Goal: Task Accomplishment & Management: Manage account settings

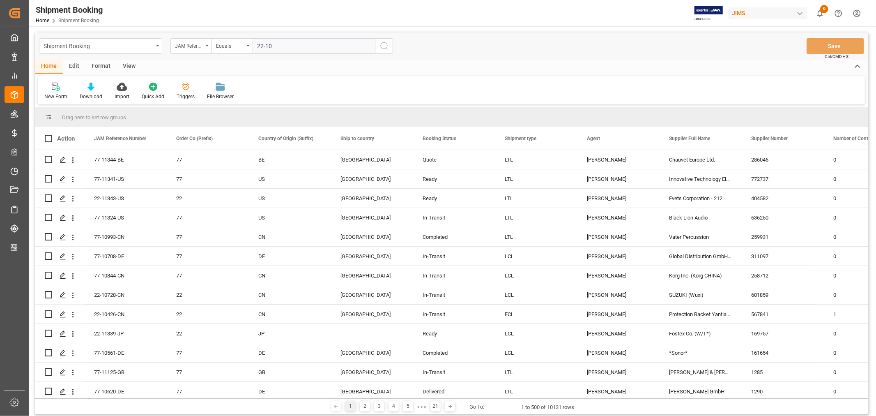
click at [275, 44] on input "22-10" at bounding box center [314, 46] width 123 height 16
type input "22-10358-my"
click at [385, 45] on icon "search button" at bounding box center [385, 46] width 10 height 10
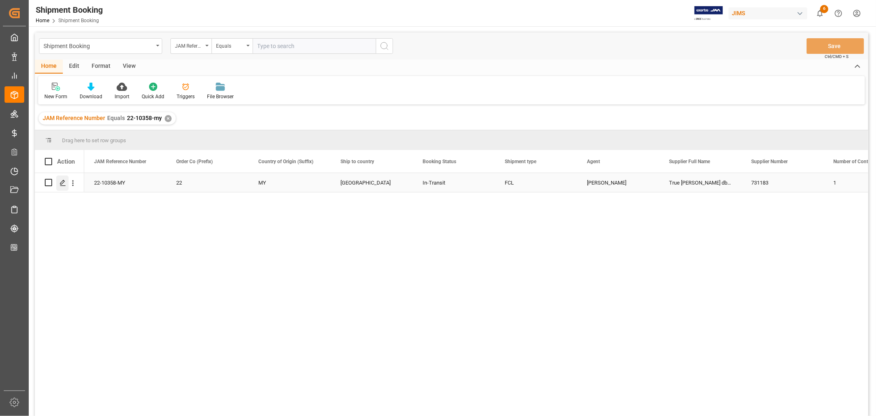
click at [60, 181] on icon "Press SPACE to select this row." at bounding box center [63, 183] width 7 height 7
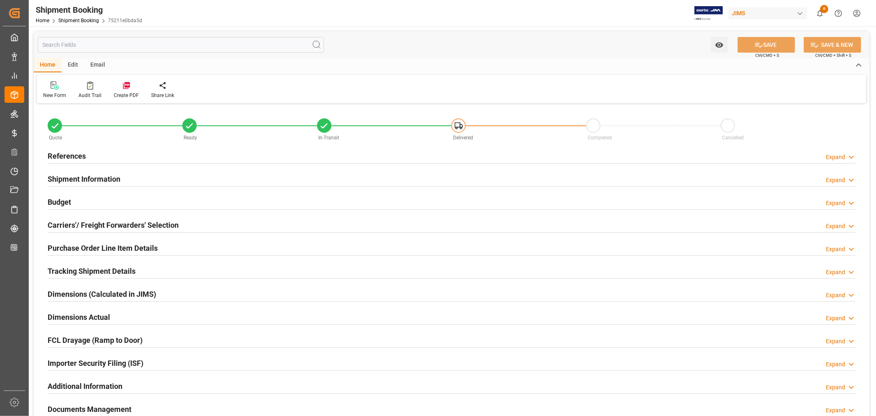
type input "10969.1282"
type input "3473.0368"
type input "5500"
type input "127723.49"
click at [65, 201] on h2 "Budget" at bounding box center [59, 201] width 23 height 11
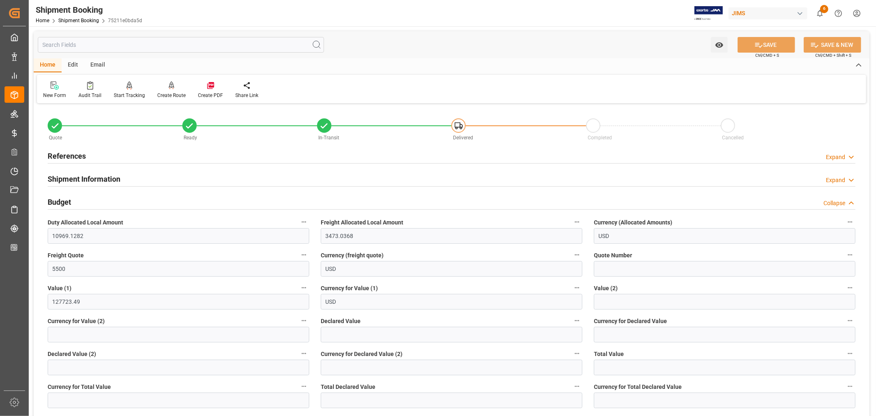
click at [64, 203] on h2 "Budget" at bounding box center [59, 201] width 23 height 11
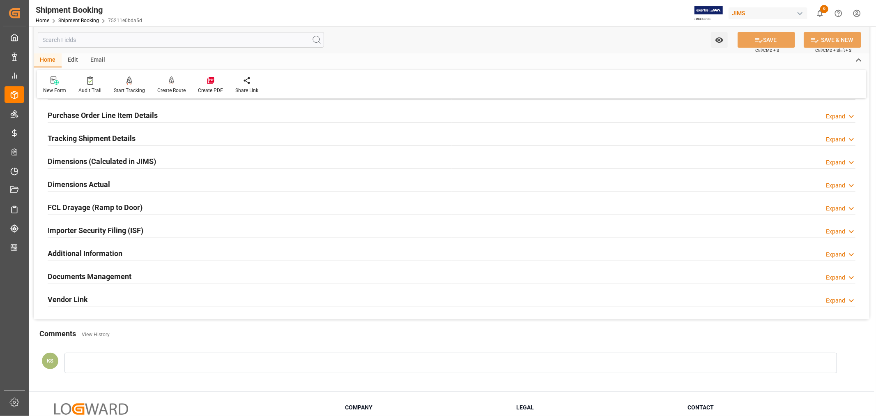
scroll to position [137, 0]
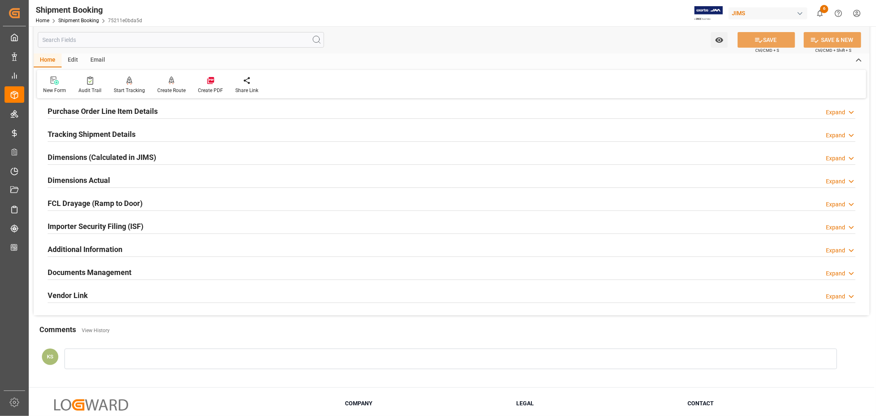
click at [152, 225] on div "Importer Security Filing (ISF) Expand" at bounding box center [452, 226] width 808 height 16
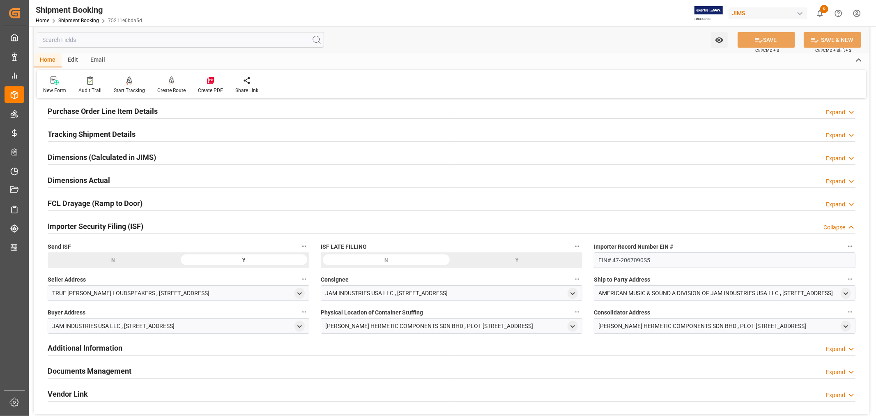
click at [152, 225] on div "Importer Security Filing (ISF) Collapse" at bounding box center [452, 226] width 808 height 16
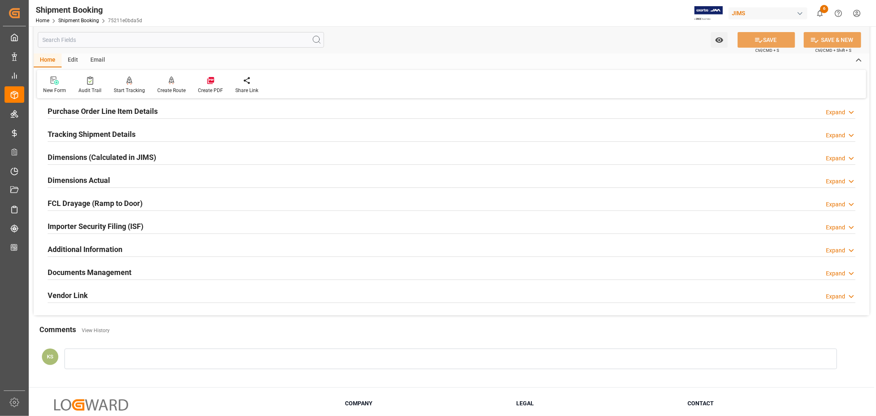
click at [145, 270] on div "Documents Management Expand" at bounding box center [452, 272] width 808 height 16
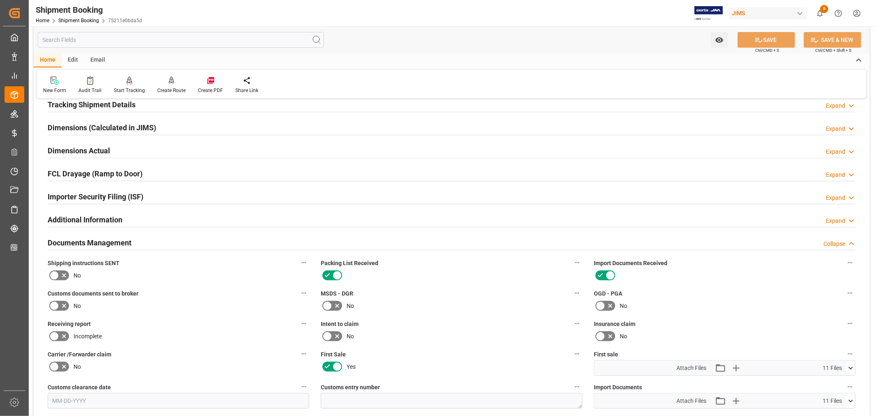
scroll to position [182, 0]
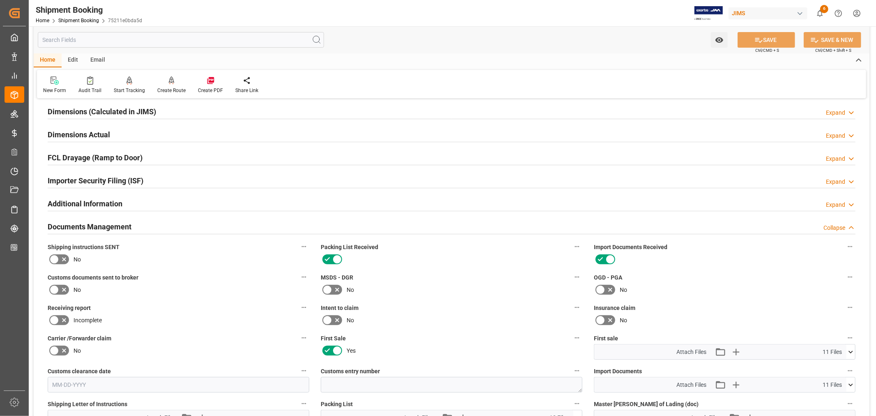
click at [193, 224] on div "Documents Management Collapse" at bounding box center [452, 226] width 808 height 16
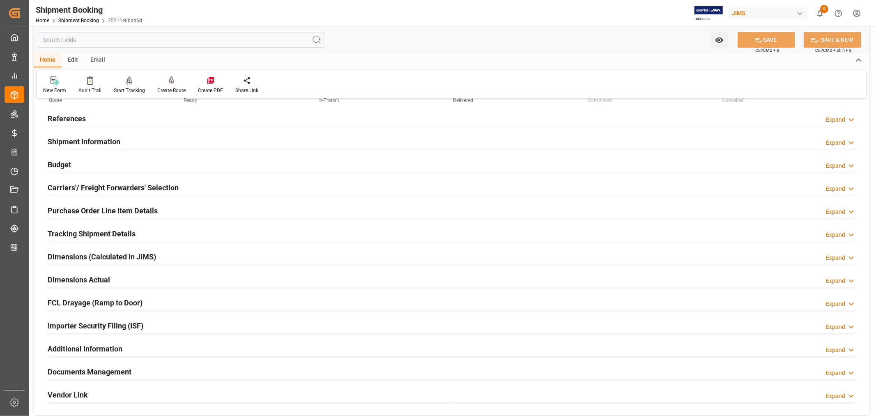
scroll to position [0, 0]
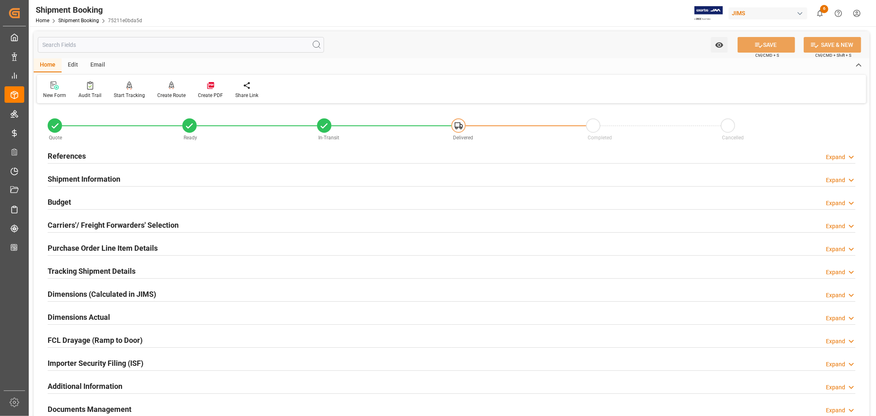
click at [77, 157] on h2 "References" at bounding box center [67, 155] width 38 height 11
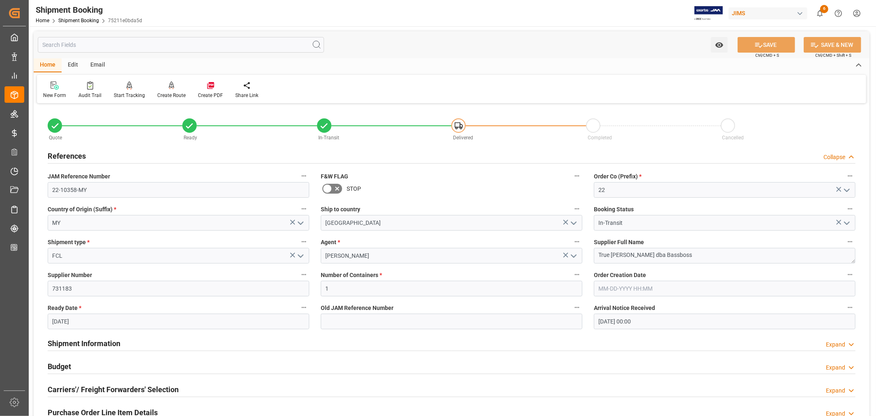
click at [77, 157] on h2 "References" at bounding box center [67, 155] width 38 height 11
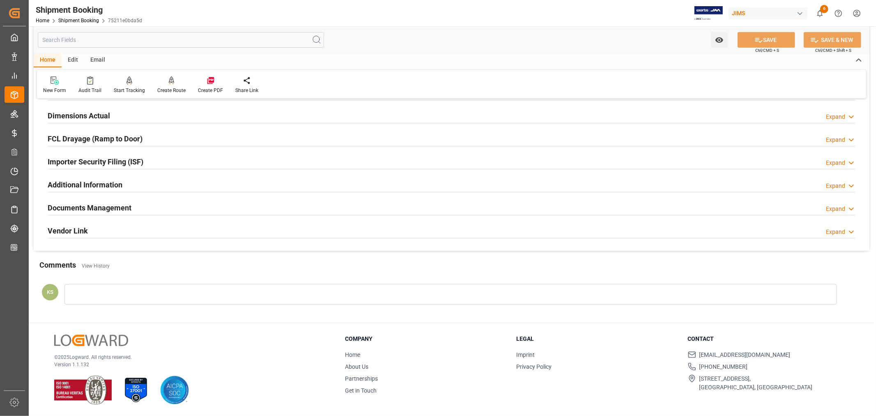
scroll to position [202, 0]
click at [114, 204] on h2 "Documents Management" at bounding box center [90, 207] width 84 height 11
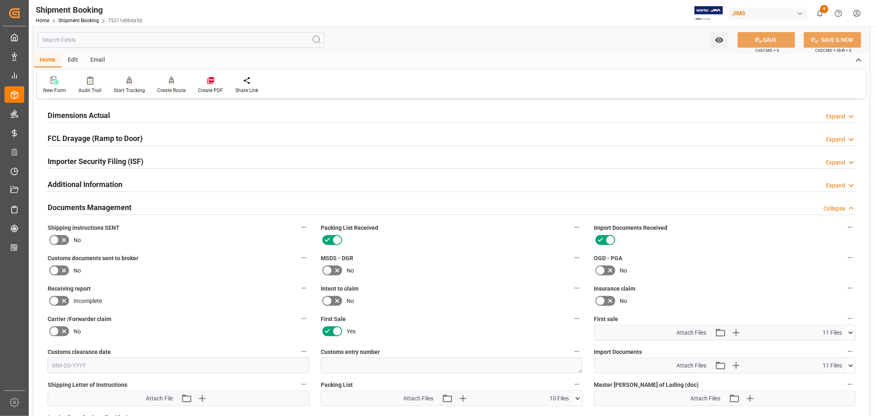
click at [55, 270] on icon at bounding box center [54, 270] width 10 height 10
click at [0, 0] on input "checkbox" at bounding box center [0, 0] width 0 height 0
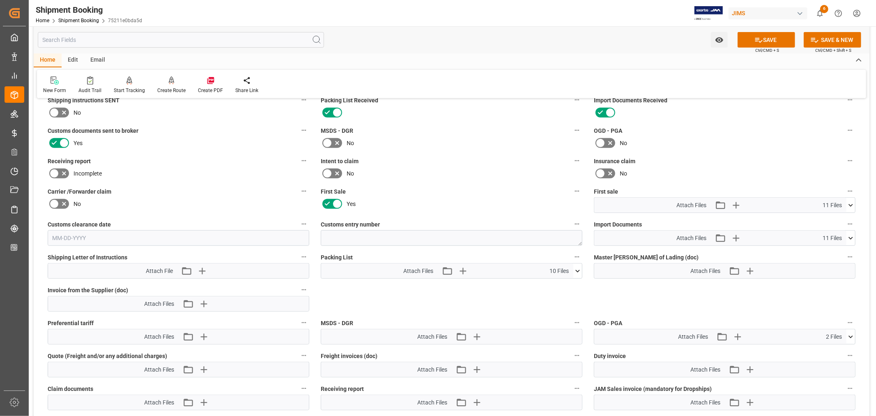
scroll to position [339, 0]
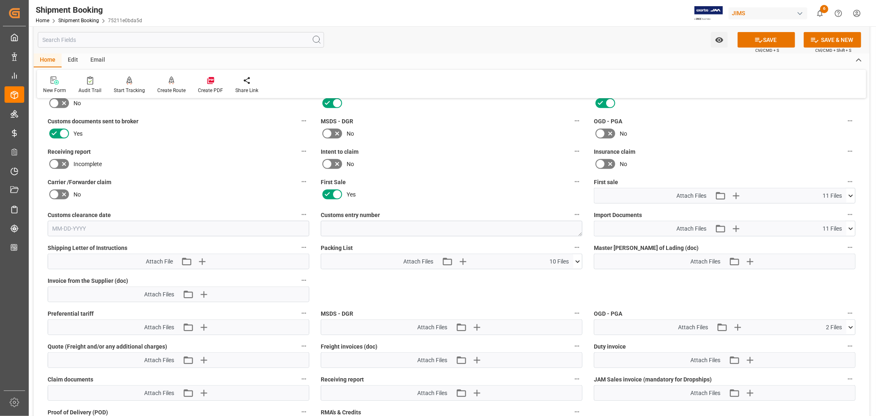
click at [852, 192] on icon at bounding box center [851, 195] width 9 height 9
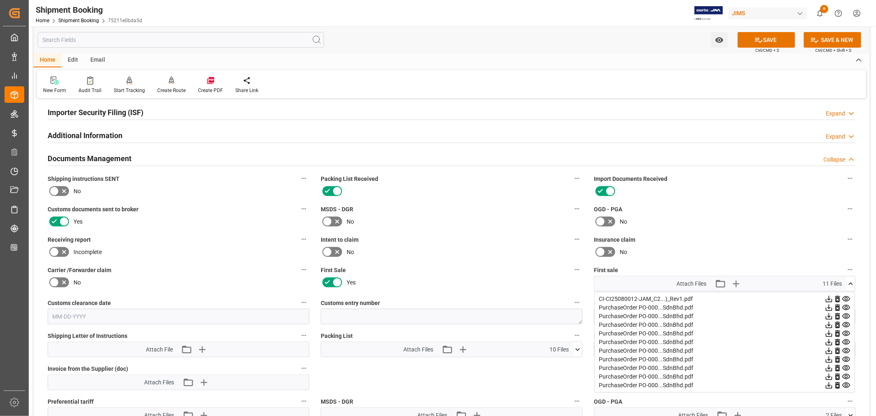
scroll to position [247, 0]
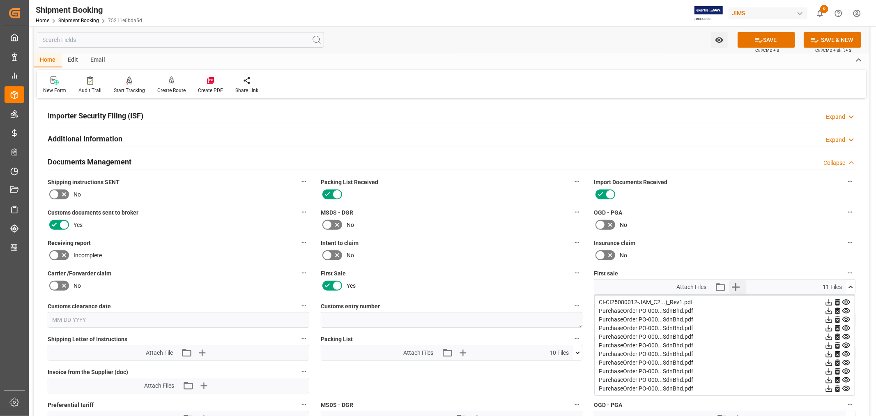
click at [735, 284] on icon "button" at bounding box center [736, 287] width 8 height 8
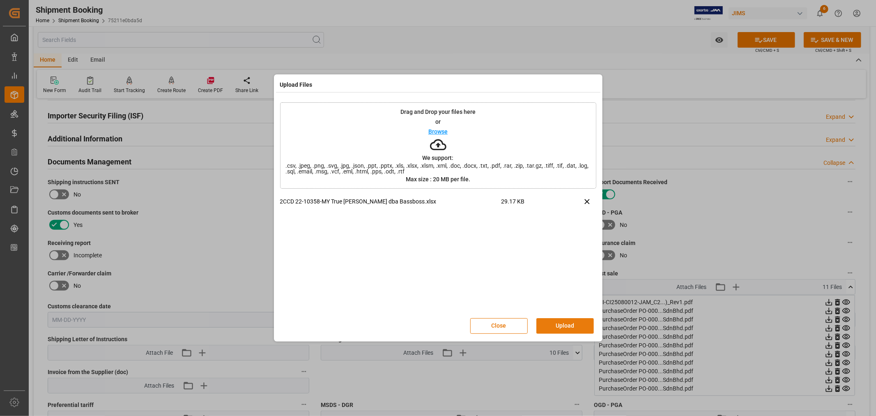
click at [561, 323] on button "Upload" at bounding box center [566, 326] width 58 height 16
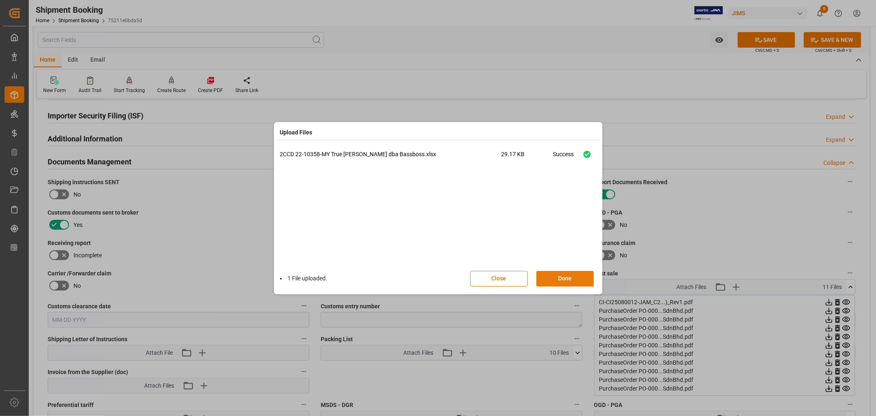
click at [566, 279] on button "Done" at bounding box center [566, 279] width 58 height 16
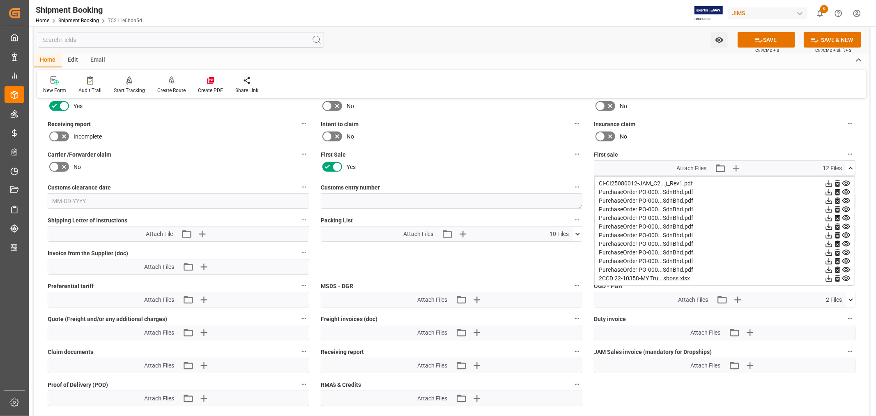
scroll to position [430, 0]
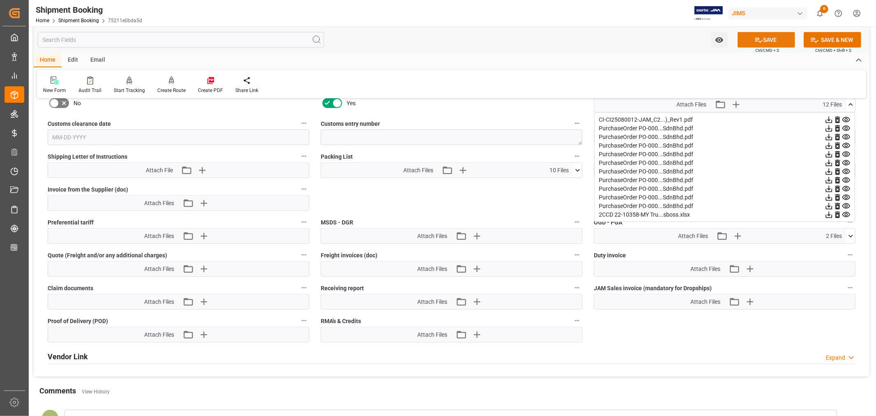
click at [756, 41] on icon at bounding box center [759, 40] width 7 height 5
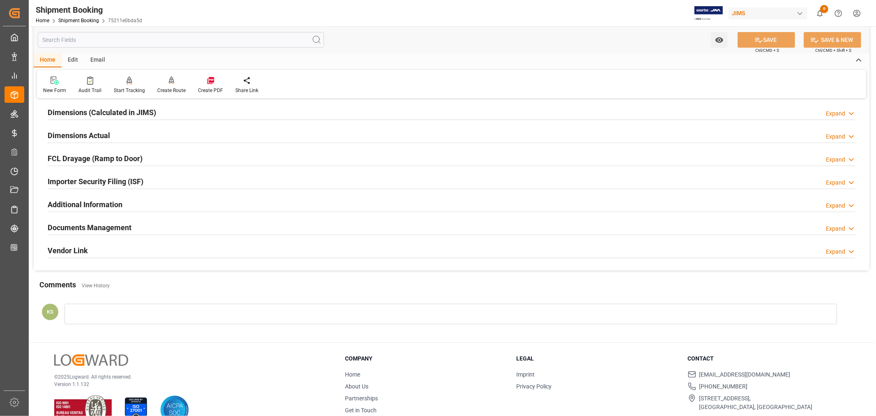
scroll to position [182, 0]
click at [457, 226] on div "Documents Management Expand" at bounding box center [452, 226] width 808 height 16
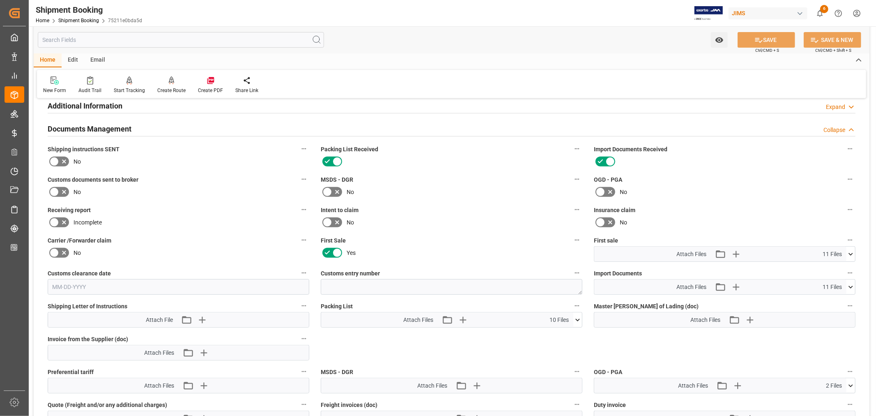
scroll to position [365, 0]
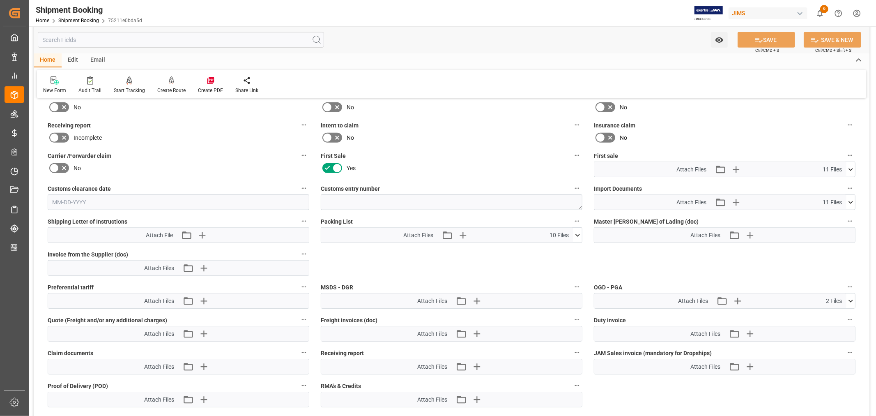
click at [851, 168] on icon at bounding box center [851, 169] width 5 height 2
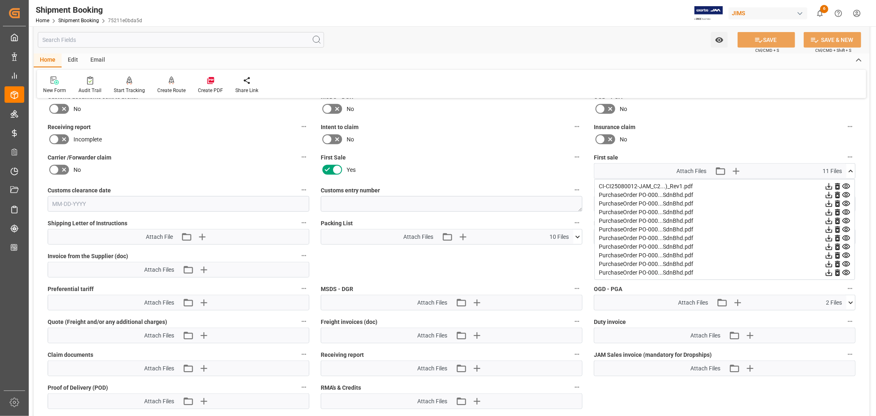
scroll to position [319, 0]
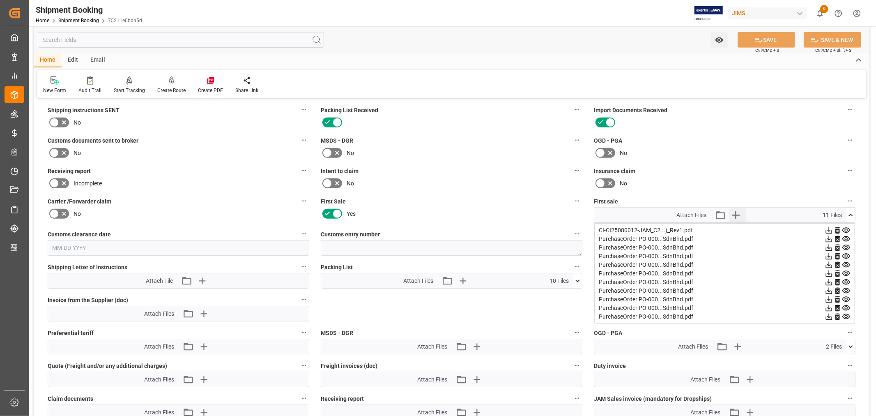
click at [733, 212] on icon "button" at bounding box center [735, 214] width 13 height 13
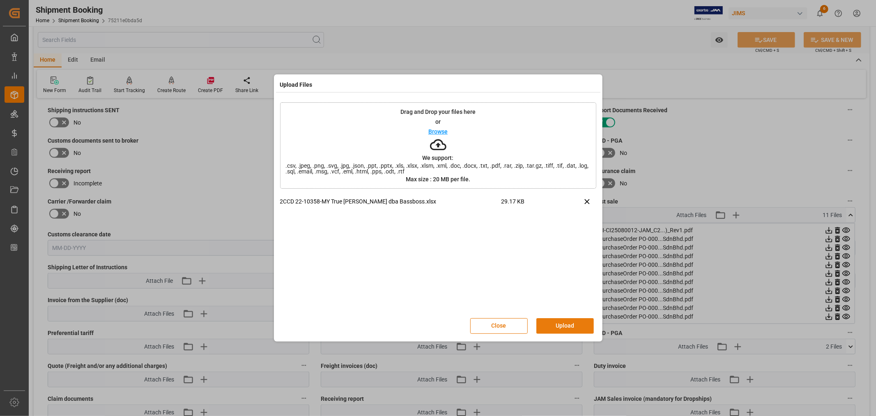
click at [553, 325] on button "Upload" at bounding box center [566, 326] width 58 height 16
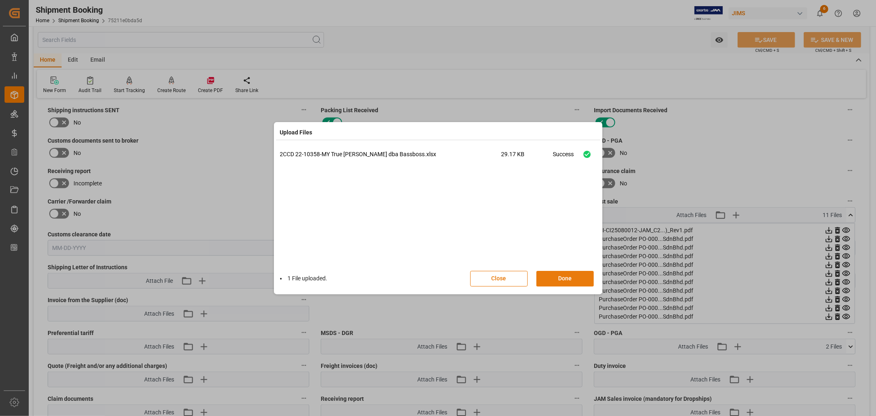
click at [564, 278] on button "Done" at bounding box center [566, 279] width 58 height 16
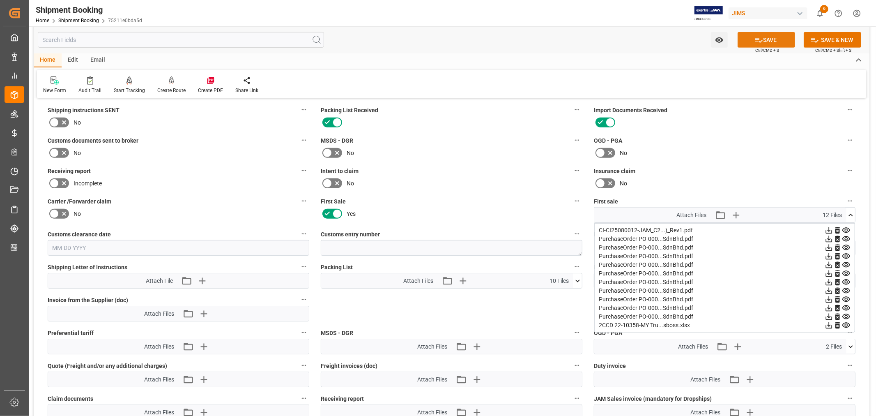
click at [773, 40] on button "SAVE" at bounding box center [767, 40] width 58 height 16
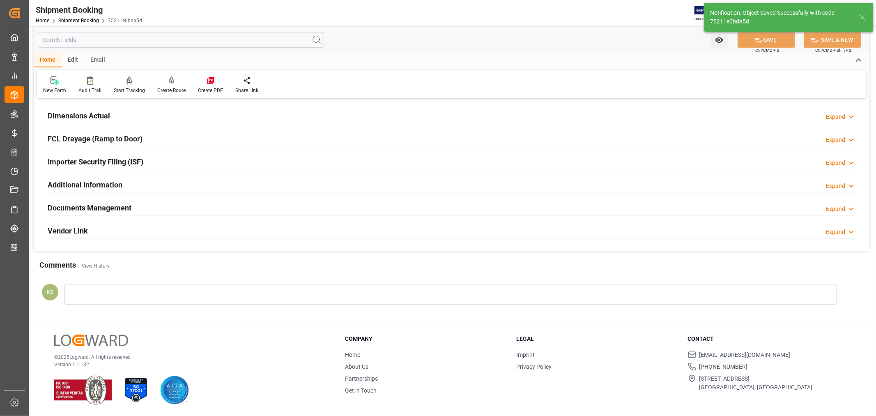
scroll to position [202, 0]
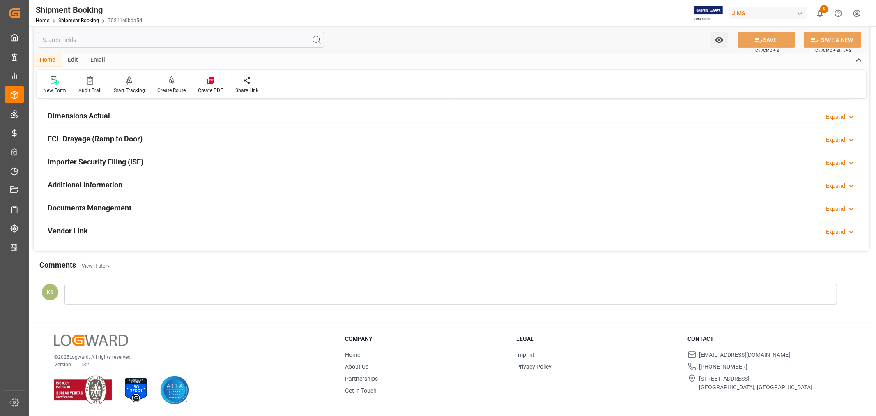
drag, startPoint x: 319, startPoint y: 209, endPoint x: 437, endPoint y: 203, distance: 118.1
click at [319, 209] on div "Documents Management Expand" at bounding box center [452, 207] width 808 height 16
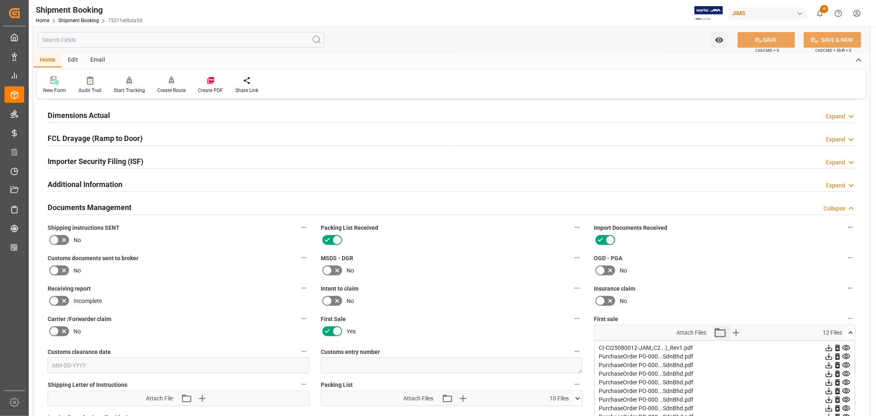
scroll to position [319, 0]
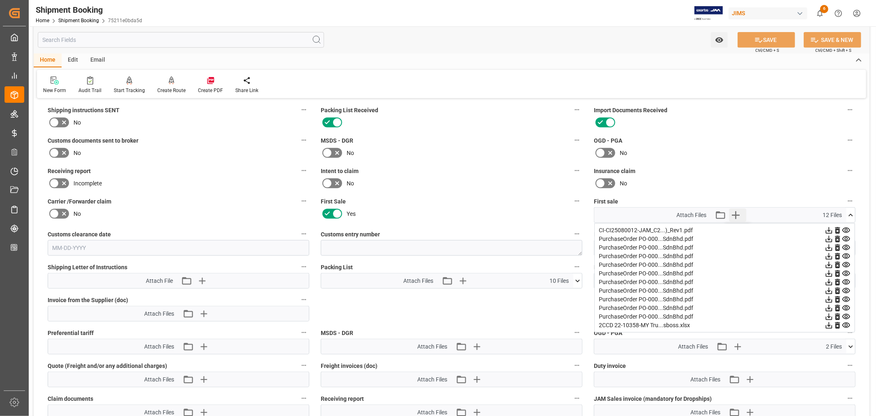
click at [736, 212] on icon "button" at bounding box center [736, 215] width 8 height 8
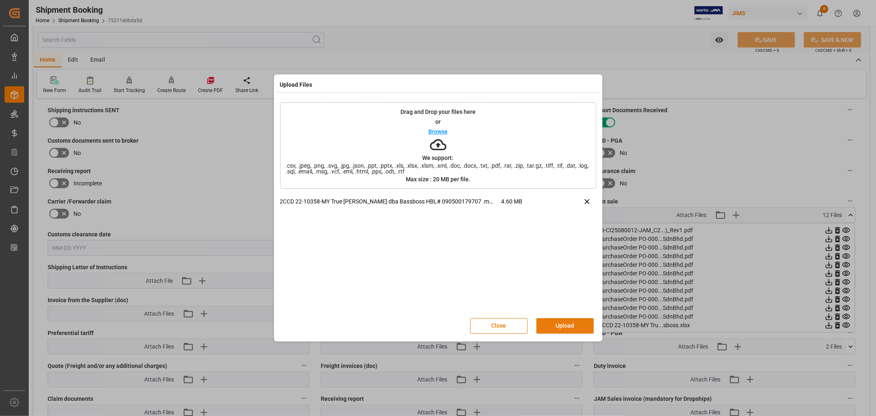
click at [558, 327] on button "Upload" at bounding box center [566, 326] width 58 height 16
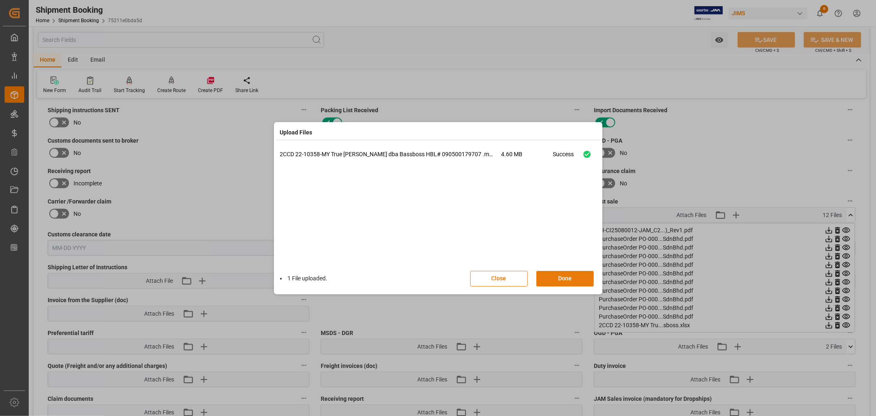
click at [562, 277] on button "Done" at bounding box center [566, 279] width 58 height 16
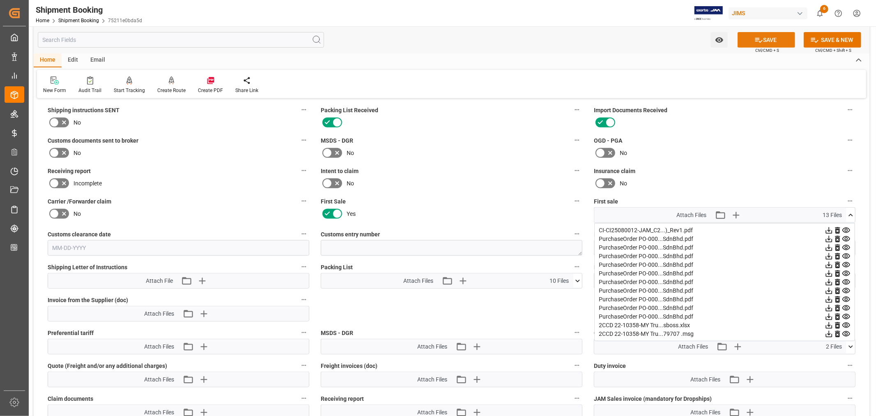
click at [763, 40] on button "SAVE" at bounding box center [767, 40] width 58 height 16
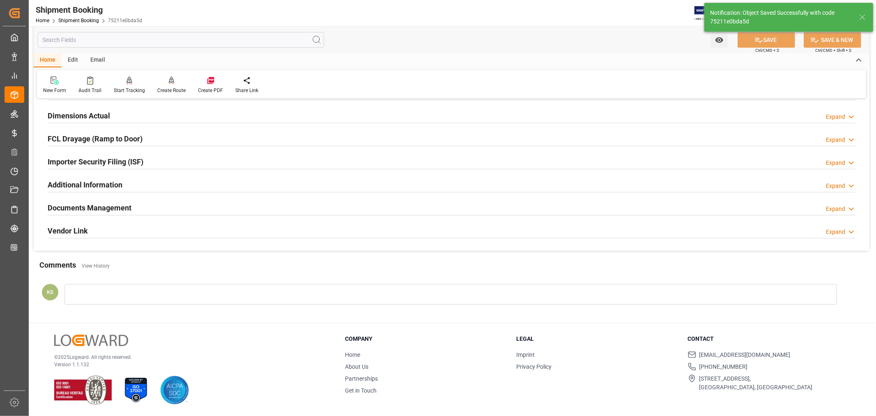
scroll to position [202, 0]
click at [111, 207] on h2 "Documents Management" at bounding box center [90, 207] width 84 height 11
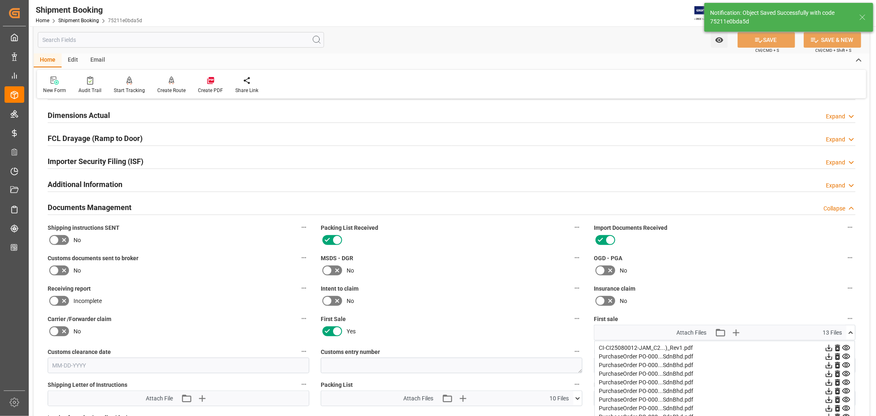
scroll to position [228, 0]
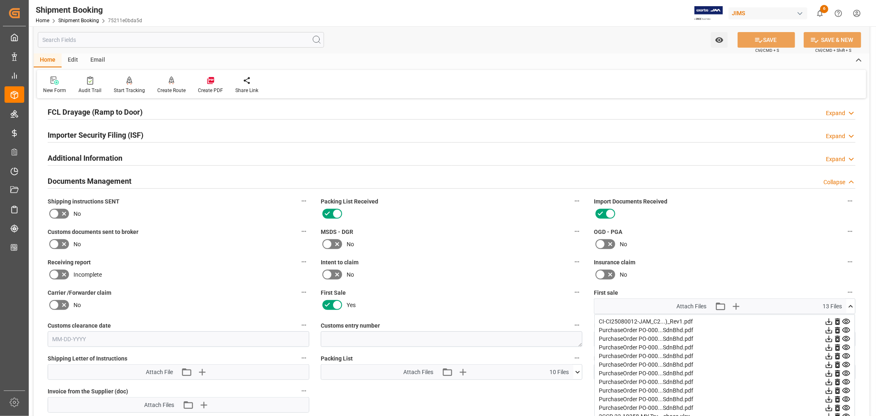
click at [54, 245] on icon at bounding box center [54, 244] width 10 height 10
click at [0, 0] on input "checkbox" at bounding box center [0, 0] width 0 height 0
click at [763, 41] on button "SAVE" at bounding box center [767, 40] width 58 height 16
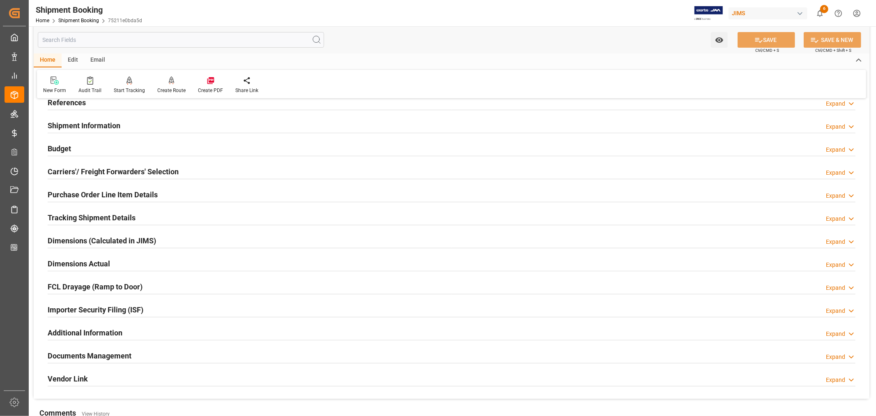
scroll to position [0, 0]
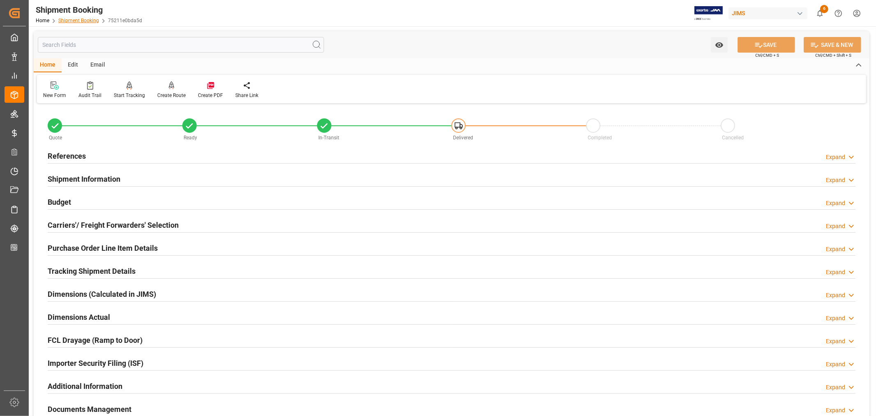
click at [80, 20] on link "Shipment Booking" at bounding box center [78, 21] width 41 height 6
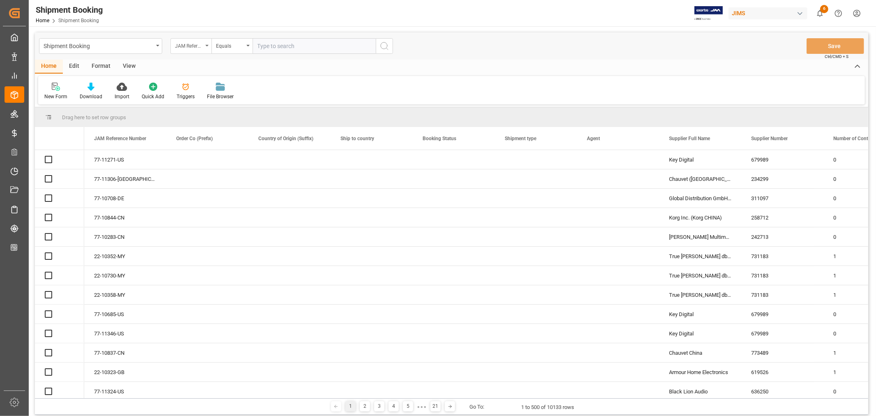
click at [207, 45] on icon "open menu" at bounding box center [206, 46] width 3 height 2
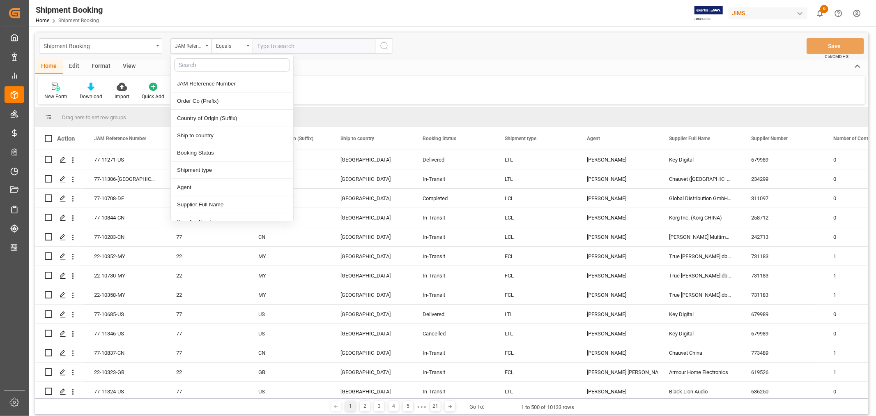
click at [203, 63] on input "text" at bounding box center [232, 64] width 116 height 13
type input "book"
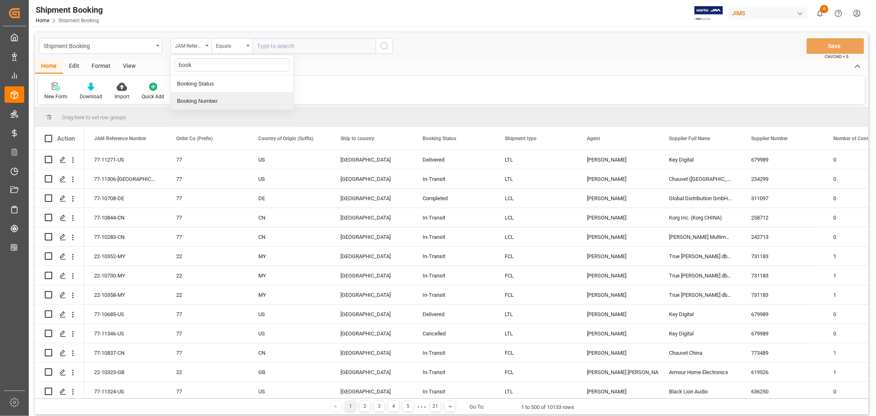
click at [210, 99] on div "Booking Number" at bounding box center [232, 100] width 122 height 17
drag, startPoint x: 258, startPoint y: 42, endPoint x: 258, endPoint y: 50, distance: 7.8
click at [257, 48] on input "text" at bounding box center [314, 46] width 123 height 16
paste input "090500212208"
type input "090500212208"
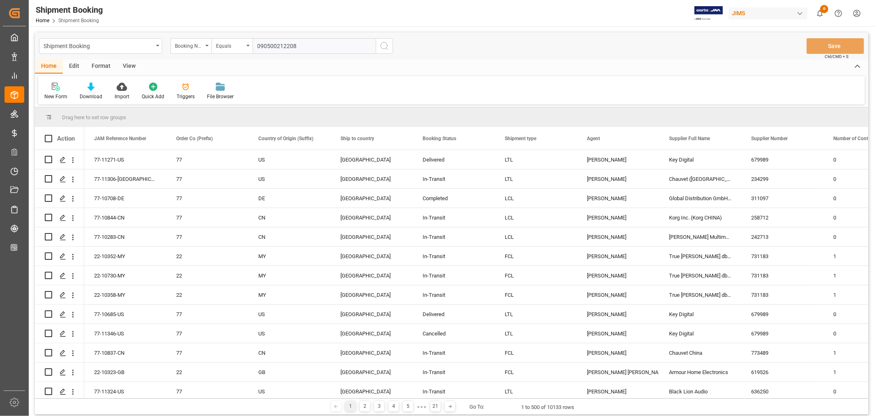
click at [384, 46] on icon "search button" at bounding box center [385, 46] width 10 height 10
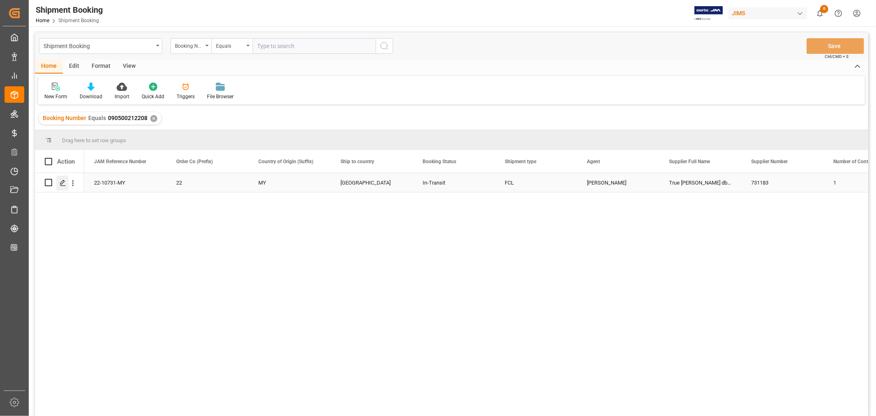
click at [64, 182] on icon "Press SPACE to select this row." at bounding box center [63, 183] width 7 height 7
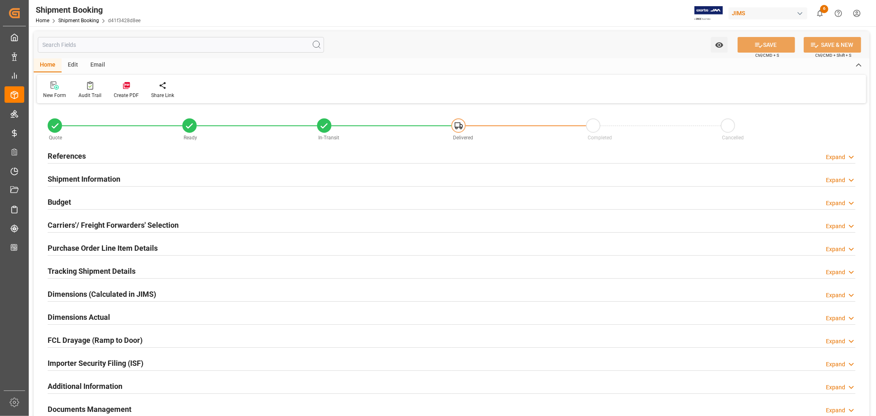
type input "1"
type input "09-29-2025"
click at [85, 244] on h2 "Purchase Order Line Item Details" at bounding box center [103, 247] width 110 height 11
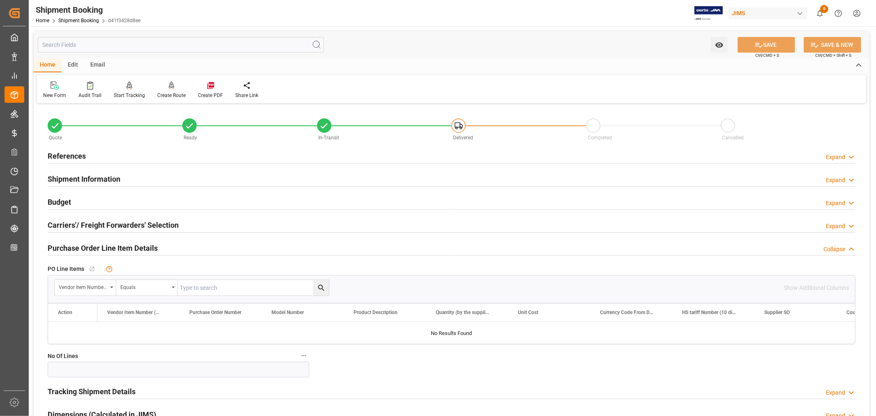
click at [85, 244] on h2 "Purchase Order Line Item Details" at bounding box center [103, 247] width 110 height 11
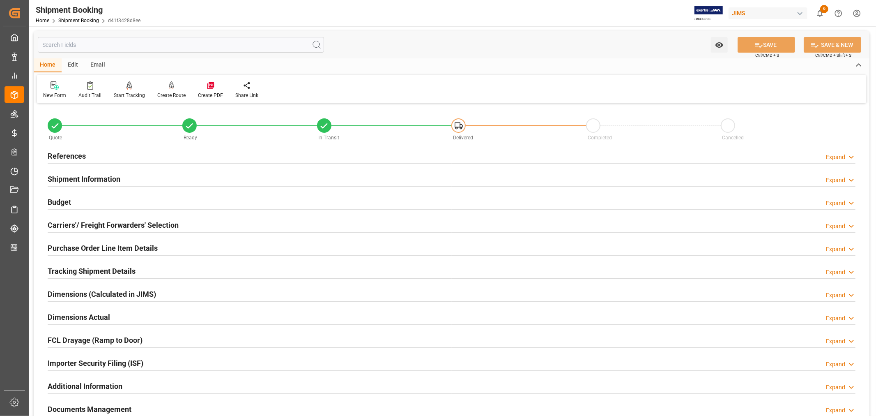
click at [72, 154] on h2 "References" at bounding box center [67, 155] width 38 height 11
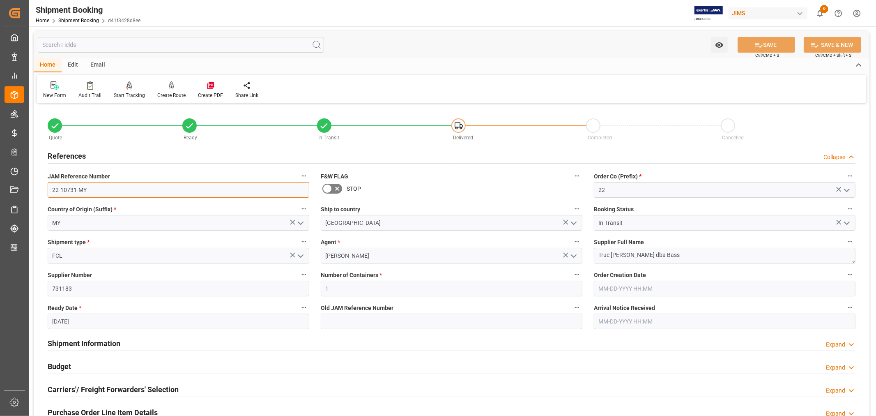
drag, startPoint x: 85, startPoint y: 189, endPoint x: 48, endPoint y: 189, distance: 37.0
click at [48, 189] on input "22-10731-MY" at bounding box center [179, 190] width 262 height 16
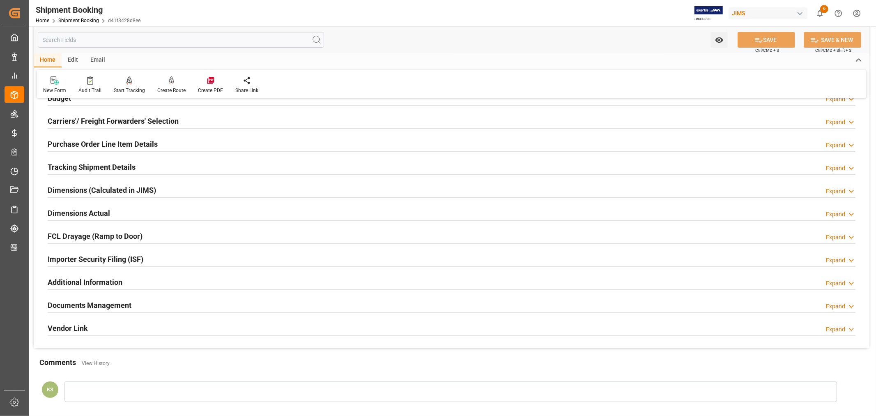
scroll to position [274, 0]
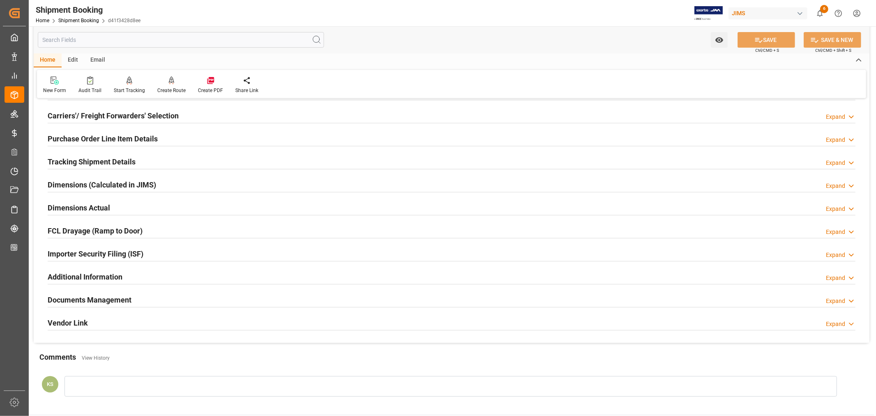
drag, startPoint x: 178, startPoint y: 299, endPoint x: 249, endPoint y: 296, distance: 70.7
click at [178, 299] on div "Documents Management Expand" at bounding box center [452, 299] width 808 height 16
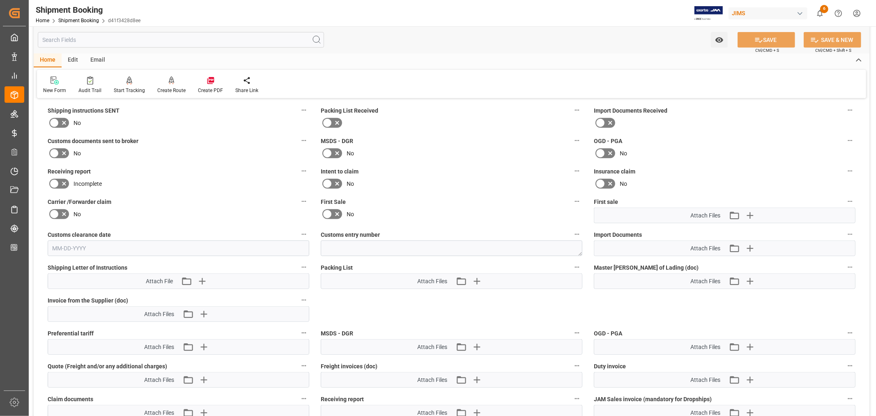
scroll to position [502, 0]
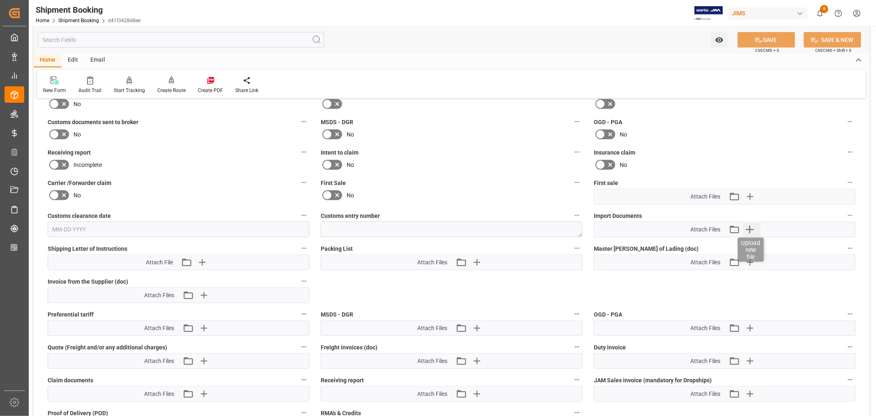
click at [749, 228] on icon "button" at bounding box center [749, 229] width 13 height 13
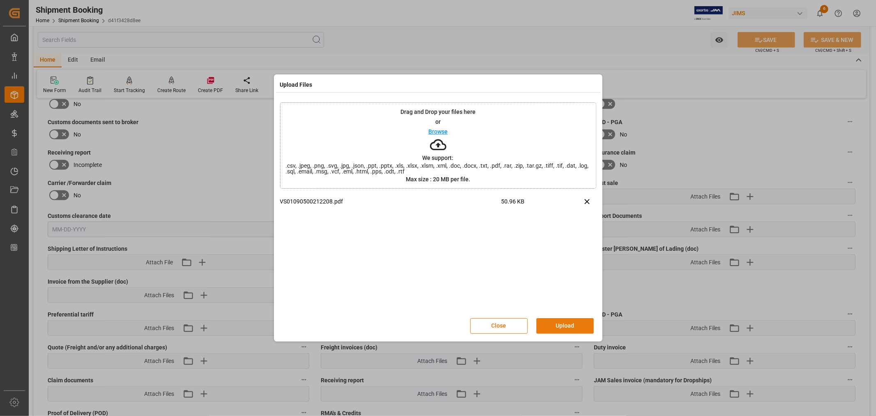
click at [560, 323] on button "Upload" at bounding box center [566, 326] width 58 height 16
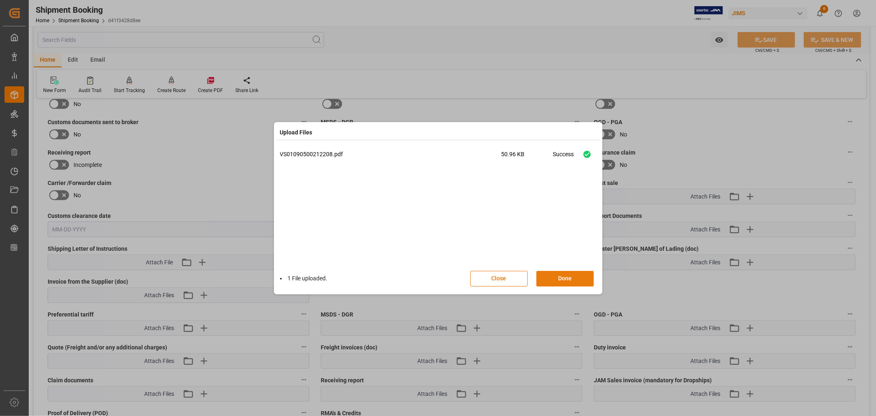
click at [565, 274] on button "Done" at bounding box center [566, 279] width 58 height 16
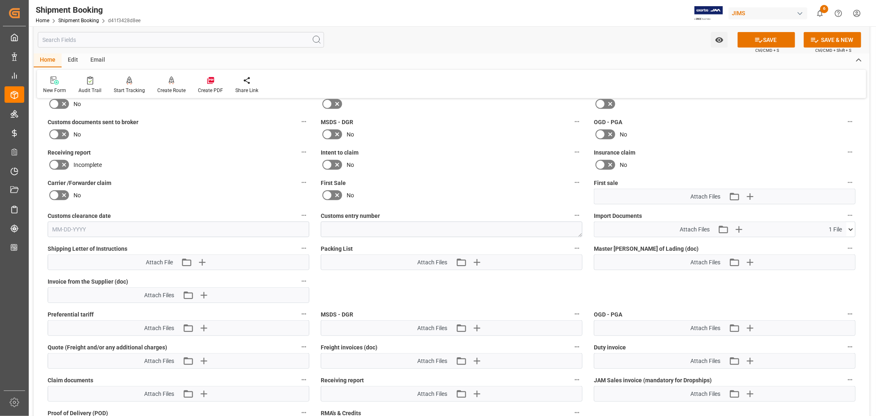
click at [327, 192] on icon at bounding box center [328, 195] width 10 height 10
click at [0, 0] on input "checkbox" at bounding box center [0, 0] width 0 height 0
click at [767, 40] on button "SAVE" at bounding box center [767, 40] width 58 height 16
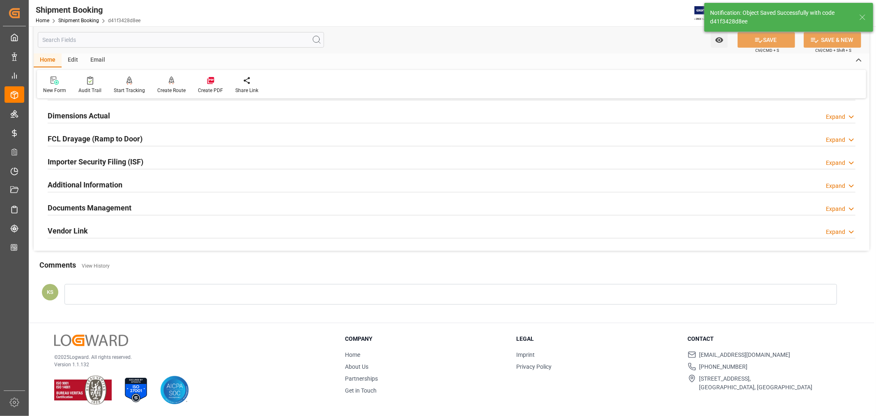
scroll to position [202, 0]
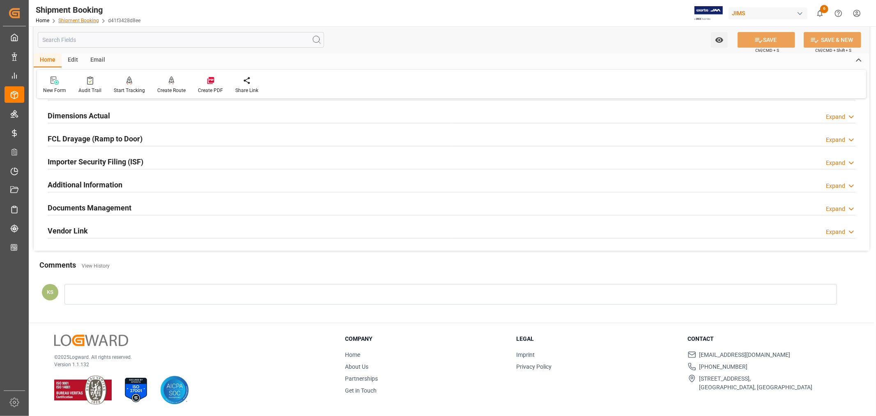
click at [72, 20] on link "Shipment Booking" at bounding box center [78, 21] width 41 height 6
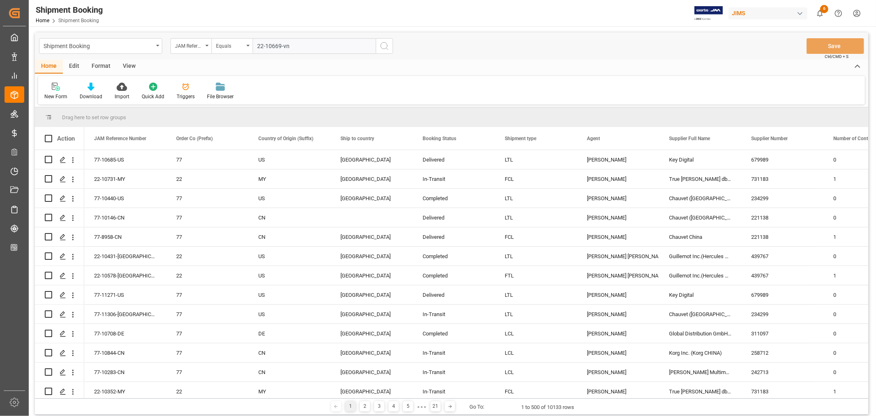
type input "22-10669-vn"
click at [381, 46] on icon "search button" at bounding box center [385, 46] width 10 height 10
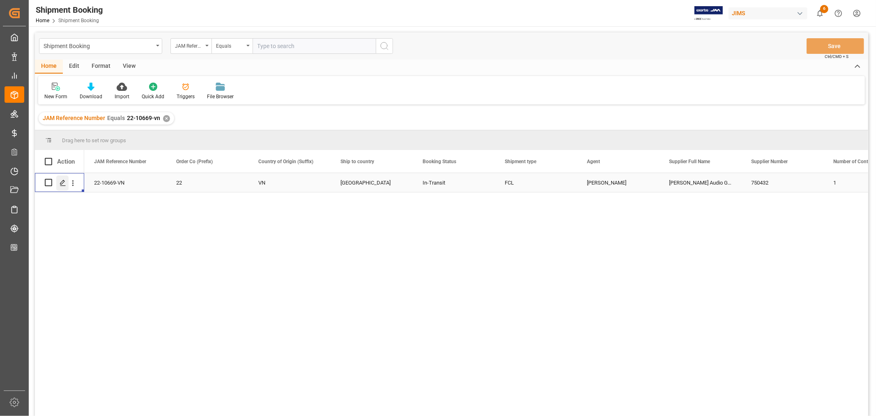
click at [64, 185] on icon "Press SPACE to select this row." at bounding box center [63, 183] width 7 height 7
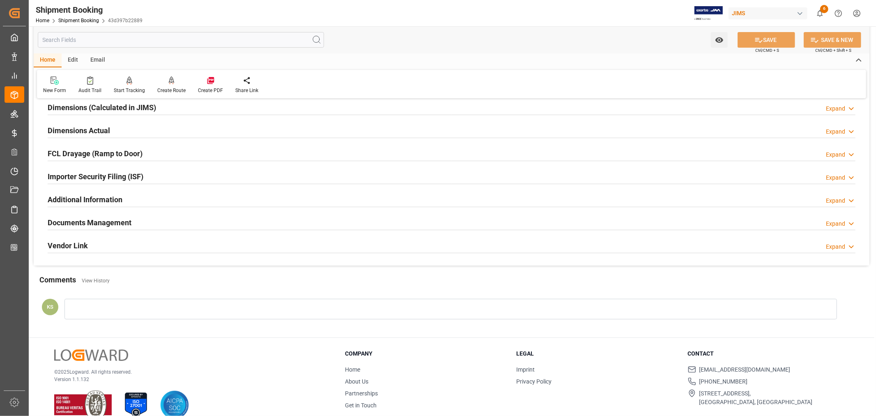
scroll to position [202, 0]
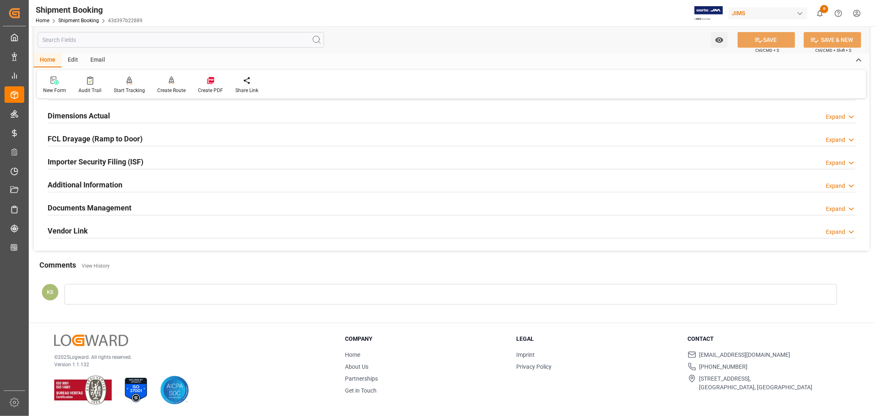
click at [130, 205] on h2 "Documents Management" at bounding box center [90, 207] width 84 height 11
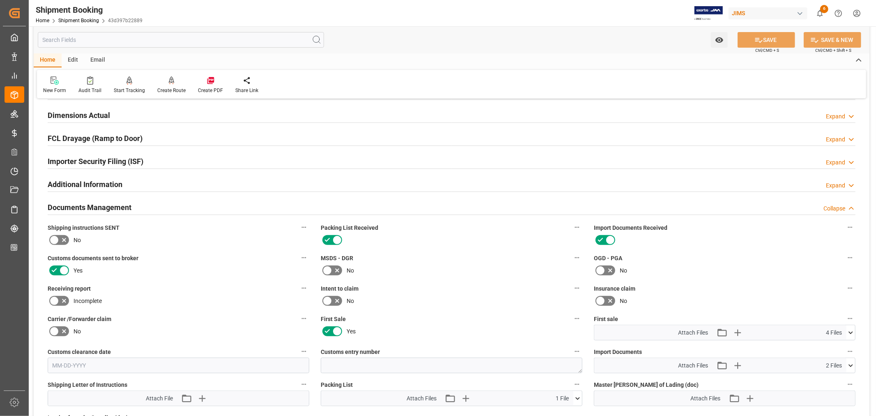
click at [130, 205] on h2 "Documents Management" at bounding box center [90, 207] width 84 height 11
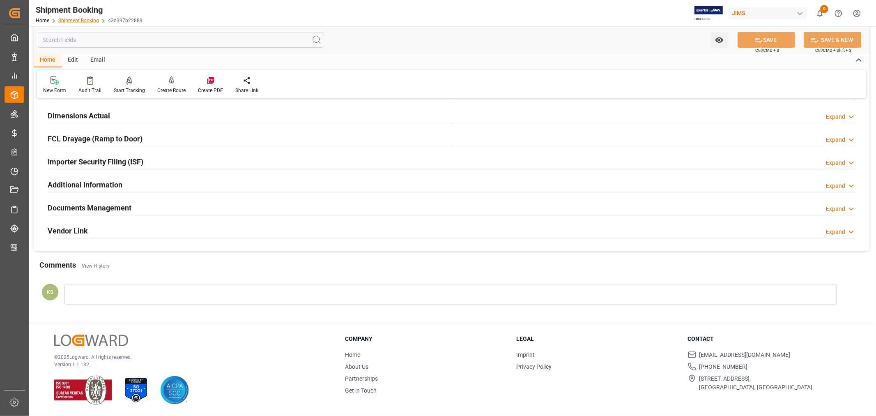
click at [76, 21] on link "Shipment Booking" at bounding box center [78, 21] width 41 height 6
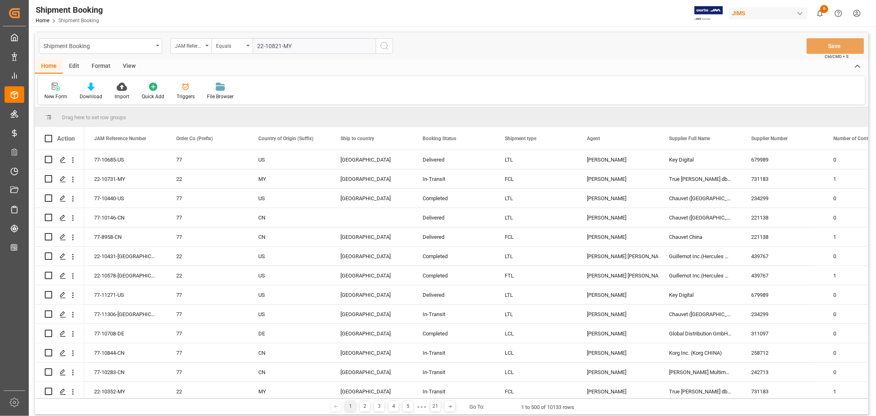
type input "22-10821-MY"
click at [384, 45] on icon "search button" at bounding box center [385, 46] width 10 height 10
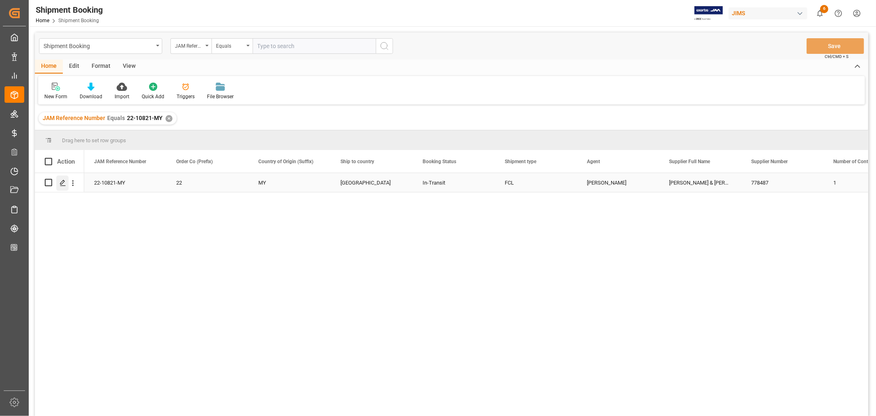
click at [63, 180] on polygon "Press SPACE to select this row." at bounding box center [62, 182] width 4 height 4
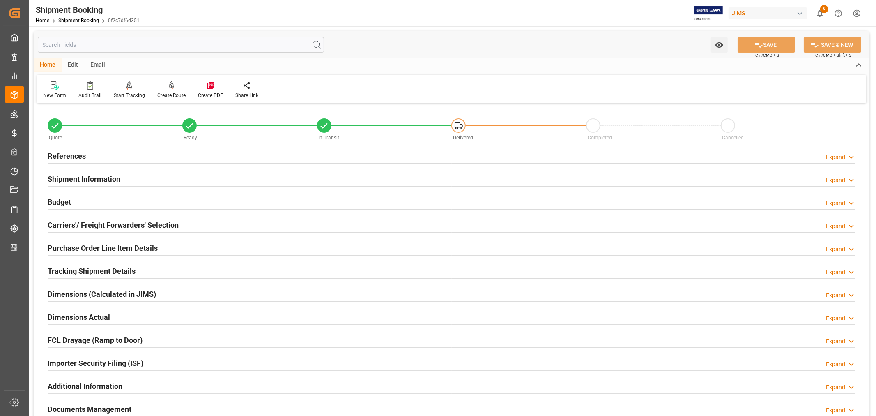
click at [63, 202] on h2 "Budget" at bounding box center [59, 201] width 23 height 11
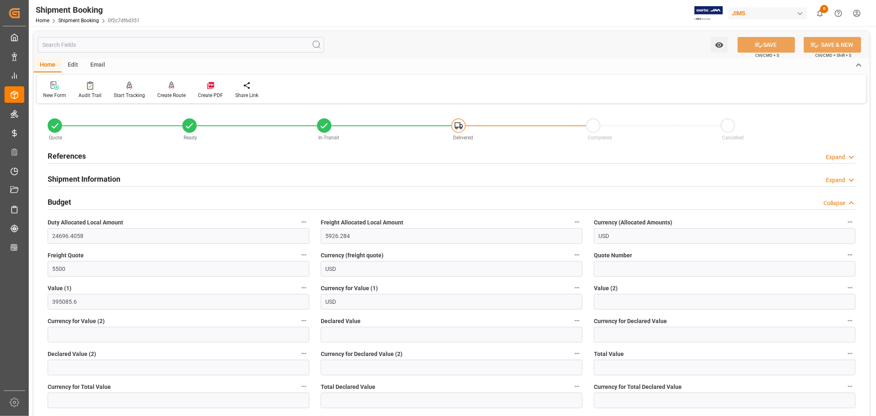
click at [63, 202] on h2 "Budget" at bounding box center [59, 201] width 23 height 11
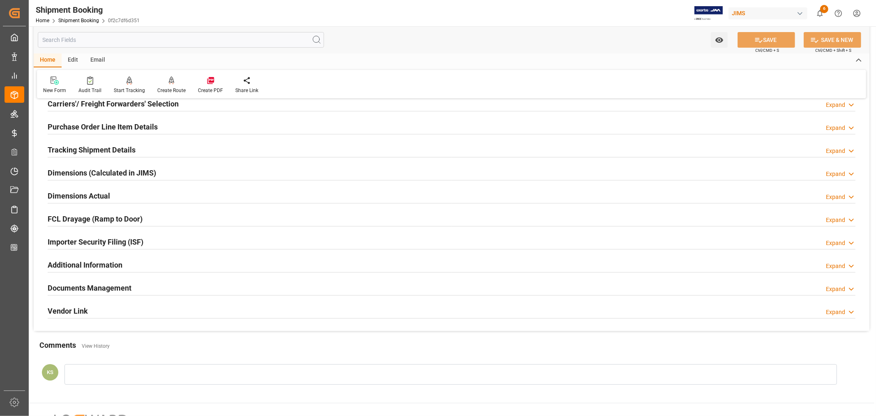
scroll to position [137, 0]
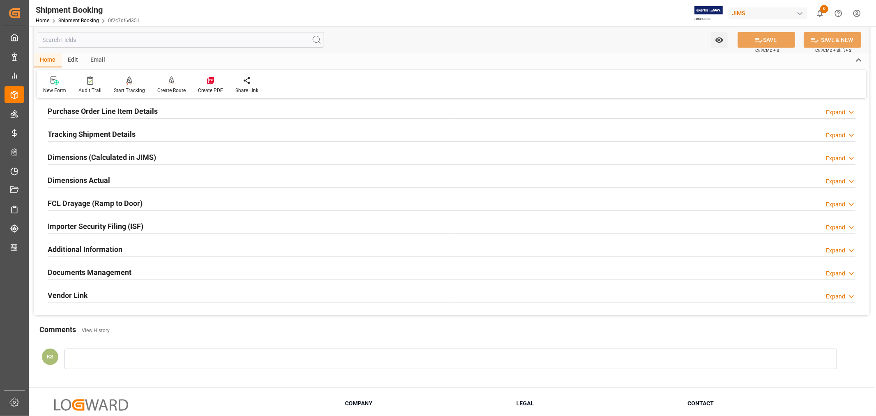
click at [73, 131] on h2 "Tracking Shipment Details" at bounding box center [92, 134] width 88 height 11
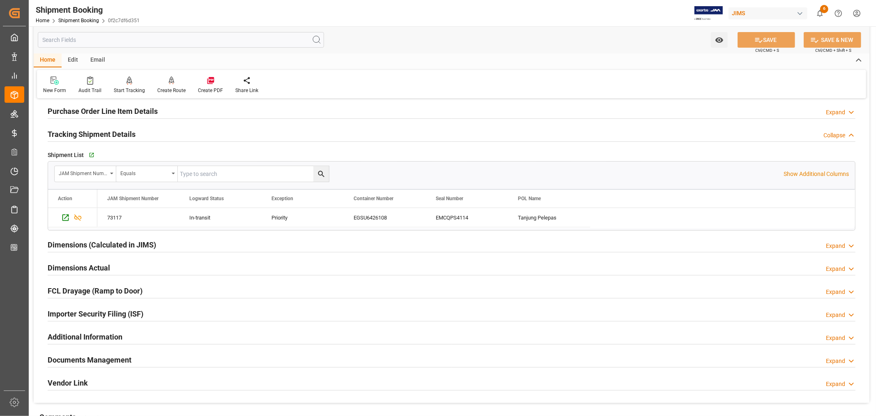
click at [73, 130] on h2 "Tracking Shipment Details" at bounding box center [92, 134] width 88 height 11
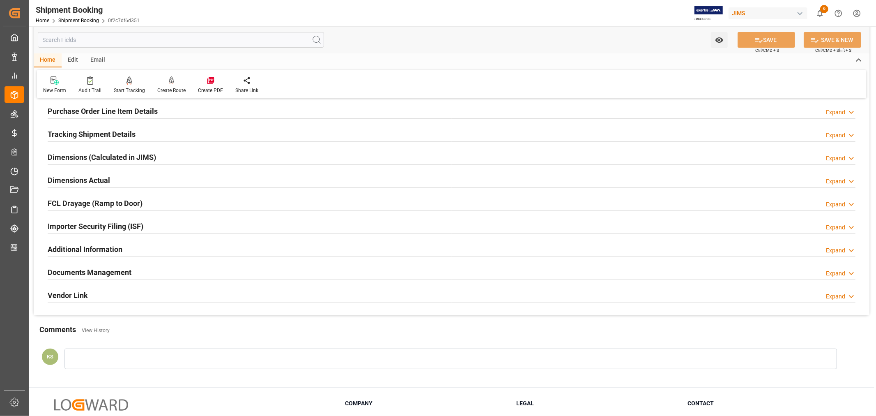
click at [125, 272] on h2 "Documents Management" at bounding box center [90, 272] width 84 height 11
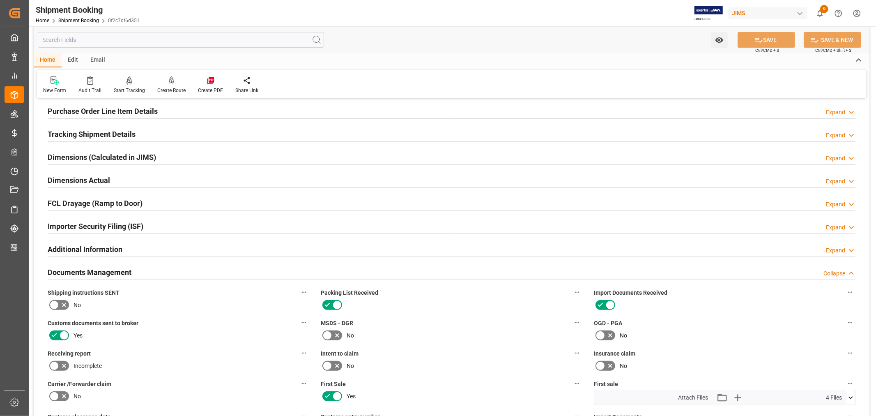
click at [121, 270] on h2 "Documents Management" at bounding box center [90, 272] width 84 height 11
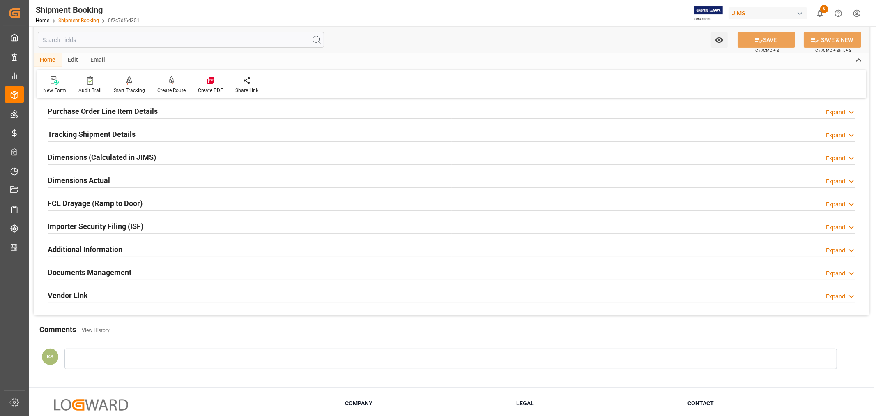
click at [77, 18] on link "Shipment Booking" at bounding box center [78, 21] width 41 height 6
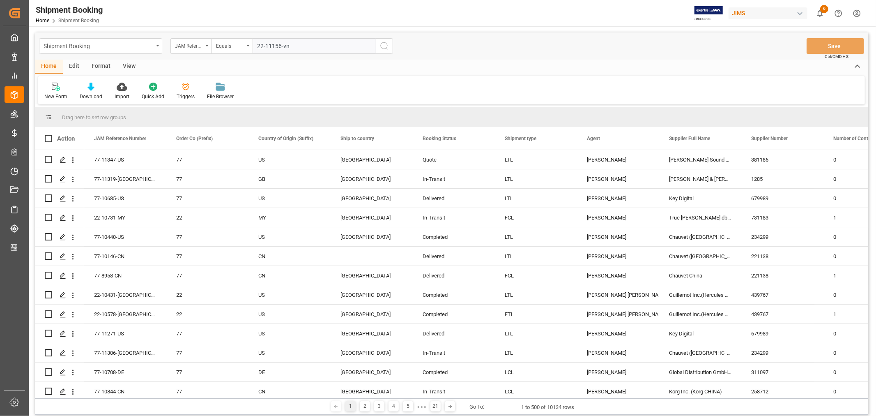
type input "22-11156-vn"
click at [385, 47] on icon "search button" at bounding box center [385, 46] width 10 height 10
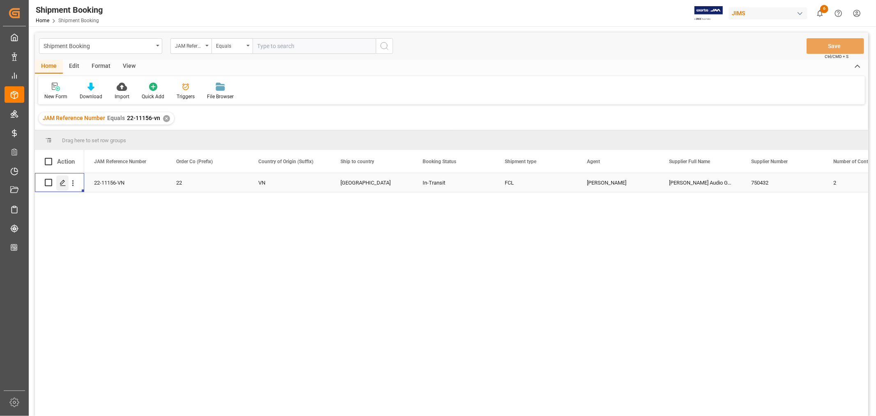
click at [65, 180] on icon "Press SPACE to select this row." at bounding box center [63, 183] width 7 height 7
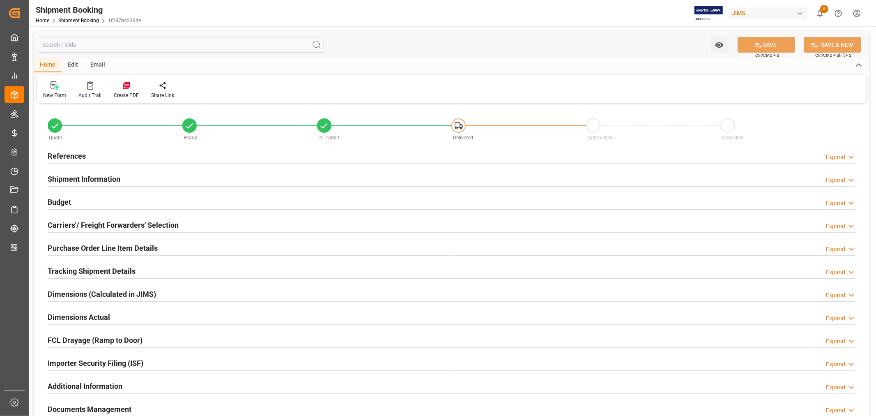
type input "48"
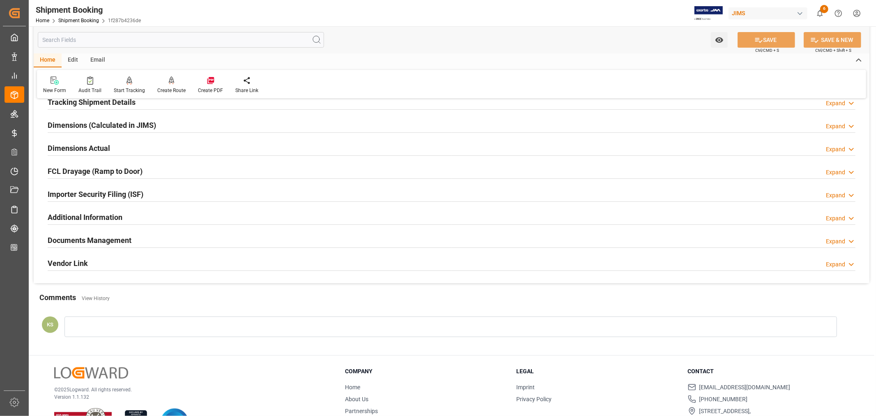
scroll to position [182, 0]
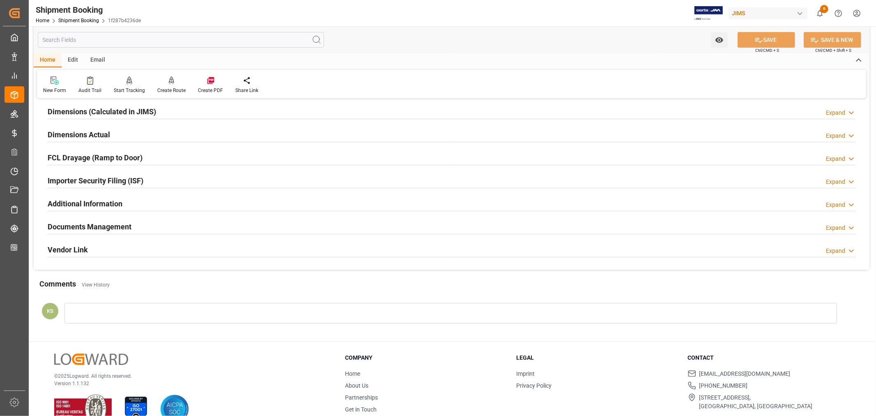
drag, startPoint x: 162, startPoint y: 230, endPoint x: 169, endPoint y: 229, distance: 7.1
click at [163, 230] on div "Documents Management Expand" at bounding box center [452, 226] width 808 height 16
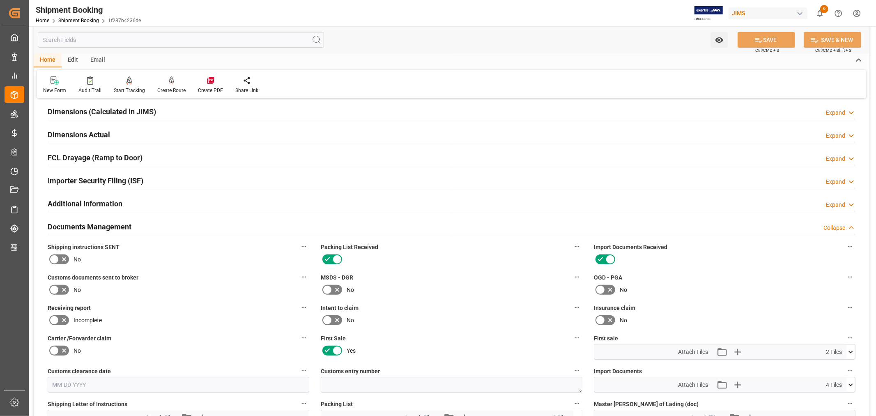
click at [150, 230] on div "Documents Management Collapse" at bounding box center [452, 226] width 808 height 16
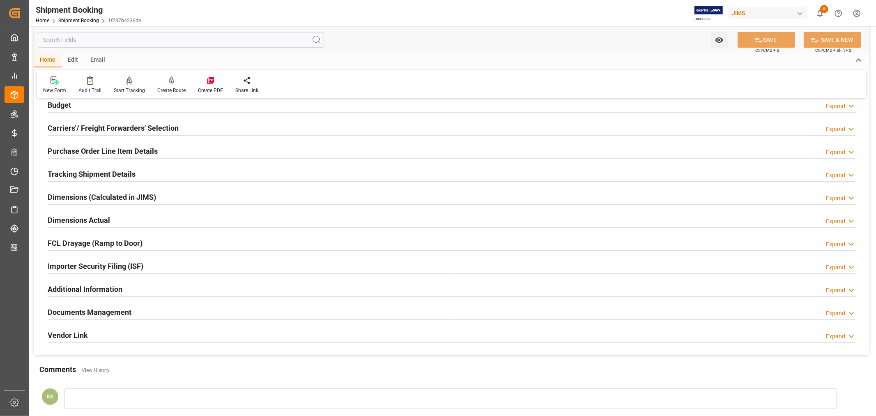
scroll to position [46, 0]
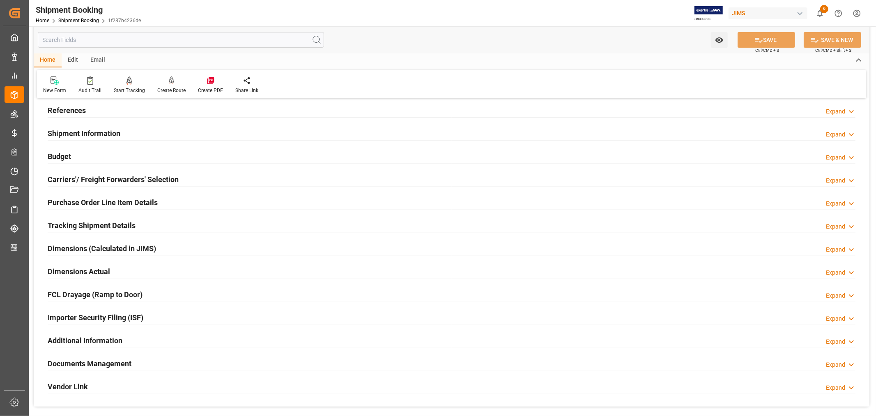
click at [83, 156] on div "Budget Expand" at bounding box center [452, 156] width 808 height 16
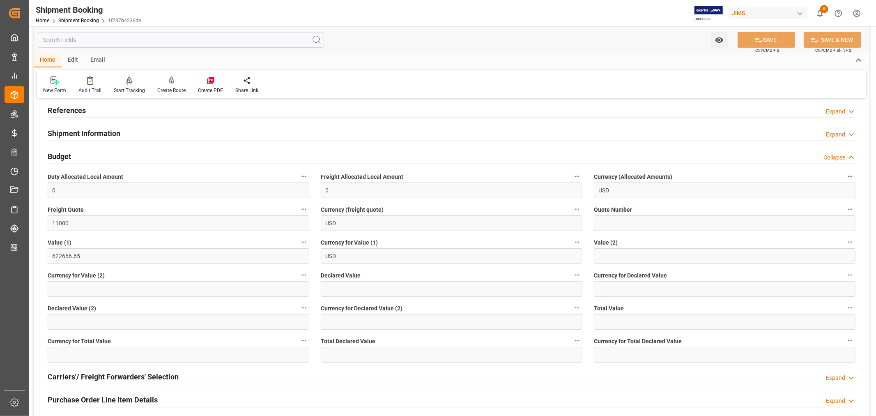
click at [131, 158] on div "Budget Collapse" at bounding box center [452, 156] width 808 height 16
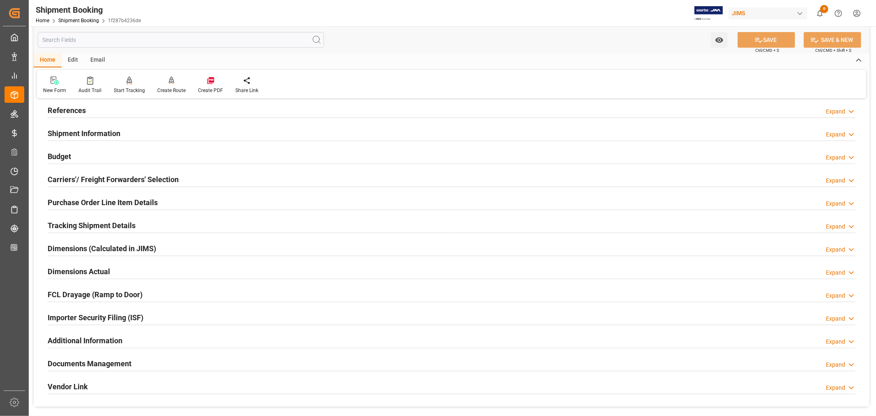
click at [158, 128] on div "Shipment Information Expand" at bounding box center [452, 133] width 808 height 16
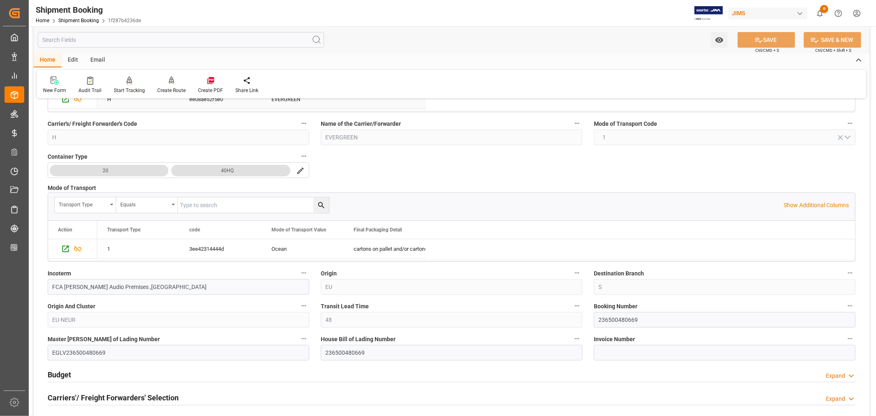
scroll to position [182, 0]
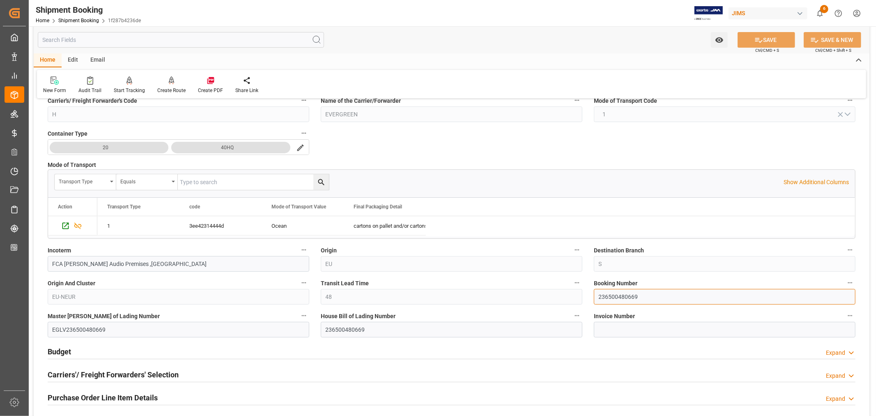
click at [615, 297] on input "236500480669" at bounding box center [725, 297] width 262 height 16
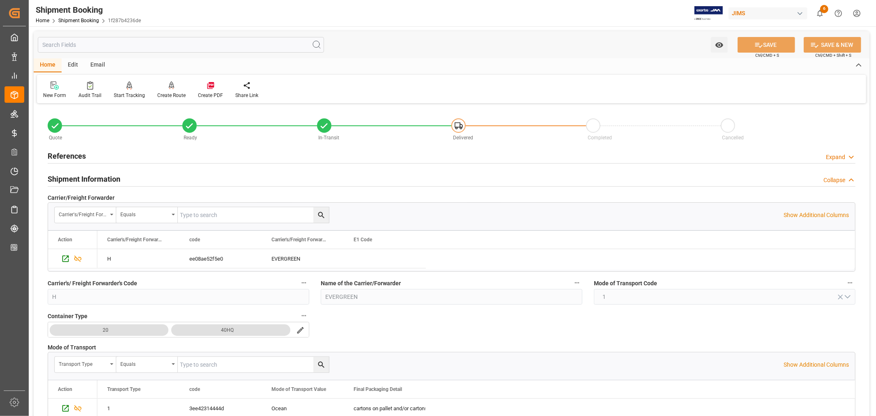
click at [74, 176] on h2 "Shipment Information" at bounding box center [84, 178] width 73 height 11
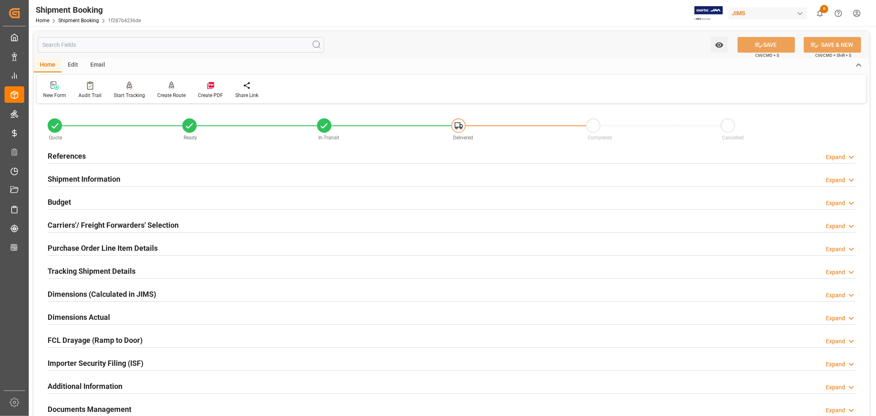
click at [72, 269] on h2 "Tracking Shipment Details" at bounding box center [92, 270] width 88 height 11
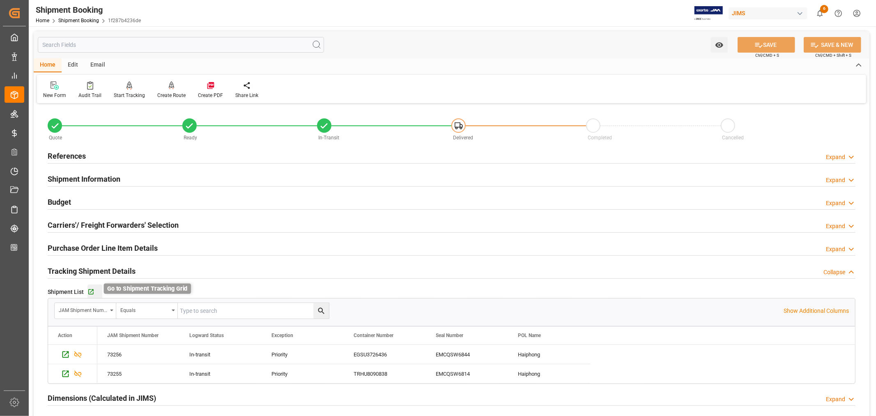
click at [90, 293] on icon "button" at bounding box center [90, 291] width 5 height 5
click at [112, 269] on h2 "Tracking Shipment Details" at bounding box center [92, 270] width 88 height 11
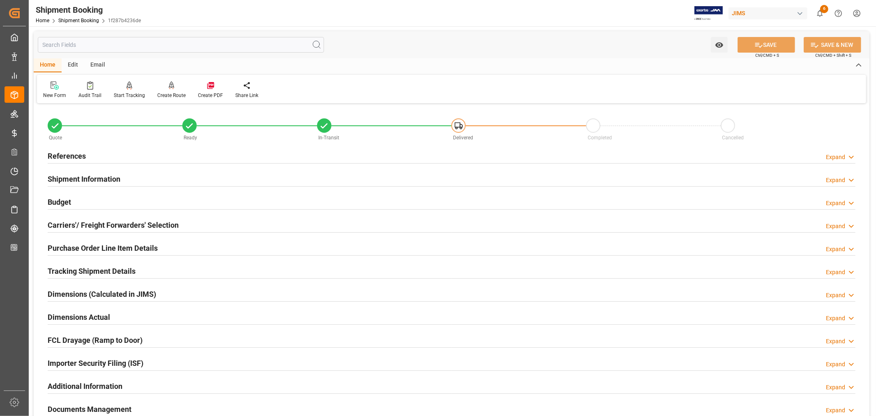
click at [79, 16] on div "Home Shipment Booking 1f287b4236de" at bounding box center [88, 20] width 105 height 9
click at [78, 20] on link "Shipment Booking" at bounding box center [78, 21] width 41 height 6
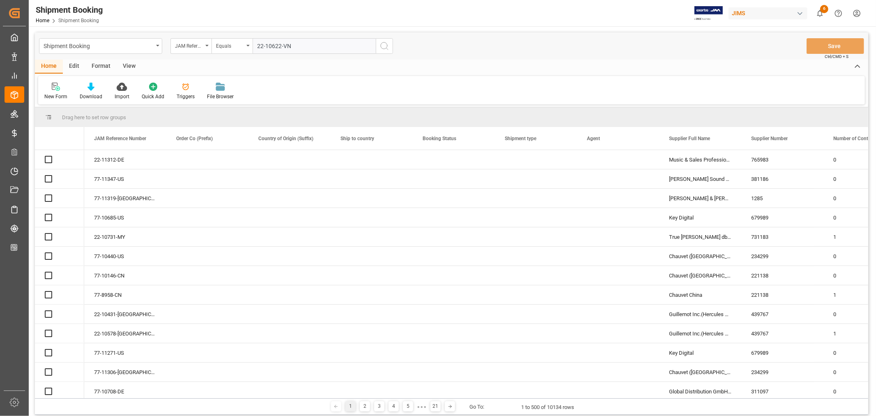
type input "22-10622-VN"
click at [384, 45] on icon "search button" at bounding box center [385, 46] width 10 height 10
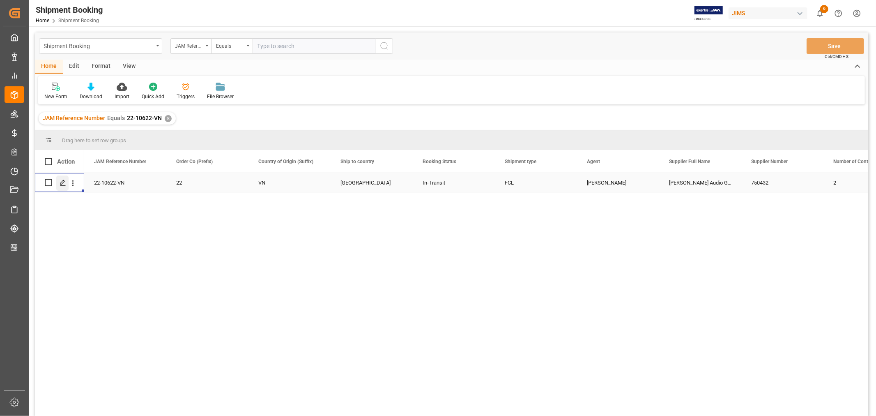
click at [63, 182] on polygon "Press SPACE to select this row." at bounding box center [62, 182] width 4 height 4
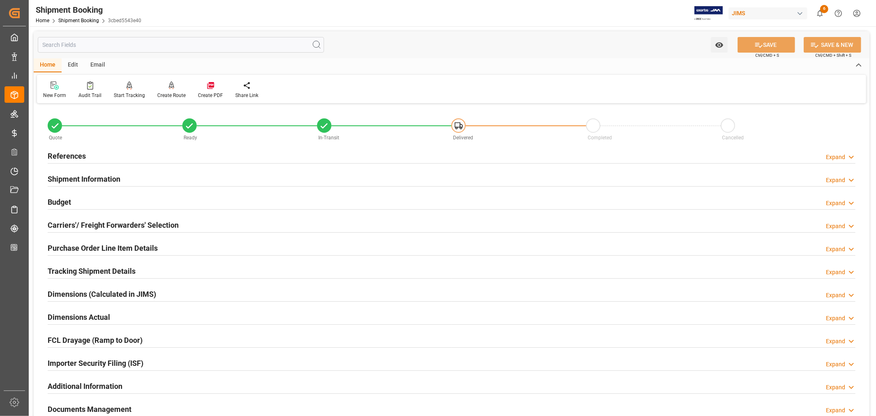
click at [88, 268] on h2 "Tracking Shipment Details" at bounding box center [92, 270] width 88 height 11
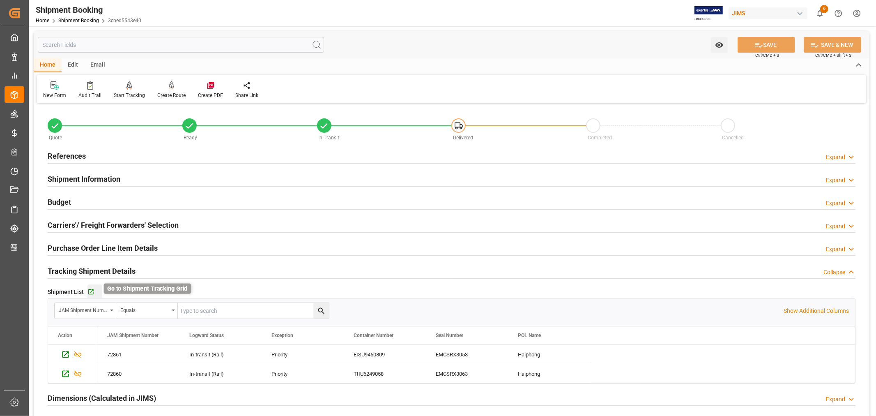
click at [90, 290] on icon "button" at bounding box center [91, 291] width 7 height 7
click at [79, 19] on link "Shipment Booking" at bounding box center [78, 21] width 41 height 6
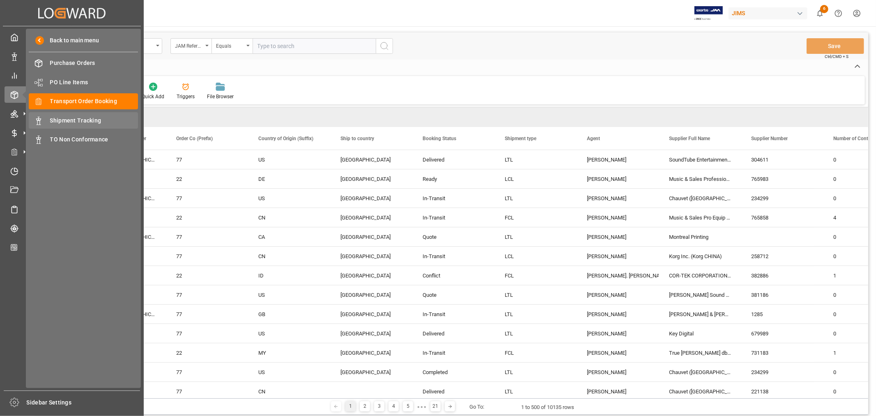
click at [85, 120] on span "Shipment Tracking" at bounding box center [94, 120] width 88 height 9
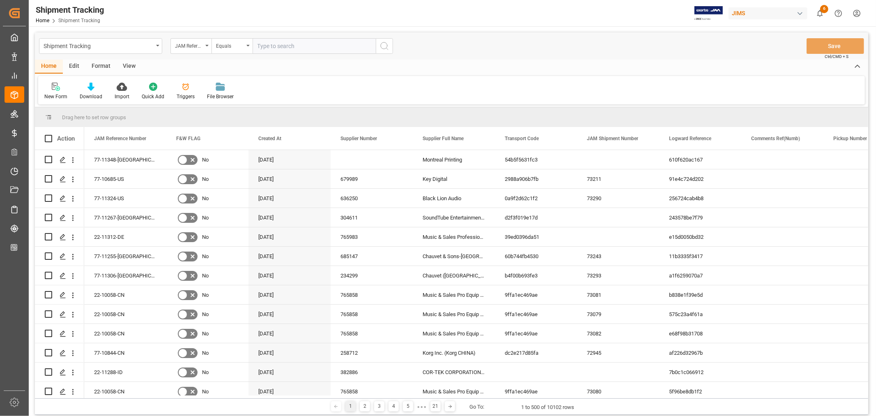
click at [261, 45] on input "text" at bounding box center [314, 46] width 123 height 16
paste input "22-10821-MY"
type input "22-10821-MY"
click at [383, 45] on icon "search button" at bounding box center [385, 46] width 10 height 10
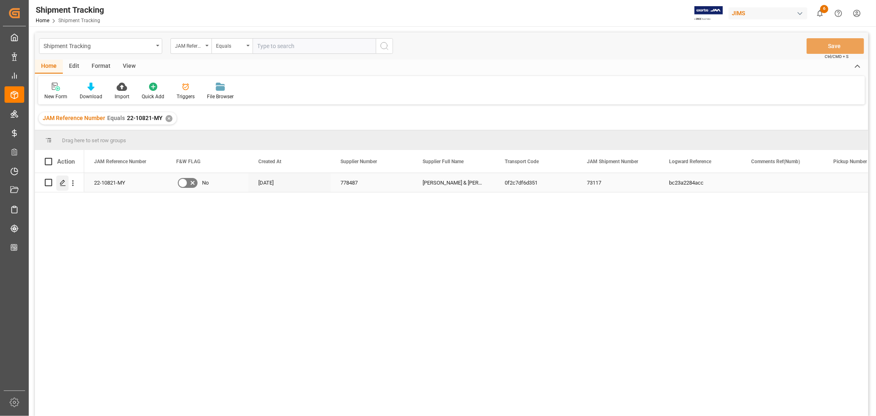
click at [63, 183] on icon "Press SPACE to select this row." at bounding box center [63, 183] width 7 height 7
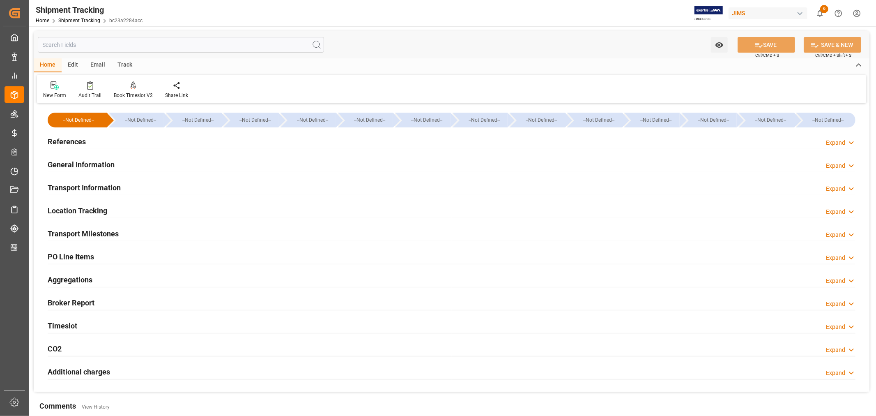
click at [99, 185] on h2 "Transport Information" at bounding box center [84, 187] width 73 height 11
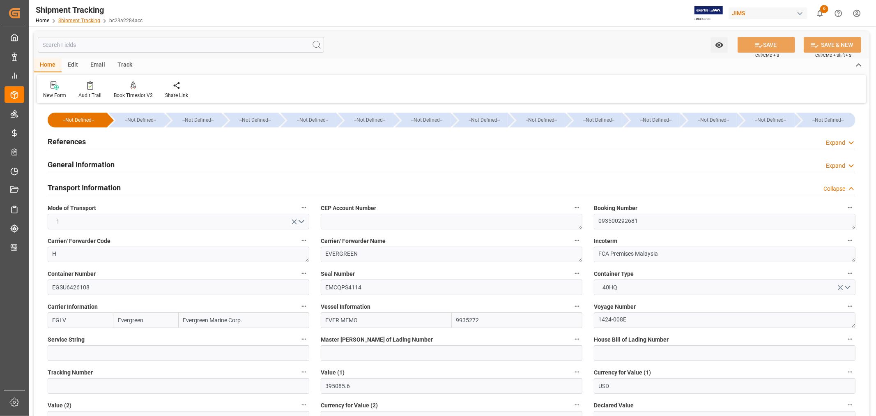
click at [81, 20] on link "Shipment Tracking" at bounding box center [79, 21] width 42 height 6
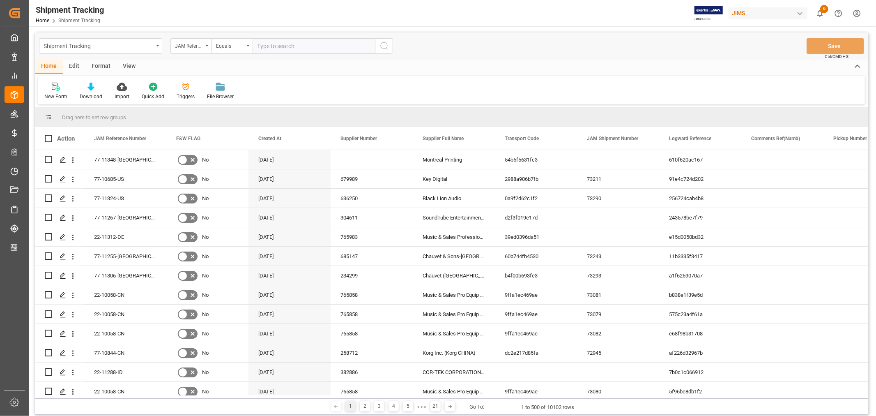
paste input "22-10822-MY"
type input "22-10822-MY"
click at [385, 45] on icon "search button" at bounding box center [385, 46] width 10 height 10
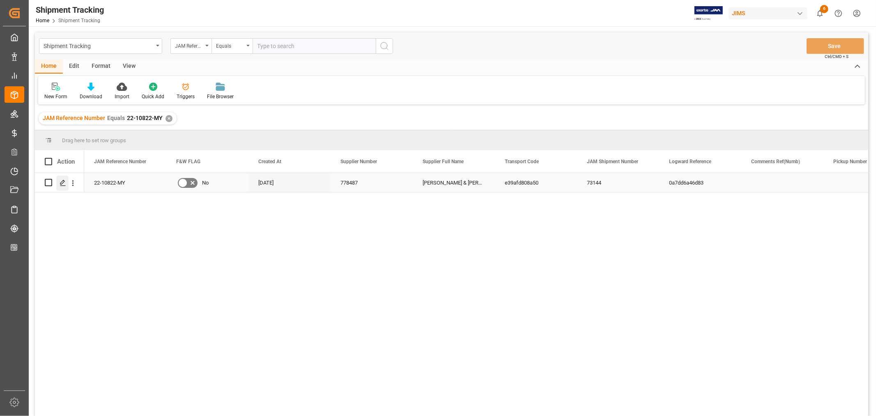
click at [62, 182] on icon "Press SPACE to select this row." at bounding box center [63, 183] width 7 height 7
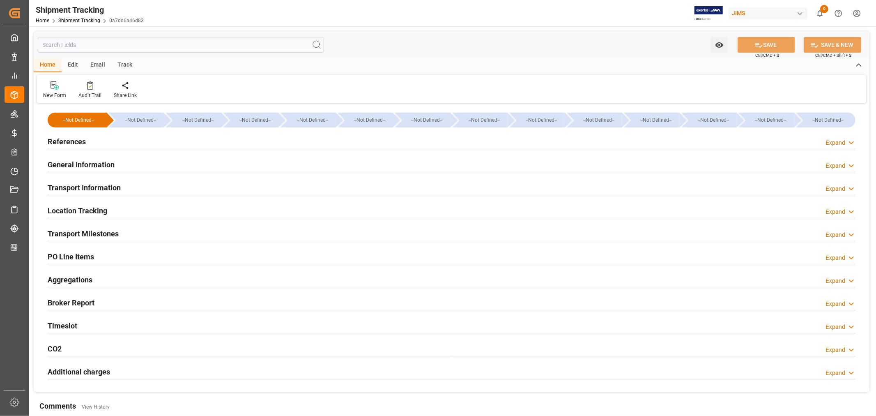
type input "[DATE] 00:00"
type input "[DATE]"
type input "[DATE] 00:00"
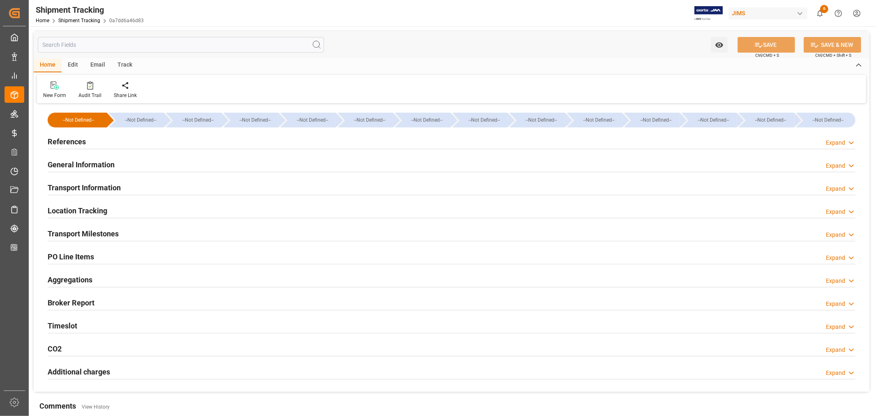
type input "[DATE] 01:30"
type input "[DATE]"
type input "[DATE] 00:00"
click at [102, 186] on h2 "Transport Information" at bounding box center [84, 187] width 73 height 11
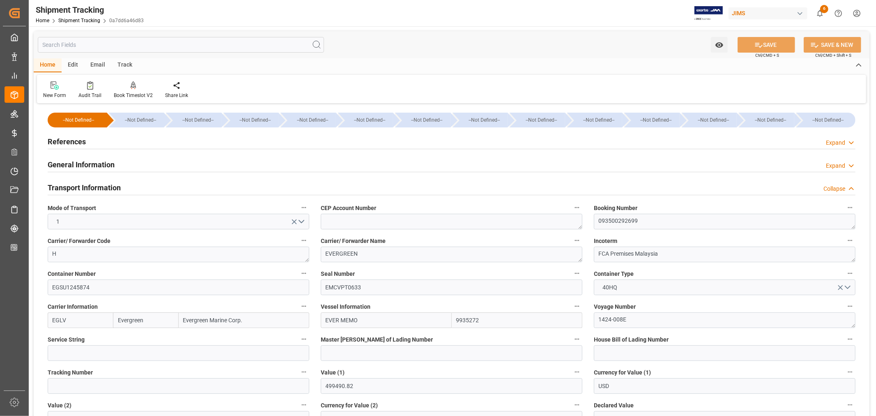
click at [99, 184] on h2 "Transport Information" at bounding box center [84, 187] width 73 height 11
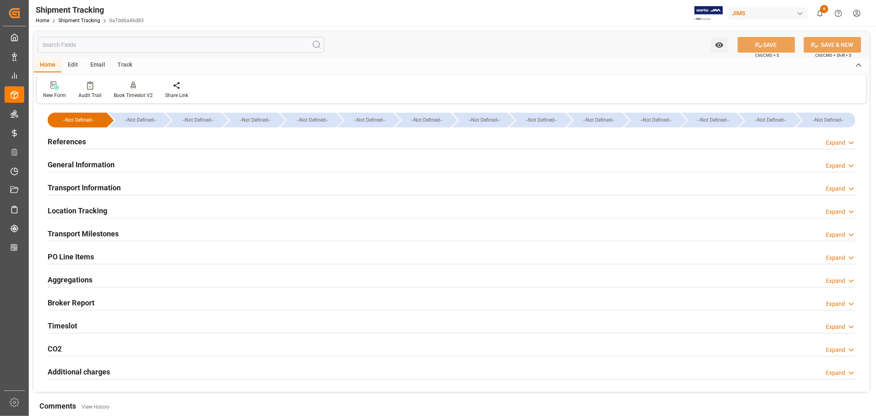
click at [104, 231] on h2 "Transport Milestones" at bounding box center [83, 233] width 71 height 11
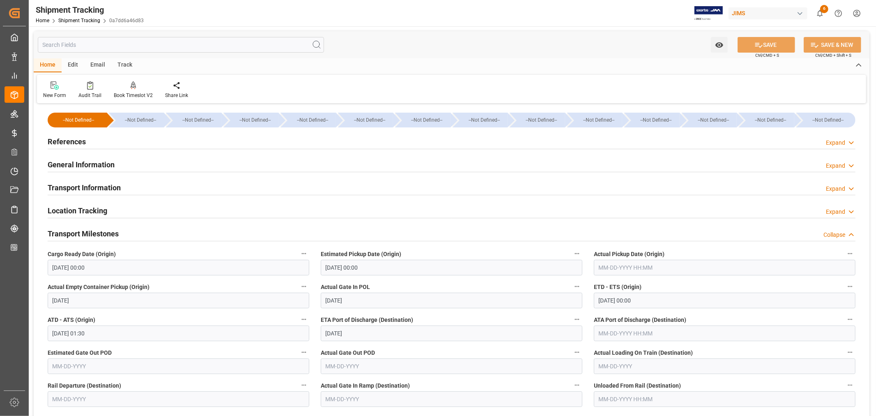
click at [104, 231] on h2 "Transport Milestones" at bounding box center [83, 233] width 71 height 11
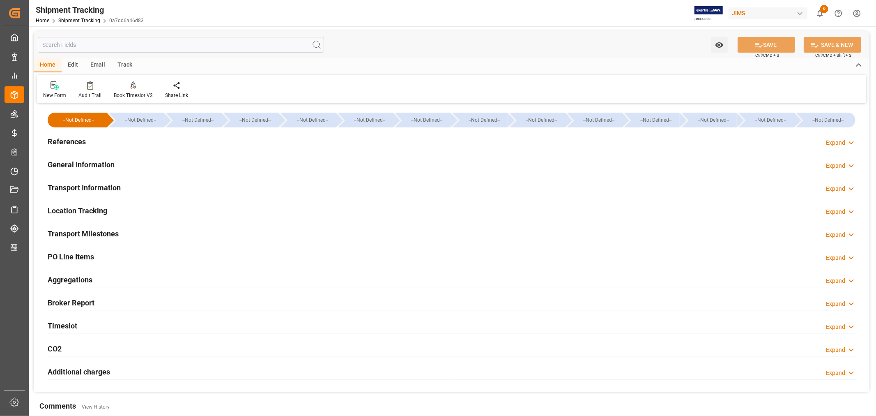
click at [104, 231] on h2 "Transport Milestones" at bounding box center [83, 233] width 71 height 11
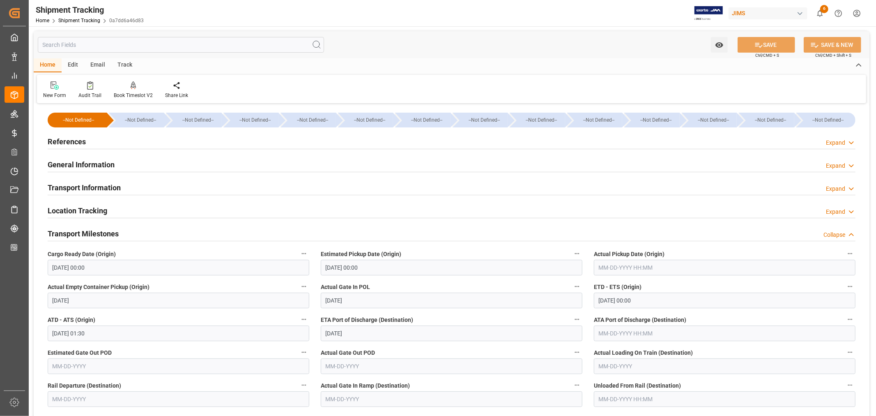
click at [93, 163] on h2 "General Information" at bounding box center [81, 164] width 67 height 11
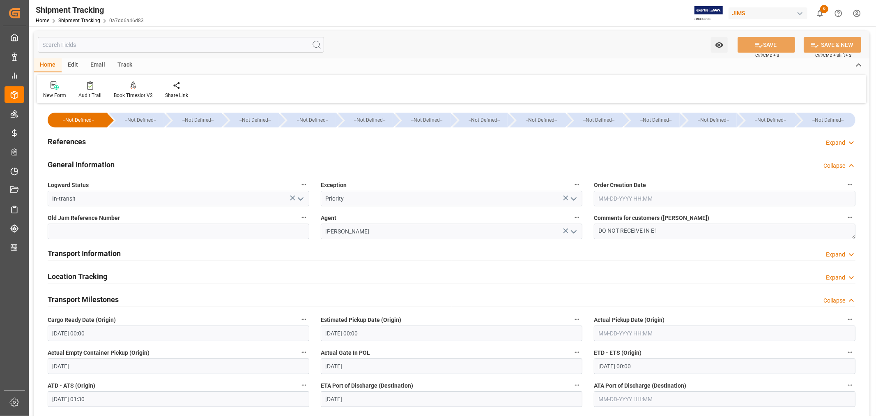
click at [104, 166] on h2 "General Information" at bounding box center [81, 164] width 67 height 11
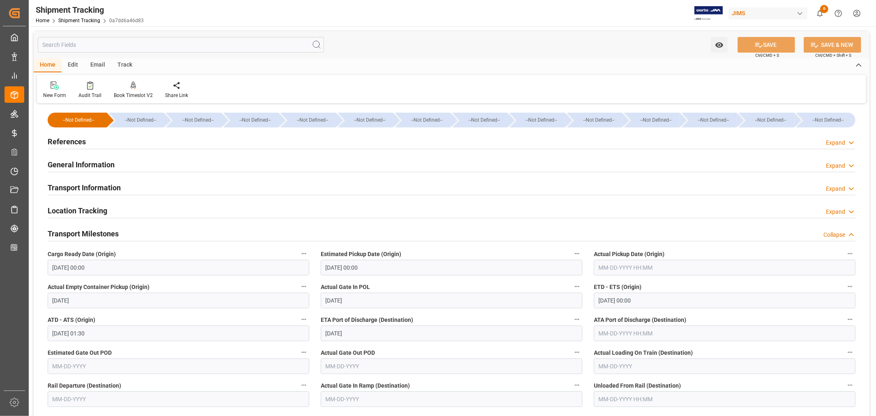
click at [108, 185] on h2 "Transport Information" at bounding box center [84, 187] width 73 height 11
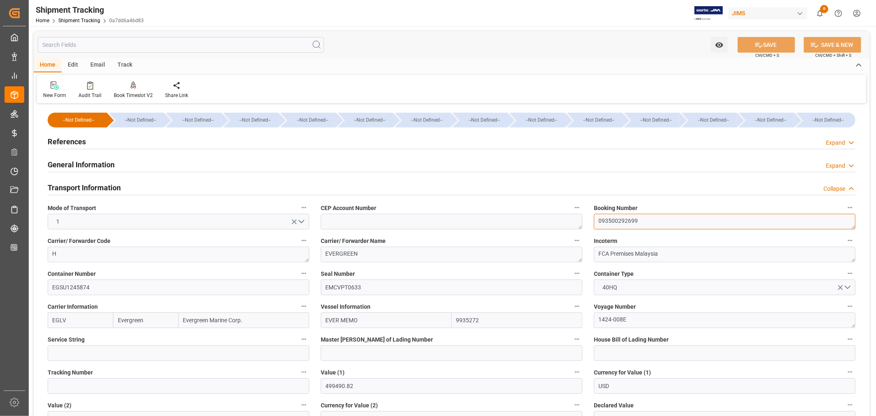
click at [610, 220] on textarea "093500292699" at bounding box center [725, 222] width 262 height 16
click at [79, 138] on h2 "References" at bounding box center [67, 141] width 38 height 11
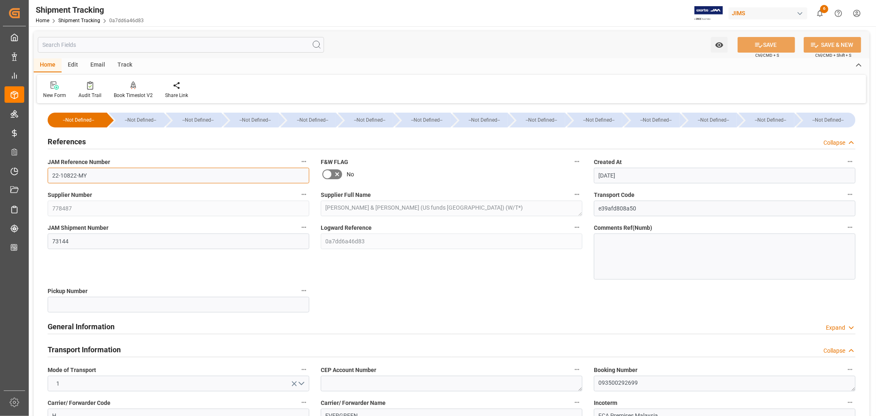
drag, startPoint x: 88, startPoint y: 174, endPoint x: 52, endPoint y: 174, distance: 35.7
click at [52, 174] on input "22-10822-MY" at bounding box center [179, 176] width 262 height 16
type input "c"
click at [77, 19] on link "Shipment Tracking" at bounding box center [79, 21] width 42 height 6
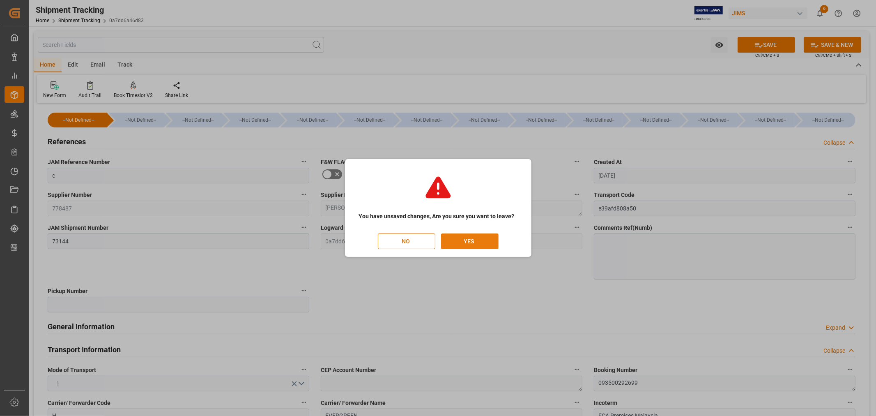
click at [466, 240] on button "YES" at bounding box center [470, 241] width 58 height 16
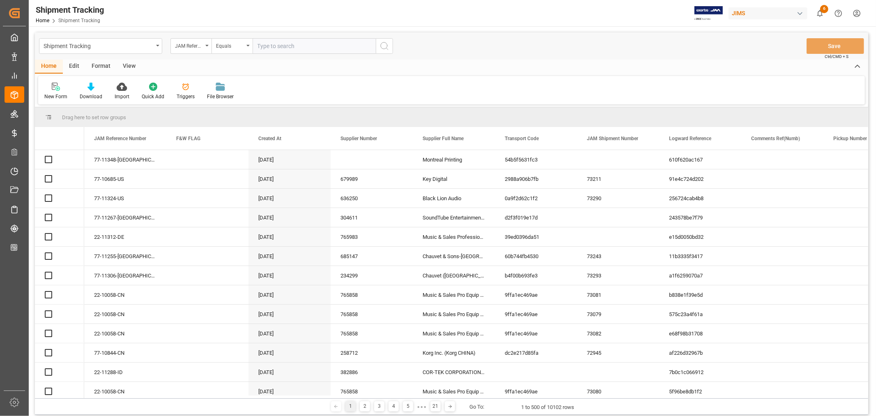
click at [269, 47] on input "text" at bounding box center [314, 46] width 123 height 16
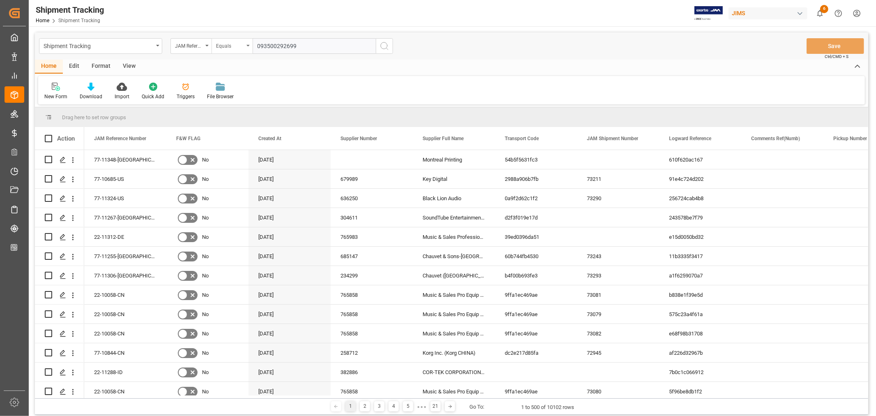
drag, startPoint x: 301, startPoint y: 44, endPoint x: 225, endPoint y: 39, distance: 75.7
click at [225, 39] on div "JAM Reference Number Equals 093500292699" at bounding box center [282, 46] width 223 height 16
paste input "22-10822-MY"
type input "22-10822-MY"
click at [384, 45] on icon "search button" at bounding box center [385, 46] width 10 height 10
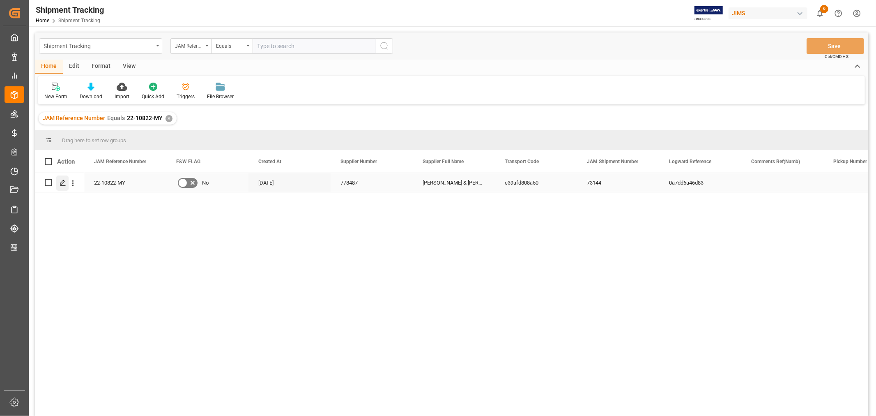
click at [62, 183] on polygon "Press SPACE to select this row." at bounding box center [62, 182] width 4 height 4
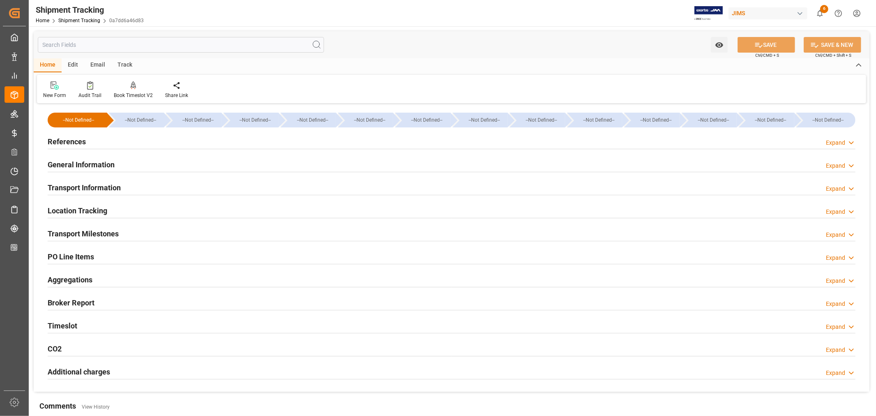
click at [67, 142] on h2 "References" at bounding box center [67, 141] width 38 height 11
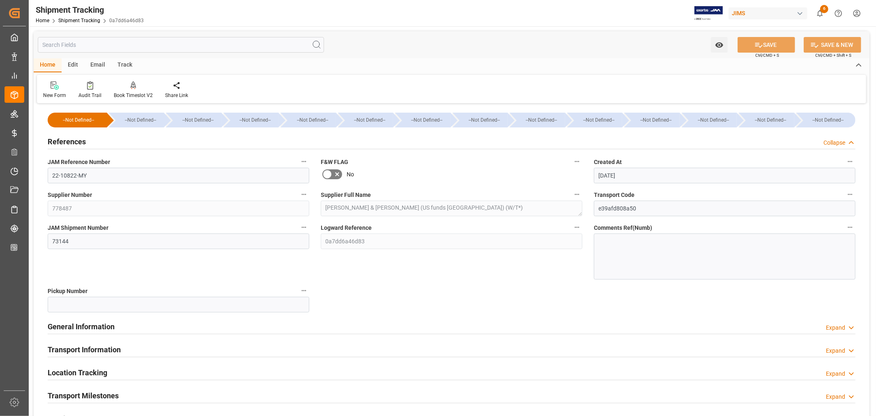
click at [67, 141] on h2 "References" at bounding box center [67, 141] width 38 height 11
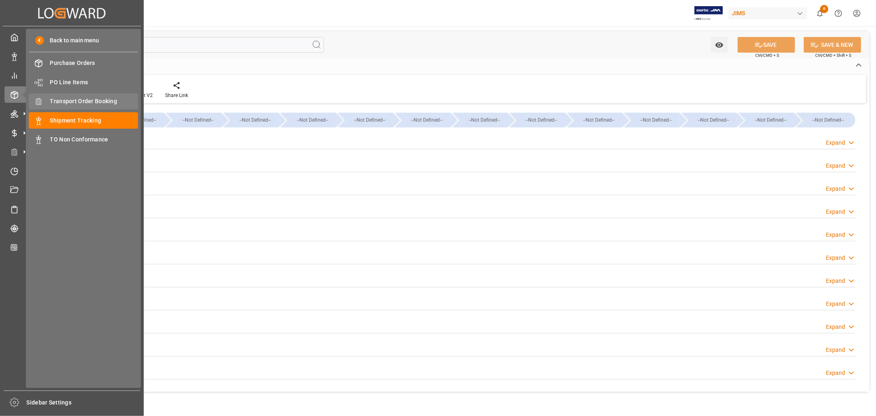
click at [107, 99] on span "Transport Order Booking" at bounding box center [94, 101] width 88 height 9
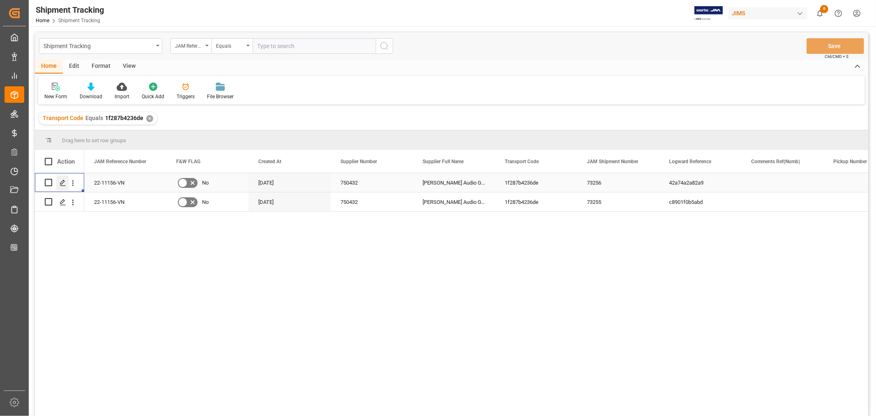
click at [65, 182] on icon "Press SPACE to select this row." at bounding box center [63, 183] width 7 height 7
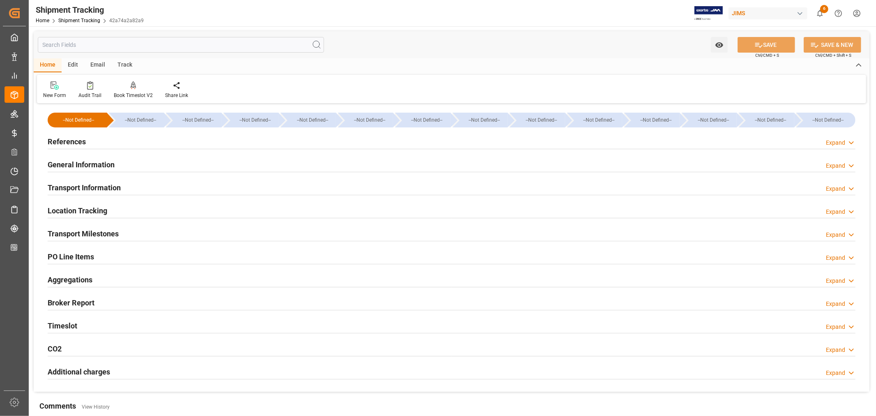
type input "09-25-2025 00:00"
type input "09-27-2025 00:00"
type input "09-29-2025 00:00"
type input "09-27-2025"
type input "[DATE]"
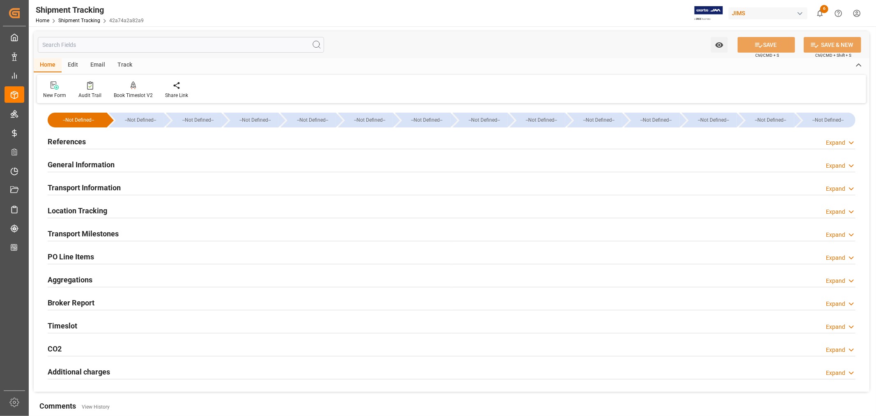
type input "10-02-2025 00:00"
type input "10-02-2025 21:00"
type input "10-25-2025"
type input "11-11-2025 00:00"
click at [104, 235] on h2 "Transport Milestones" at bounding box center [83, 233] width 71 height 11
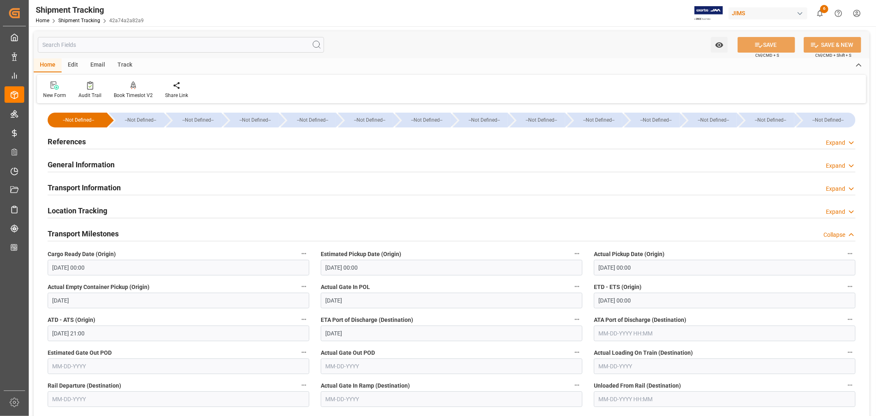
click at [95, 230] on h2 "Transport Milestones" at bounding box center [83, 233] width 71 height 11
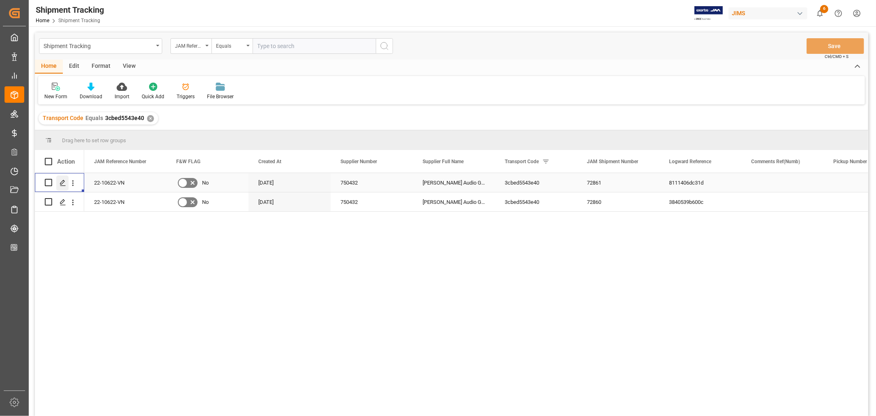
click at [64, 183] on icon "Press SPACE to select this row." at bounding box center [63, 183] width 7 height 7
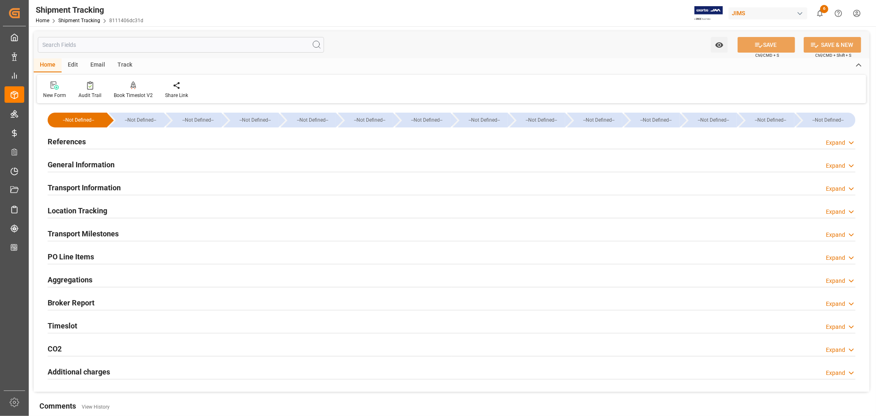
type input "[DATE] 00:00"
type input "[DATE]"
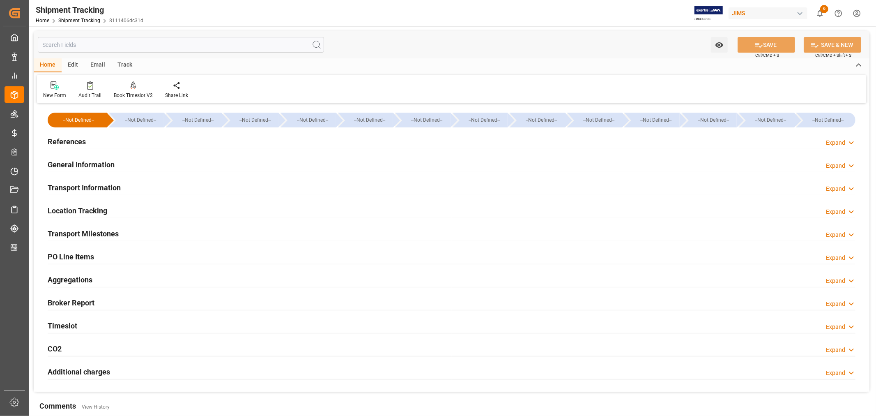
type input "[DATE] 00:00"
type input "[DATE] 10:30"
type input "[DATE]"
type input "[DATE] 07:00"
type input "[DATE]"
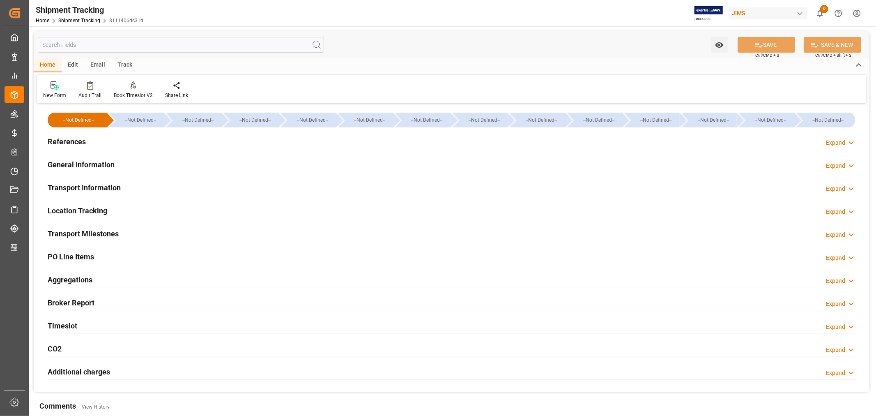
type input "[DATE]"
type input "[DATE] 00:00"
click at [103, 230] on h2 "Transport Milestones" at bounding box center [83, 233] width 71 height 11
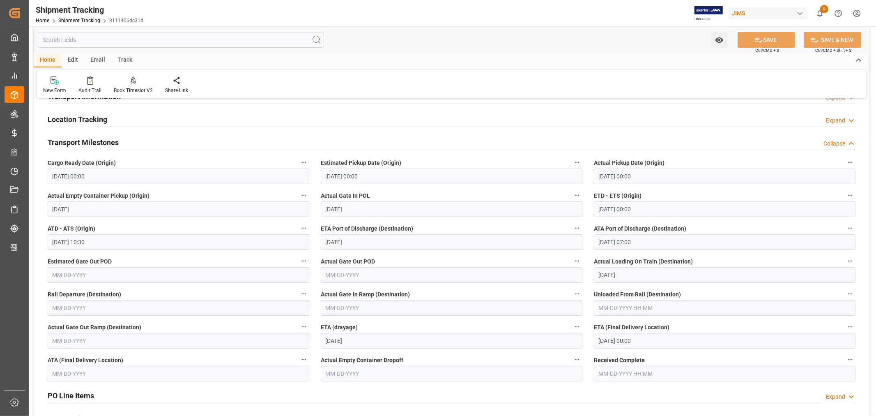
scroll to position [46, 0]
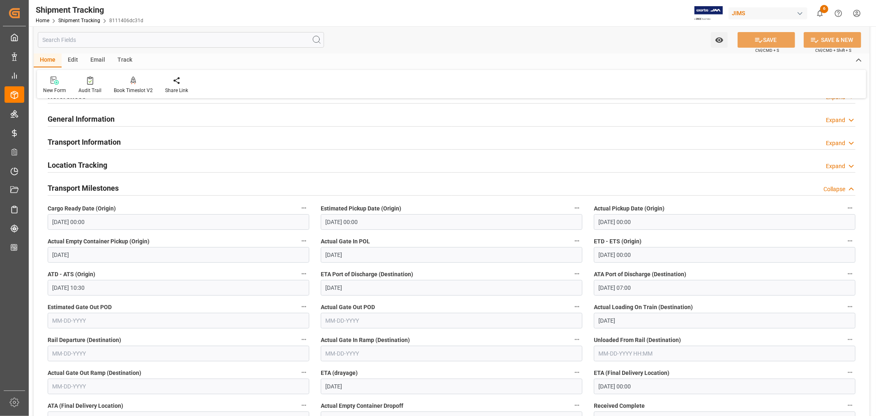
click at [118, 142] on h2 "Transport Information" at bounding box center [84, 141] width 73 height 11
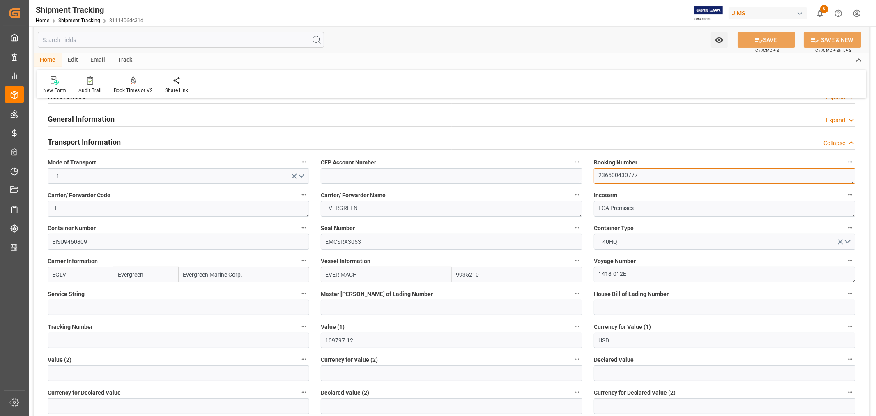
click at [613, 172] on textarea "236500430777" at bounding box center [725, 176] width 262 height 16
click at [107, 142] on h2 "Transport Information" at bounding box center [84, 141] width 73 height 11
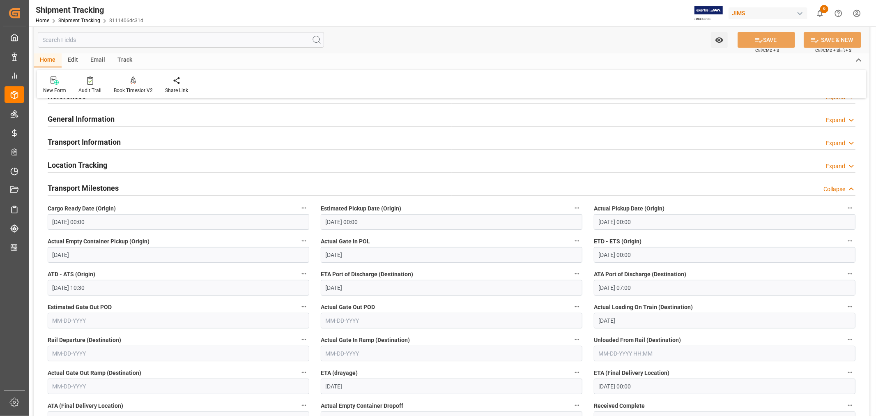
click at [94, 186] on h2 "Transport Milestones" at bounding box center [83, 187] width 71 height 11
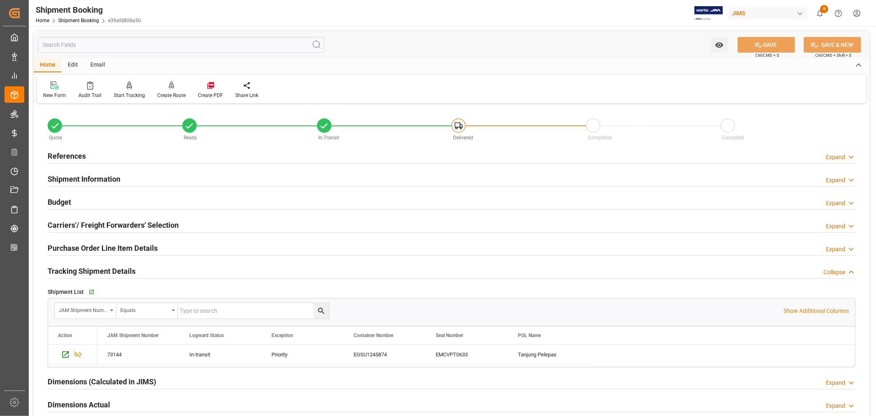
click at [68, 266] on h2 "Tracking Shipment Details" at bounding box center [92, 270] width 88 height 11
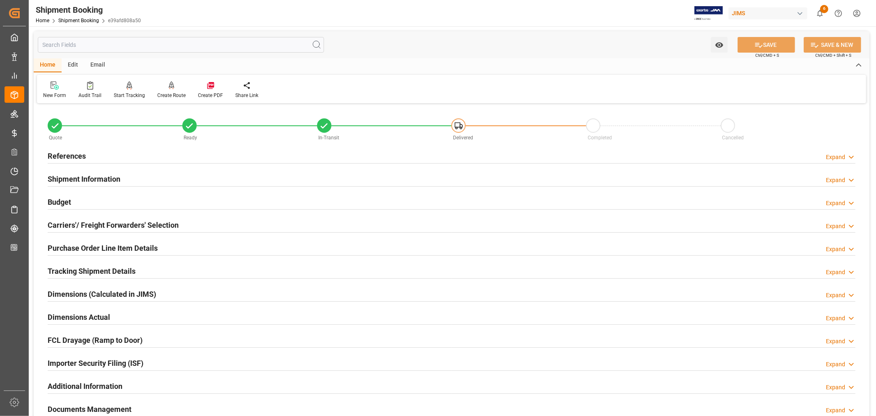
click at [74, 247] on h2 "Purchase Order Line Item Details" at bounding box center [103, 247] width 110 height 11
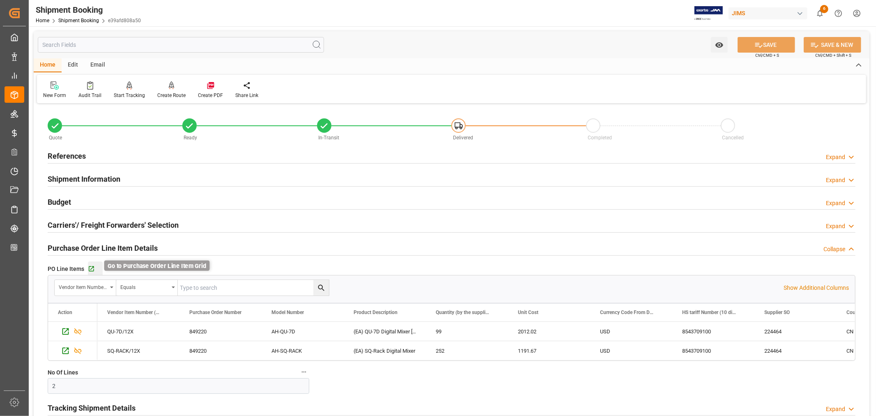
click at [90, 268] on icon "button" at bounding box center [91, 268] width 7 height 7
click at [92, 241] on div "Purchase Order Line Item Details" at bounding box center [103, 248] width 110 height 16
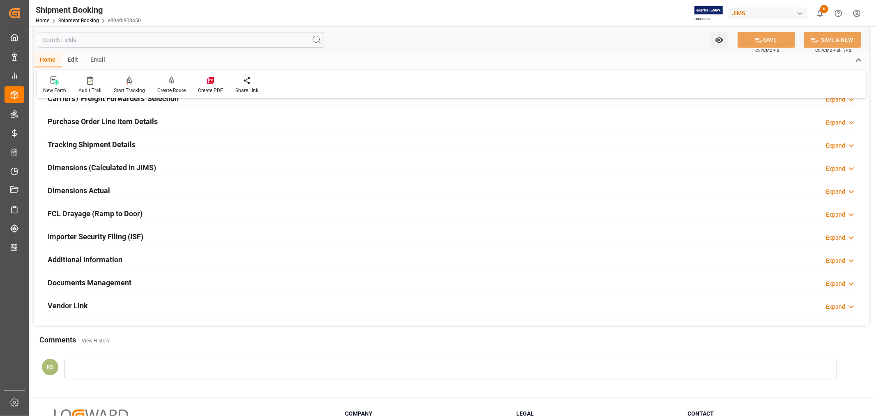
scroll to position [137, 0]
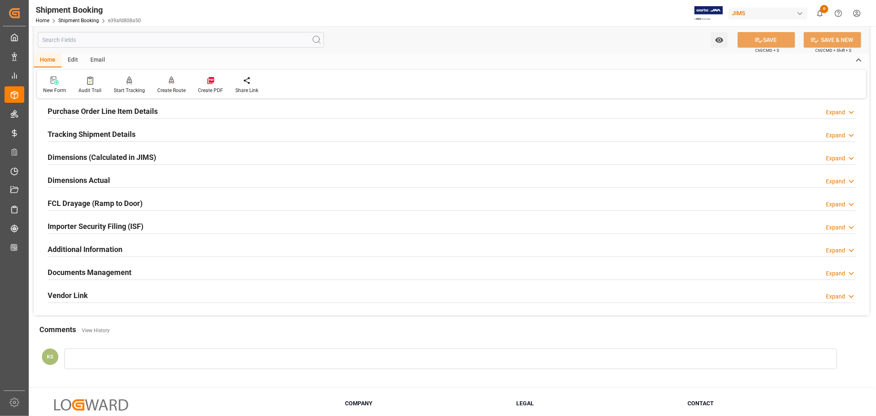
click at [134, 267] on div "Documents Management Expand" at bounding box center [452, 272] width 808 height 16
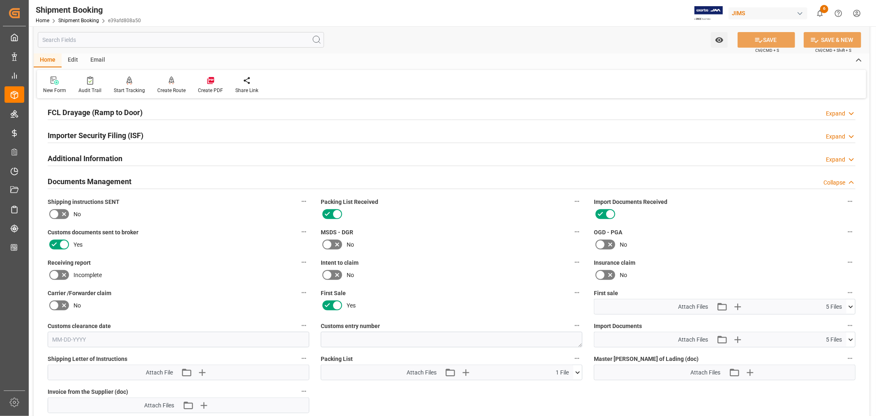
scroll to position [274, 0]
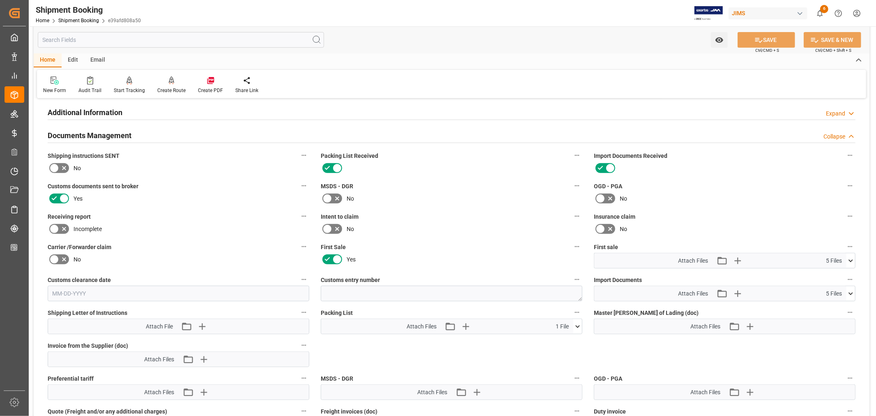
click at [849, 291] on icon at bounding box center [851, 293] width 9 height 9
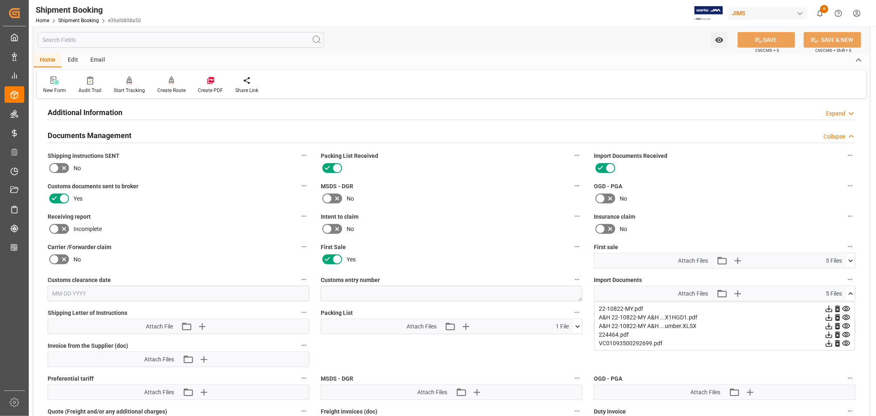
click at [846, 332] on icon at bounding box center [846, 334] width 9 height 9
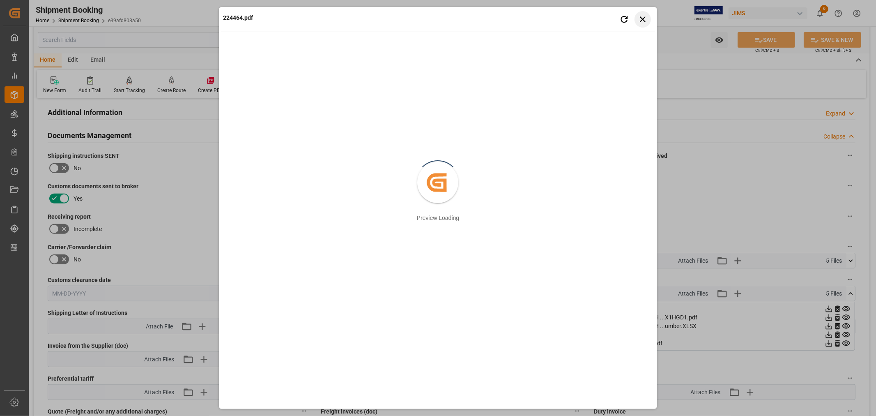
click at [644, 20] on icon "button" at bounding box center [643, 19] width 10 height 10
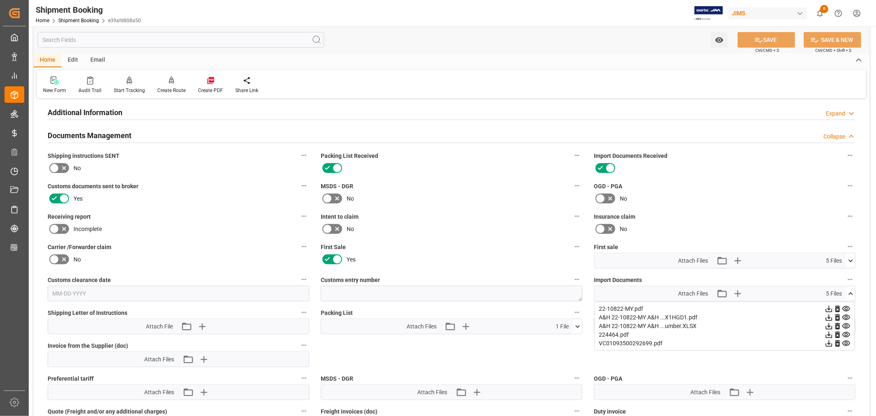
click at [830, 334] on icon at bounding box center [829, 334] width 9 height 9
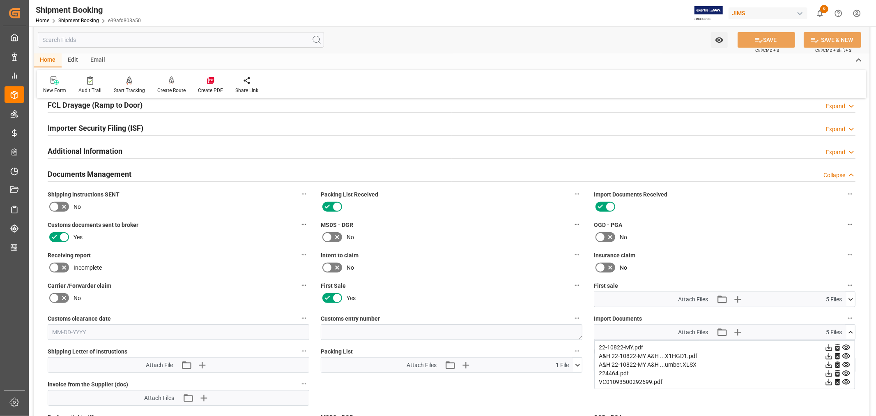
scroll to position [235, 0]
click at [90, 172] on h2 "Documents Management" at bounding box center [90, 174] width 84 height 11
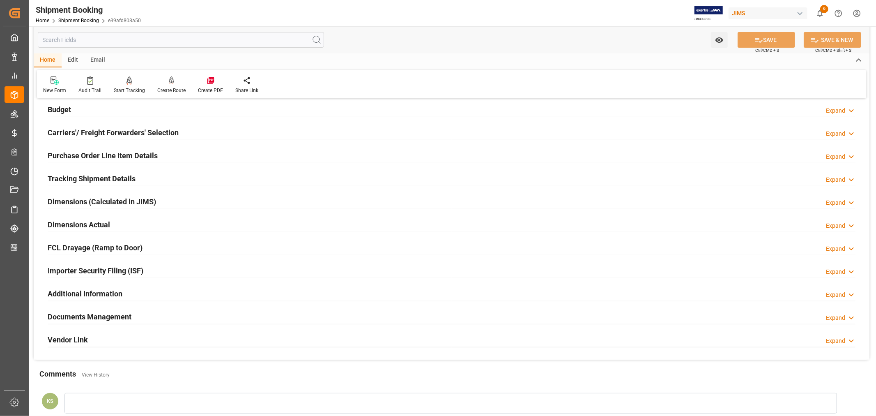
scroll to position [65, 0]
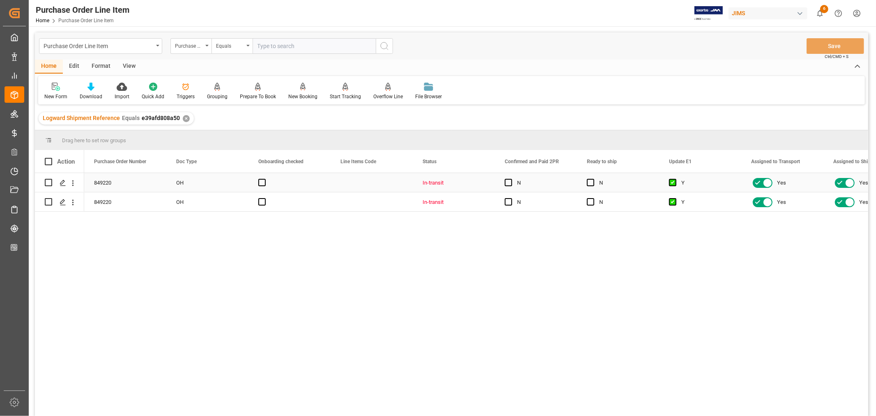
click at [374, 185] on div "Press SPACE to select this row." at bounding box center [372, 182] width 82 height 19
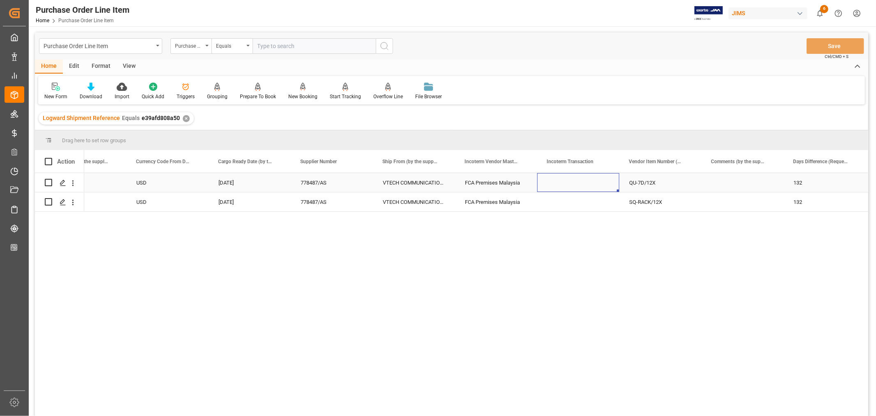
click at [548, 179] on div "Press SPACE to select this row." at bounding box center [578, 182] width 82 height 19
drag, startPoint x: 547, startPoint y: 184, endPoint x: 574, endPoint y: 190, distance: 27.9
click at [548, 184] on input "Press SPACE to select this row." at bounding box center [578, 188] width 69 height 16
paste input "22-10822-MY"
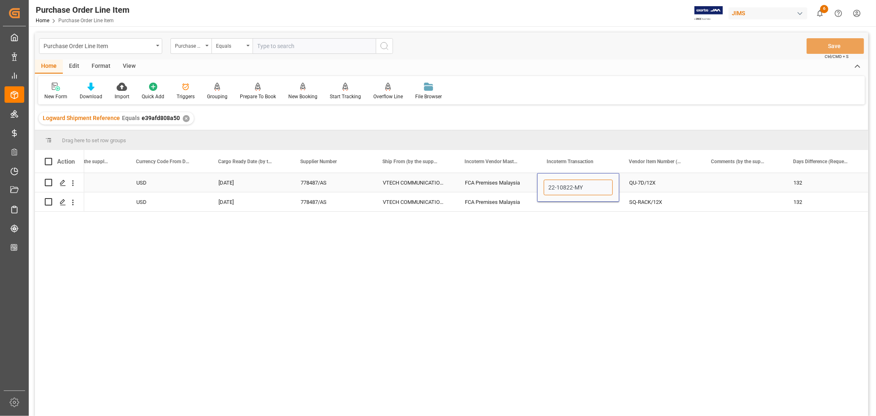
drag, startPoint x: 582, startPoint y: 186, endPoint x: 544, endPoint y: 184, distance: 37.8
click at [544, 184] on input "22-10822-MY" at bounding box center [578, 188] width 69 height 16
paste input "FCA [GEOGRAPHIC_DATA]"
type input "FCA [GEOGRAPHIC_DATA]"
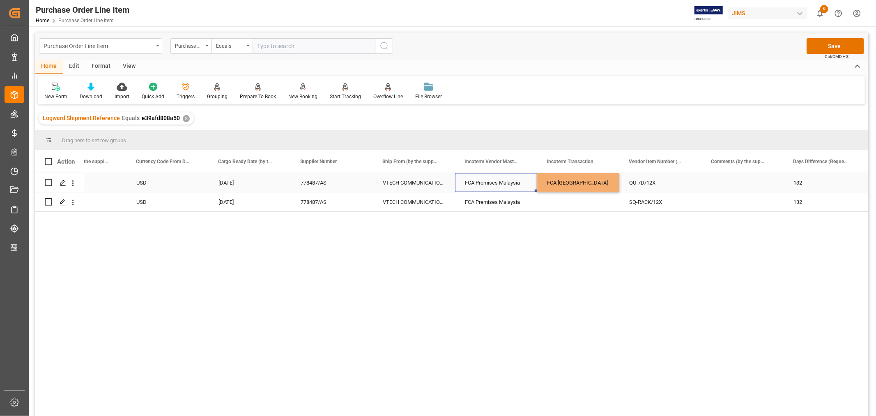
click at [496, 178] on div "FCA Premises Malaysia" at bounding box center [496, 182] width 82 height 19
click at [570, 179] on div "FCA [GEOGRAPHIC_DATA]" at bounding box center [578, 182] width 82 height 19
drag, startPoint x: 617, startPoint y: 189, endPoint x: 613, endPoint y: 200, distance: 11.2
click at [826, 45] on button "Save" at bounding box center [836, 46] width 58 height 16
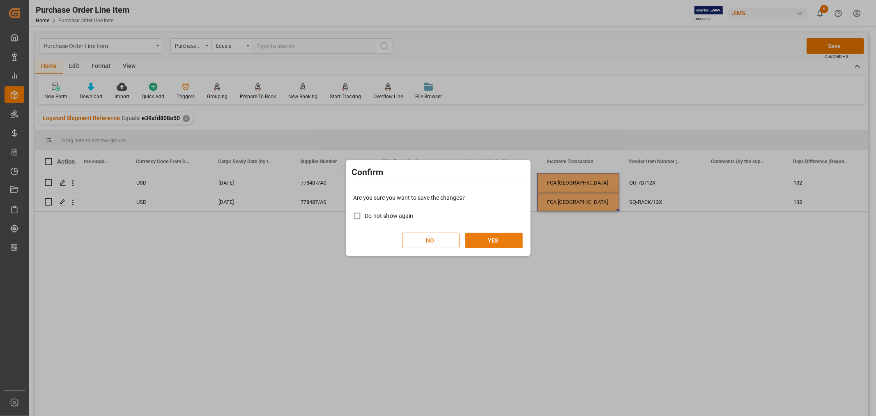
click at [496, 238] on button "YES" at bounding box center [494, 241] width 58 height 16
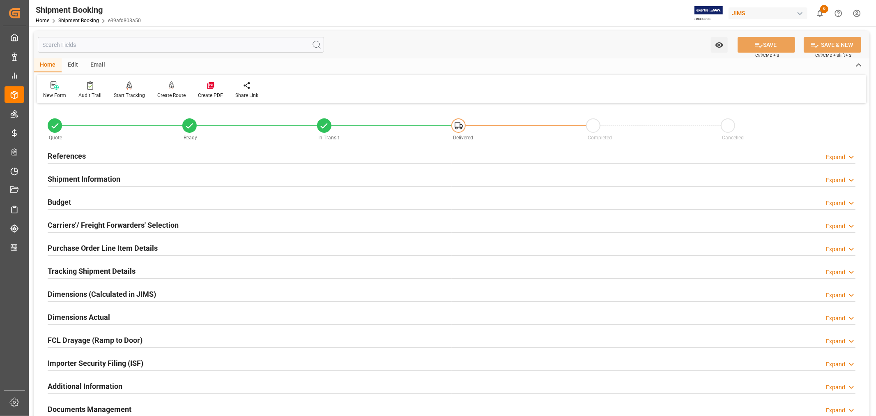
click at [74, 268] on h2 "Tracking Shipment Details" at bounding box center [92, 270] width 88 height 11
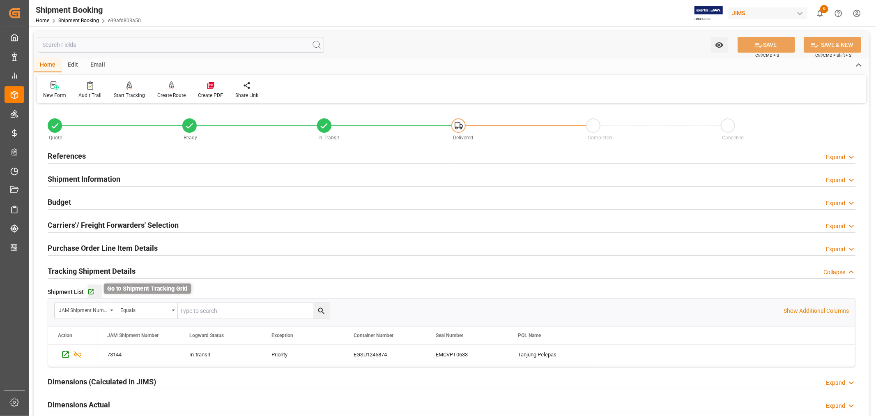
click at [90, 291] on icon "button" at bounding box center [91, 291] width 7 height 7
click at [65, 156] on h2 "References" at bounding box center [67, 155] width 38 height 11
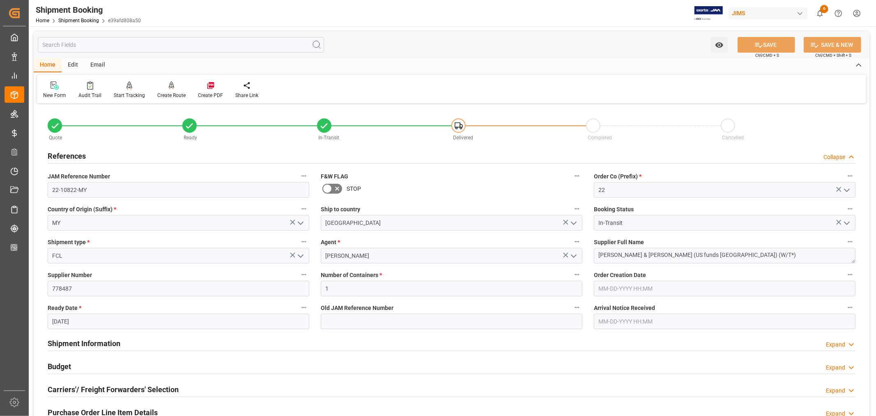
click at [65, 156] on h2 "References" at bounding box center [67, 155] width 38 height 11
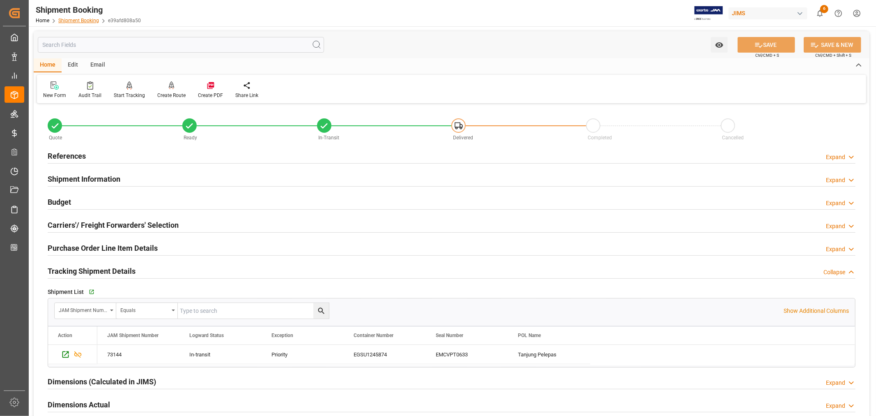
click at [76, 20] on link "Shipment Booking" at bounding box center [78, 21] width 41 height 6
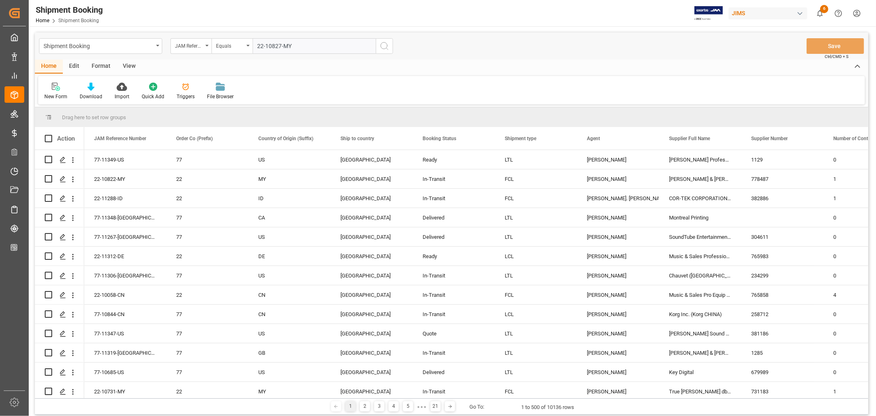
type input "22-10827-MY"
click at [386, 45] on icon "search button" at bounding box center [385, 46] width 10 height 10
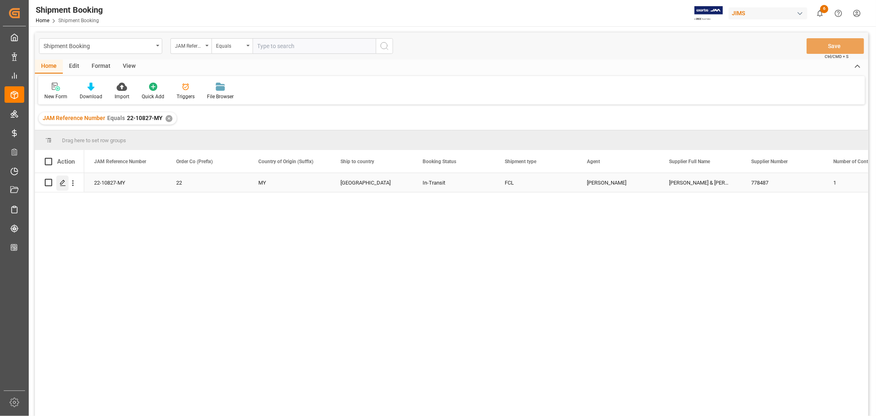
click at [63, 182] on icon "Press SPACE to select this row." at bounding box center [63, 183] width 7 height 7
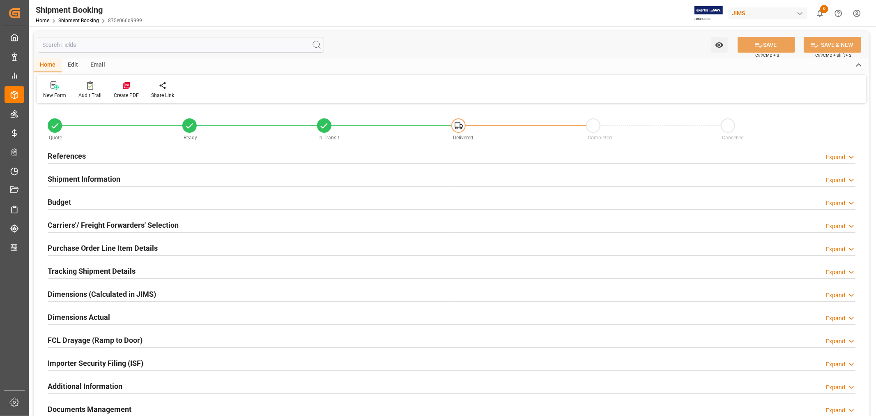
type input "5"
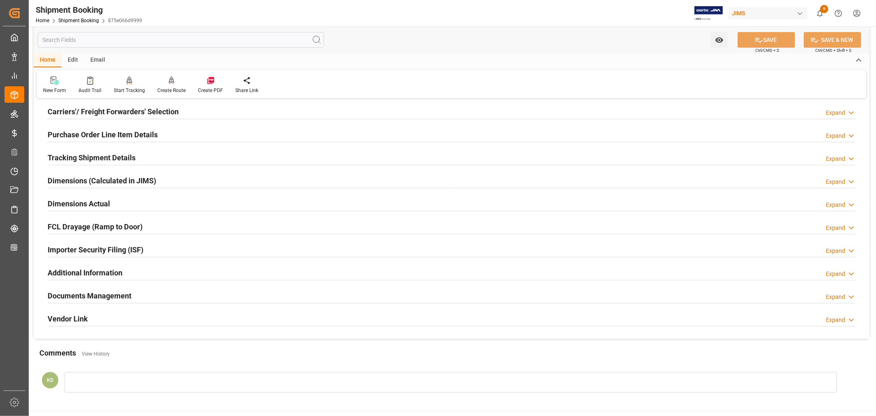
scroll to position [91, 0]
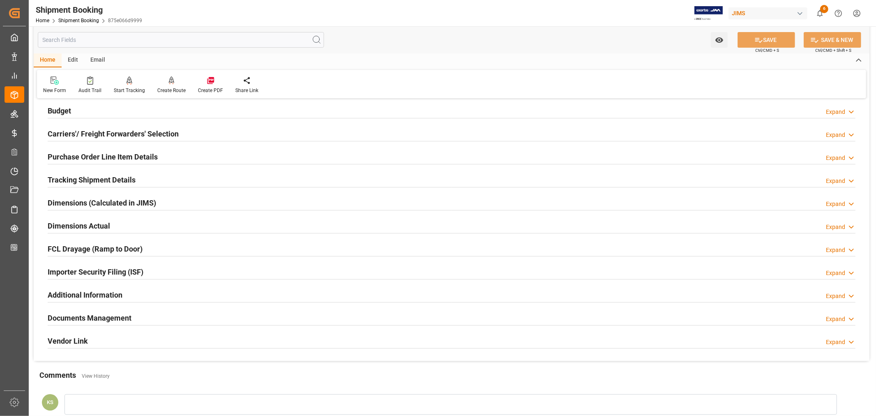
click at [136, 313] on div "Documents Management Expand" at bounding box center [452, 317] width 808 height 16
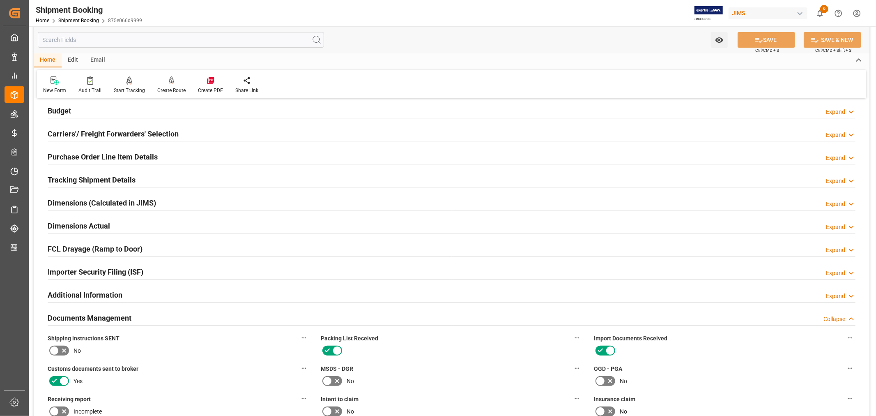
click at [136, 313] on div "Documents Management Collapse" at bounding box center [452, 317] width 808 height 16
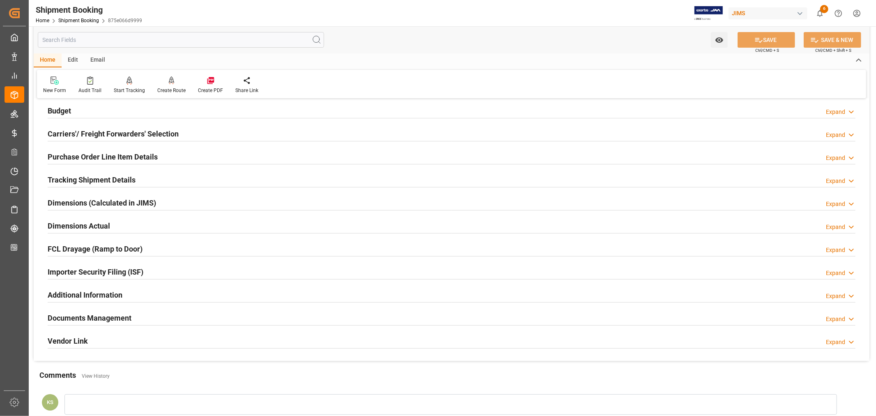
click at [88, 181] on h2 "Tracking Shipment Details" at bounding box center [92, 179] width 88 height 11
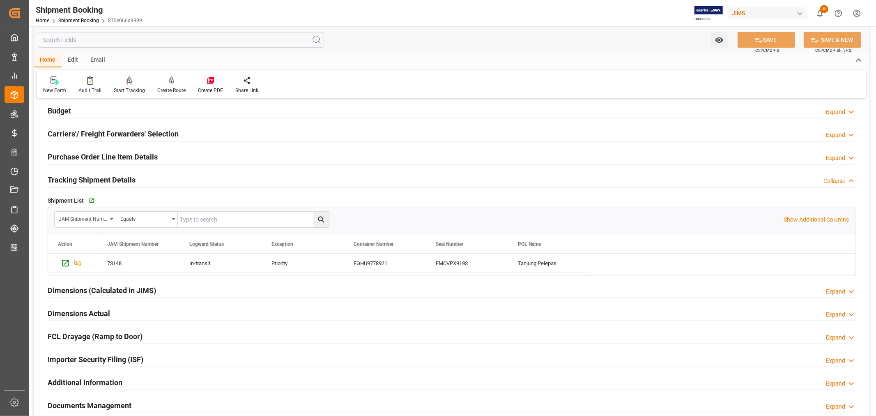
click at [88, 181] on h2 "Tracking Shipment Details" at bounding box center [92, 179] width 88 height 11
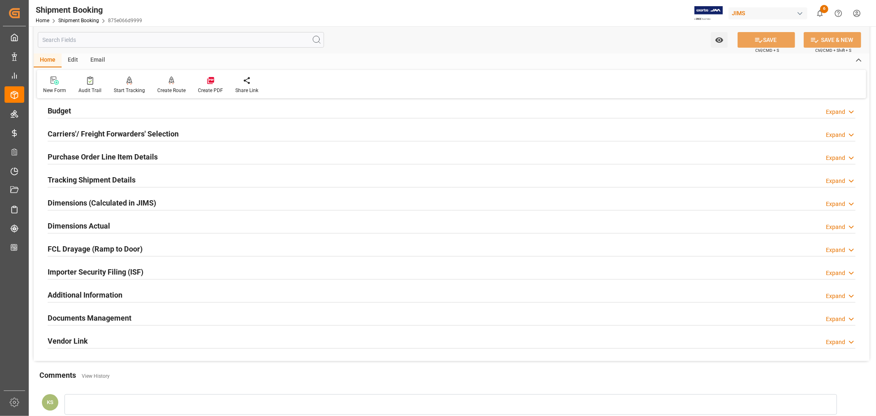
click at [94, 156] on h2 "Purchase Order Line Item Details" at bounding box center [103, 156] width 110 height 11
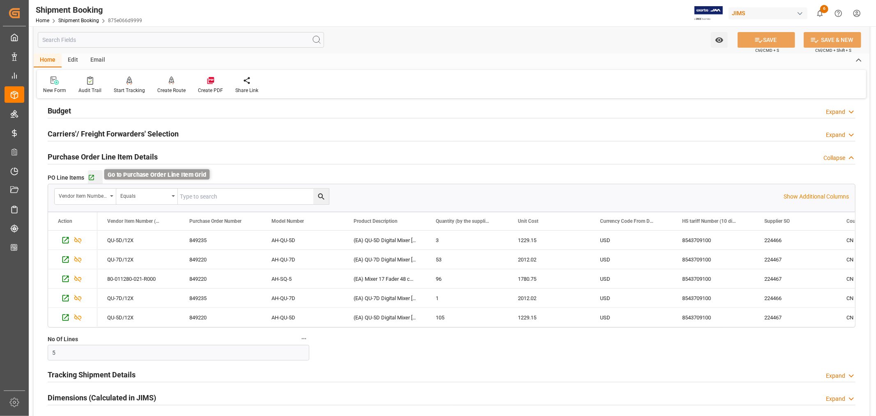
click at [91, 177] on icon "button" at bounding box center [91, 177] width 5 height 5
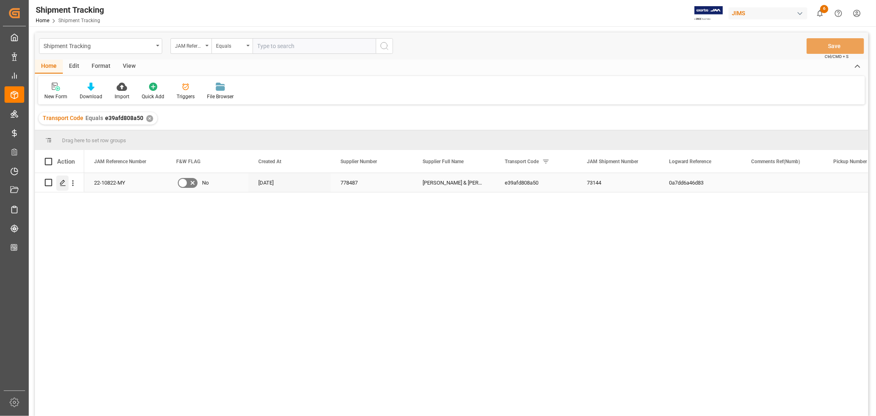
click at [64, 180] on polygon "Press SPACE to select this row." at bounding box center [62, 182] width 4 height 4
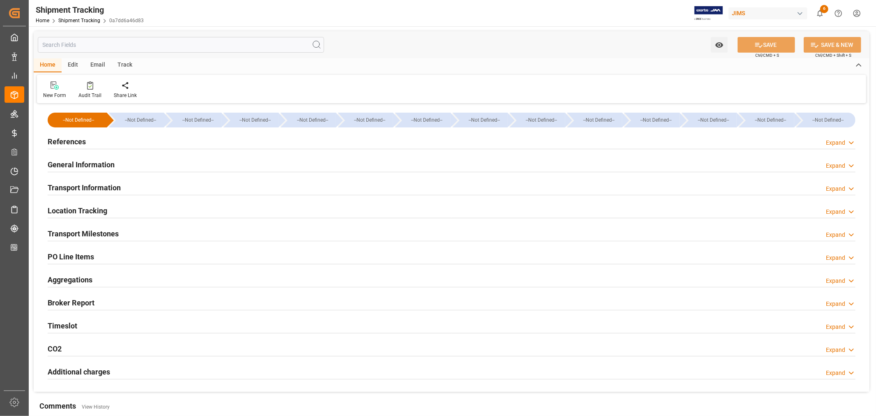
type input "Evergreen"
type input "Evergreen Marine Corp."
type input "9935272"
type input "499490.82"
type input "[DATE] 00:00"
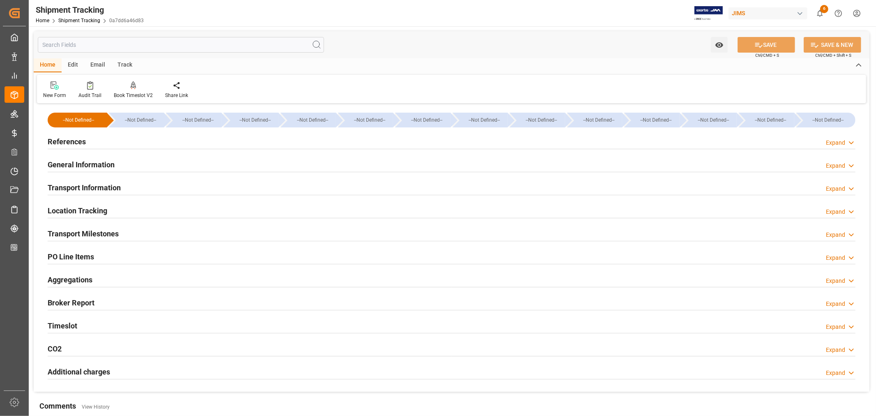
type input "[DATE] 00:00"
type input "[DATE]"
type input "[DATE] 00:00"
type input "[DATE] 01:30"
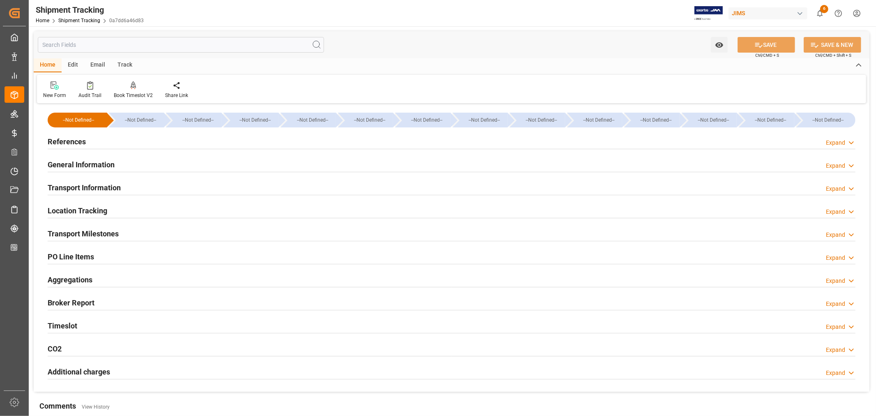
type input "[DATE]"
type input "[DATE] 00:00"
click at [101, 185] on h2 "Transport Information" at bounding box center [84, 187] width 73 height 11
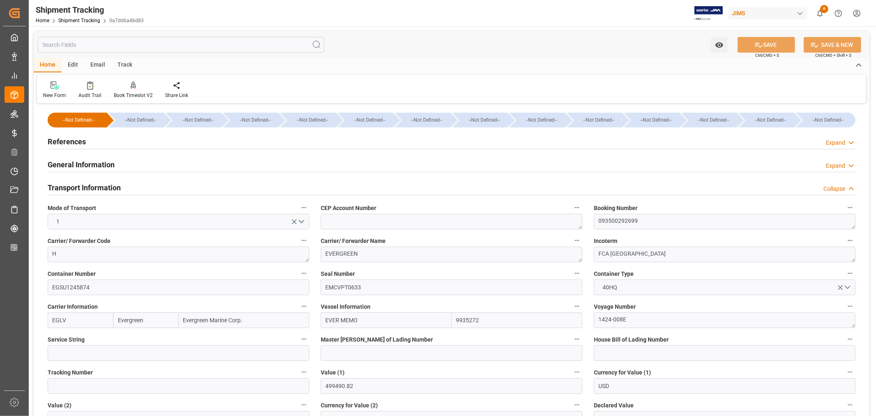
click at [101, 185] on h2 "Transport Information" at bounding box center [84, 187] width 73 height 11
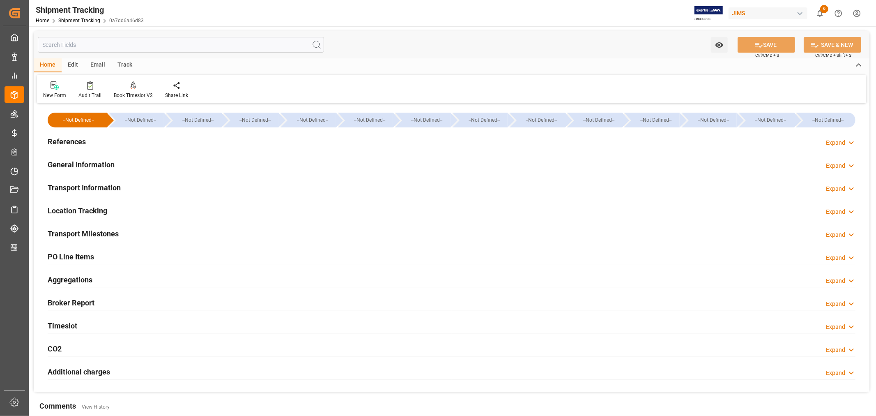
click at [104, 231] on h2 "Transport Milestones" at bounding box center [83, 233] width 71 height 11
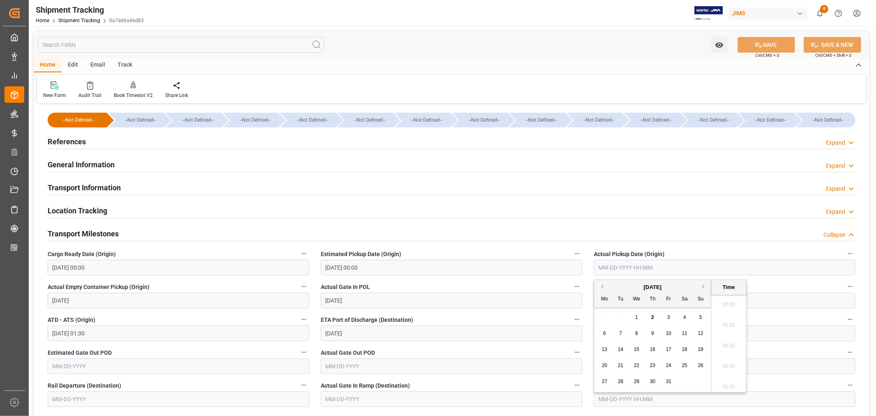
click at [627, 265] on input "text" at bounding box center [725, 268] width 262 height 16
click at [602, 286] on button "Previous Month" at bounding box center [601, 286] width 5 height 5
click at [688, 332] on div "13" at bounding box center [685, 334] width 10 height 10
type input "[DATE] 00:00"
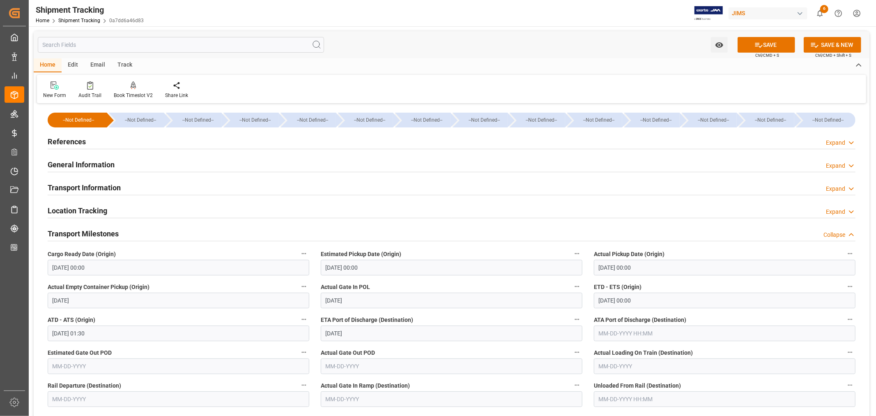
click at [548, 235] on div "Transport Milestones Collapse" at bounding box center [452, 233] width 808 height 16
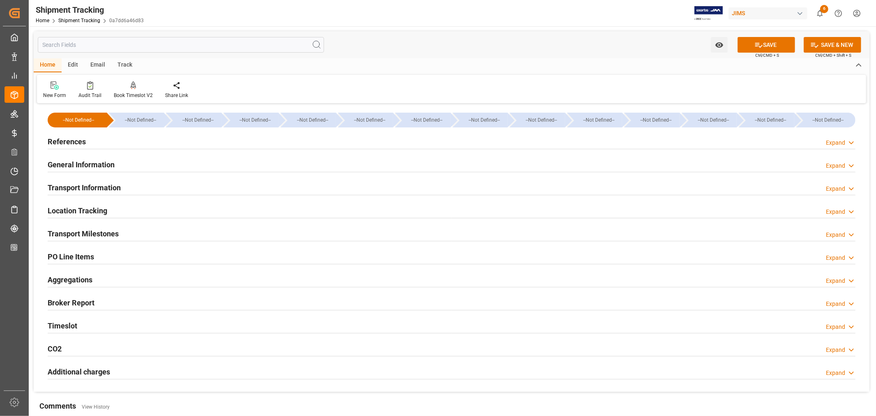
click at [141, 231] on div "Transport Milestones Expand" at bounding box center [452, 233] width 808 height 16
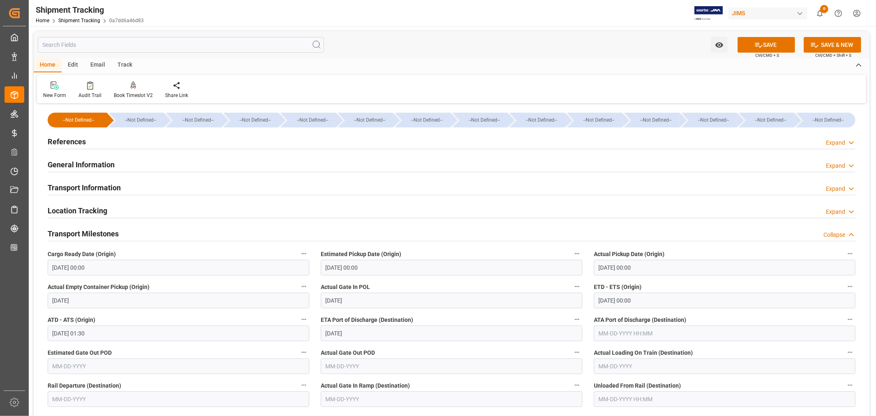
click at [651, 299] on input "[DATE] 00:00" at bounding box center [725, 301] width 262 height 16
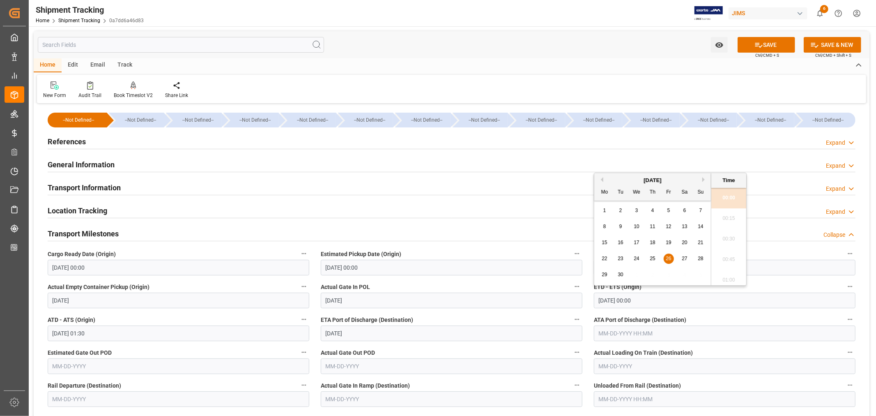
click at [700, 257] on span "28" at bounding box center [700, 259] width 5 height 6
type input "[DATE] 00:00"
click at [767, 44] on button "SAVE" at bounding box center [767, 45] width 58 height 16
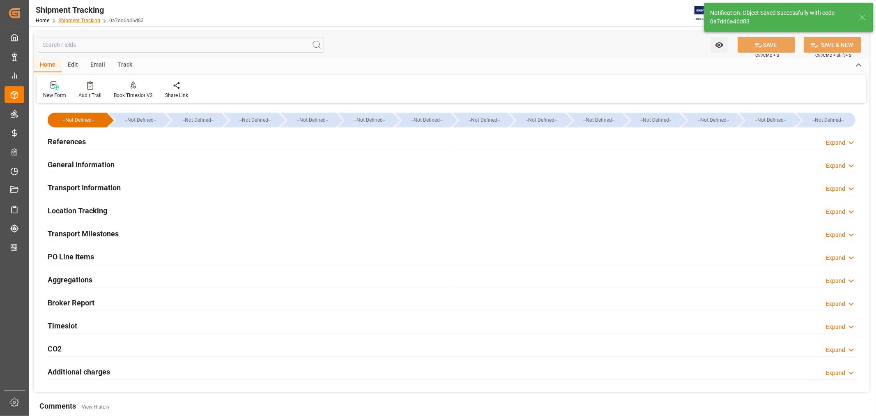
click at [83, 18] on link "Shipment Tracking" at bounding box center [79, 21] width 42 height 6
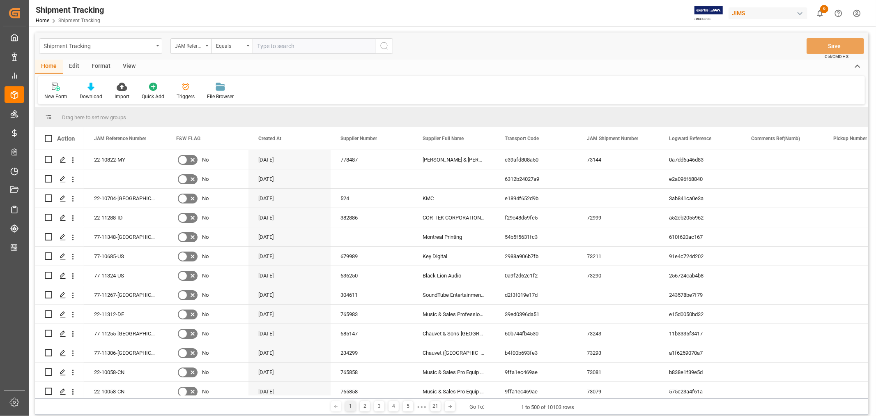
click at [268, 47] on input "text" at bounding box center [314, 46] width 123 height 16
paste input "22-10827-MY"
type input "22-10827-MY"
click at [385, 45] on icon "search button" at bounding box center [385, 46] width 10 height 10
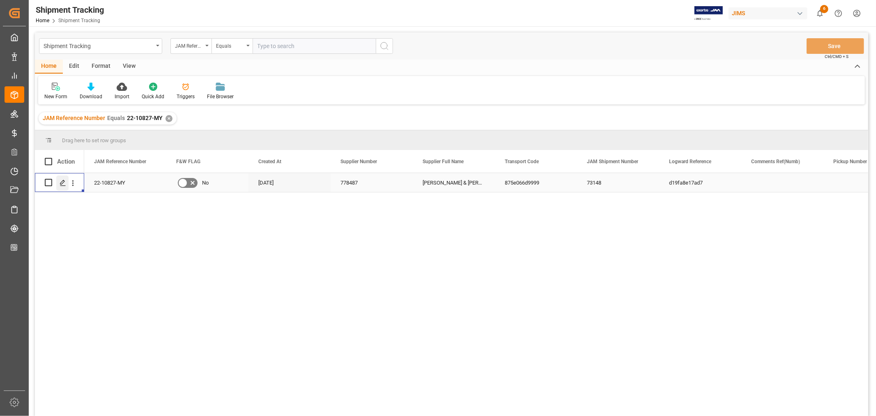
click at [64, 180] on icon "Press SPACE to select this row." at bounding box center [63, 183] width 7 height 7
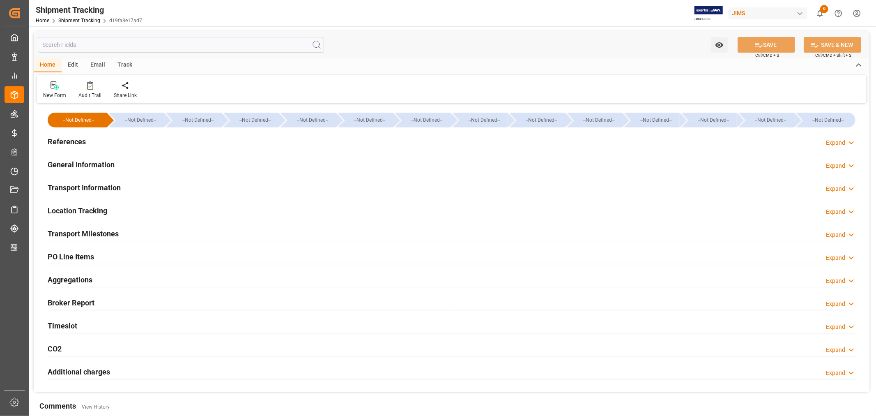
type input "Evergreen"
type input "Evergreen Marine Corp."
type input "9935272"
type input "412349.28"
click at [101, 183] on h2 "Transport Information" at bounding box center [84, 187] width 73 height 11
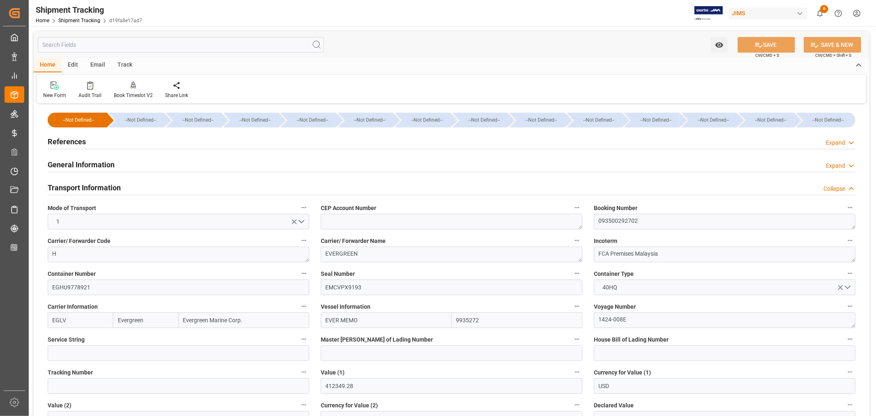
click at [73, 140] on h2 "References" at bounding box center [67, 141] width 38 height 11
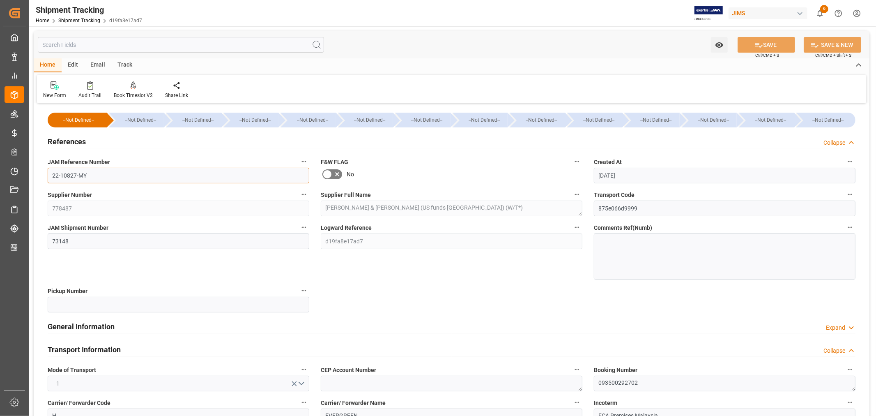
drag, startPoint x: 86, startPoint y: 174, endPoint x: 46, endPoint y: 174, distance: 40.3
click at [46, 174] on div "JAM Reference Number 22-10827-MY" at bounding box center [178, 169] width 273 height 33
click at [71, 18] on link "Shipment Tracking" at bounding box center [79, 21] width 42 height 6
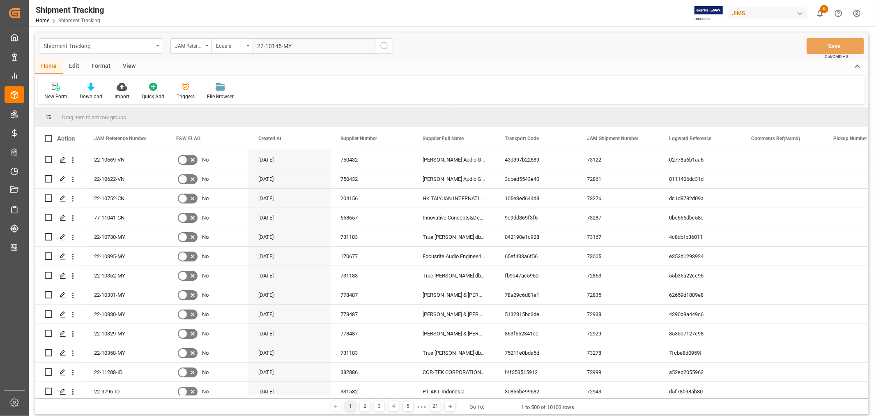
type input "22-10145-MY"
click at [384, 44] on icon "search button" at bounding box center [385, 46] width 10 height 10
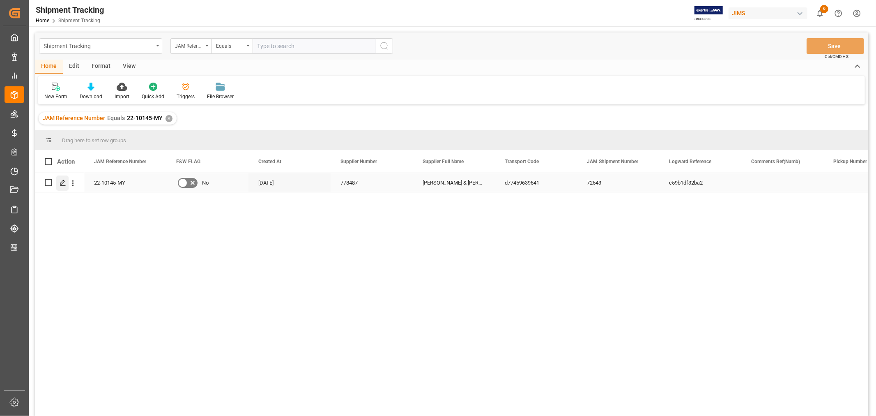
click at [62, 182] on icon "Press SPACE to select this row." at bounding box center [63, 183] width 7 height 7
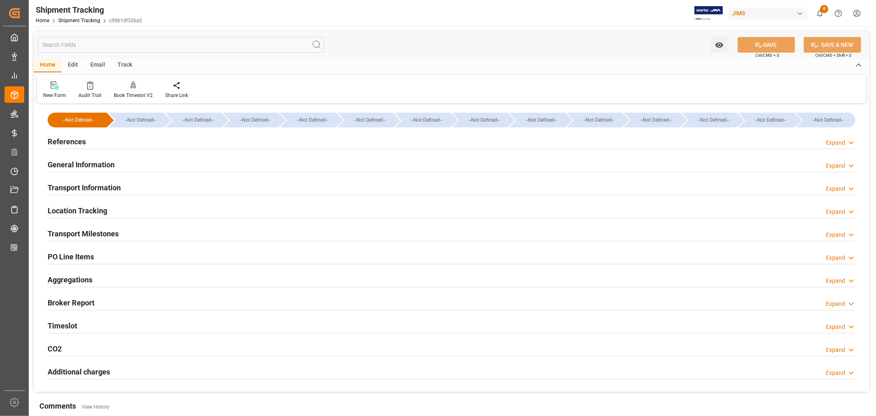
click at [104, 162] on h2 "General Information" at bounding box center [81, 164] width 67 height 11
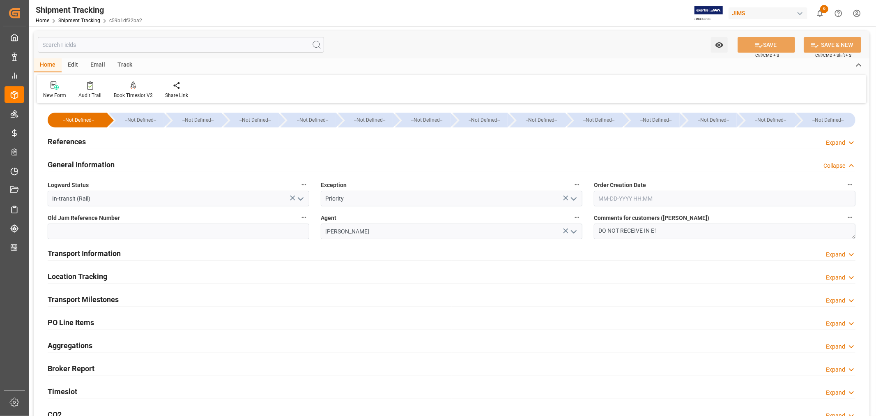
click at [104, 162] on h2 "General Information" at bounding box center [81, 164] width 67 height 11
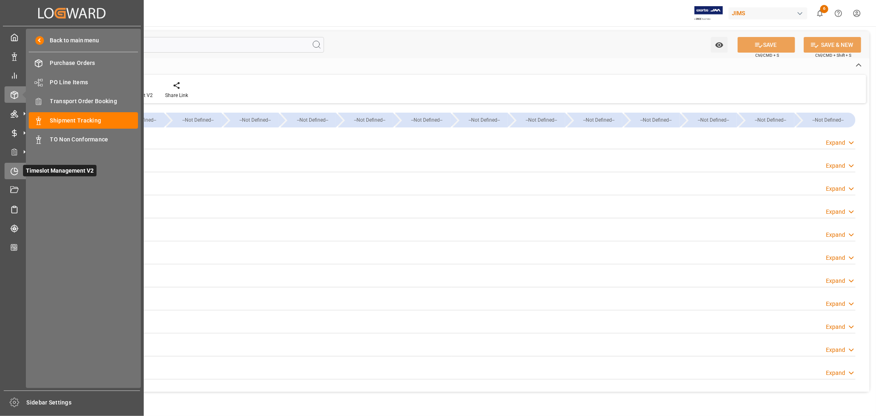
click at [13, 171] on icon at bounding box center [14, 171] width 8 height 8
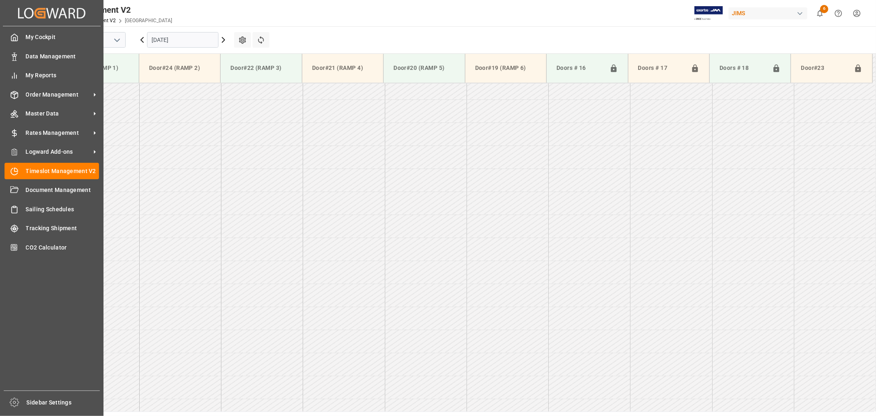
scroll to position [730, 0]
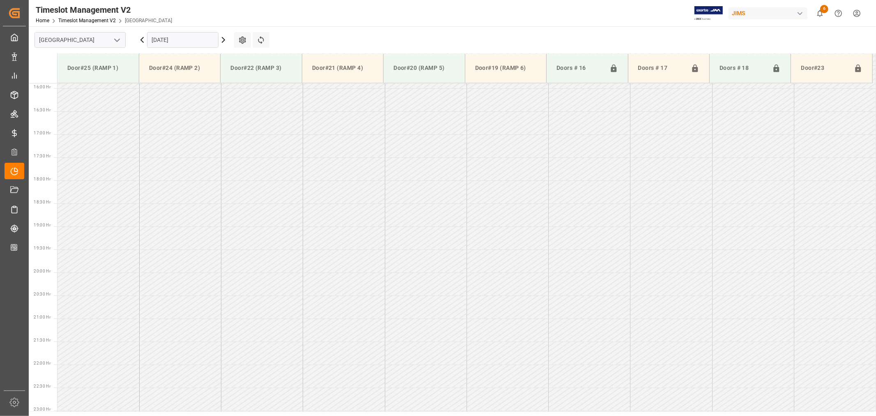
click at [118, 39] on icon "open menu" at bounding box center [117, 40] width 10 height 10
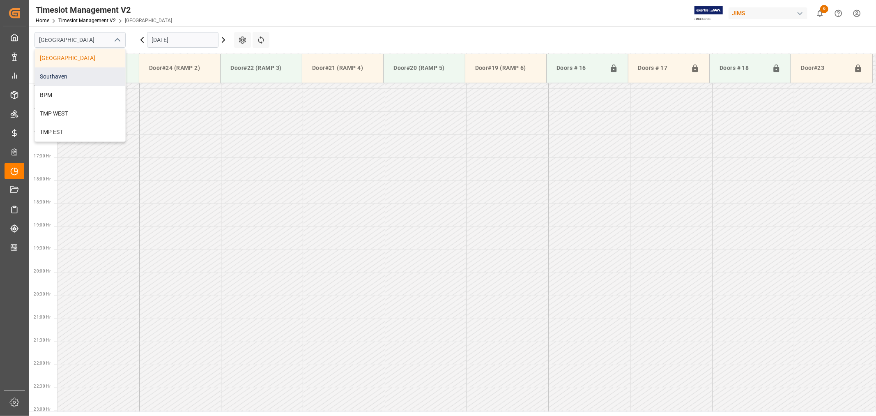
click at [71, 77] on div "Southaven" at bounding box center [80, 76] width 90 height 18
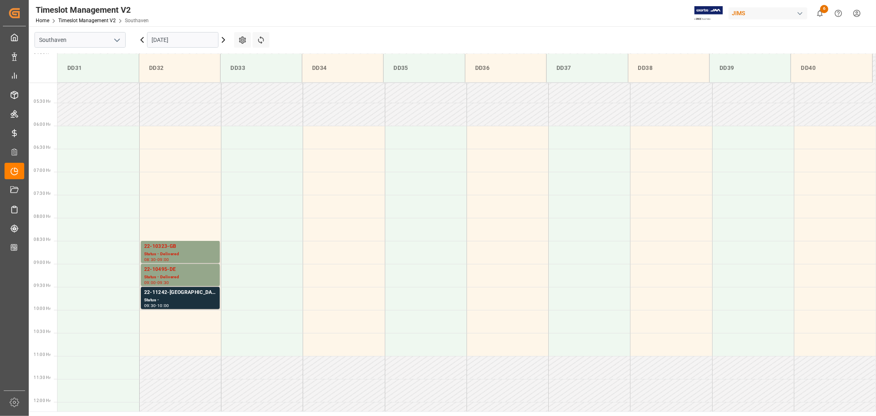
scroll to position [228, 0]
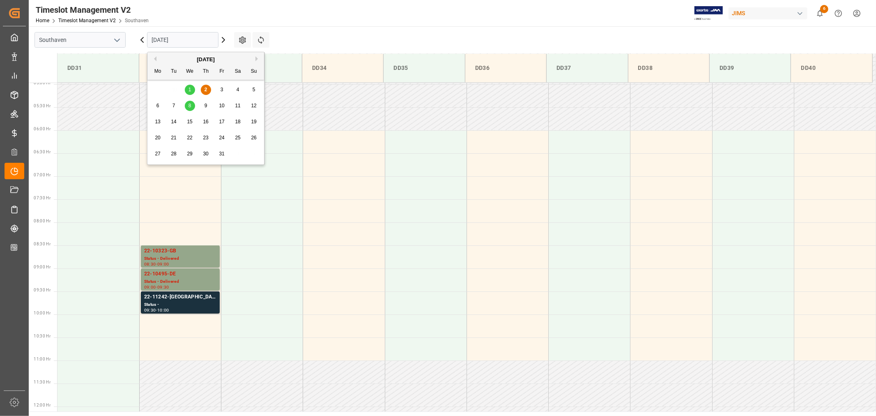
click at [196, 39] on input "10-02-2025" at bounding box center [182, 40] width 71 height 16
click at [189, 105] on span "8" at bounding box center [190, 106] width 3 height 6
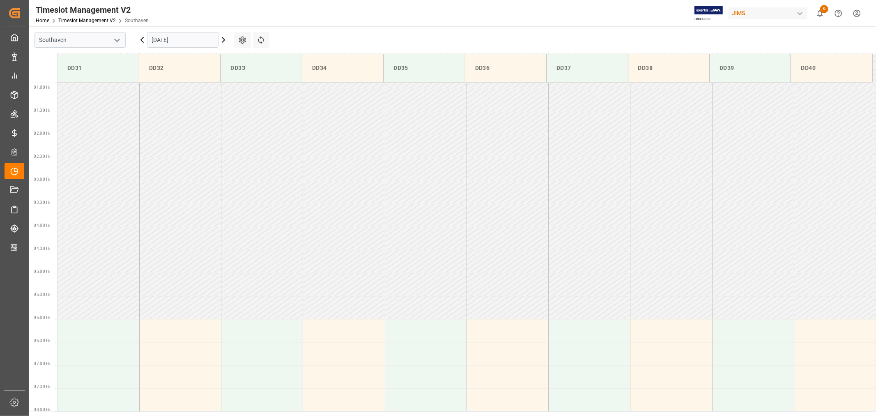
scroll to position [0, 0]
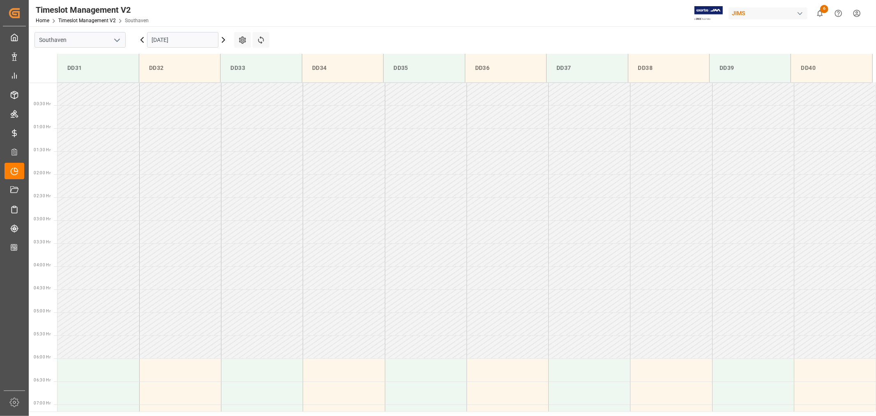
click at [192, 41] on input "10-08-2025" at bounding box center [182, 40] width 71 height 16
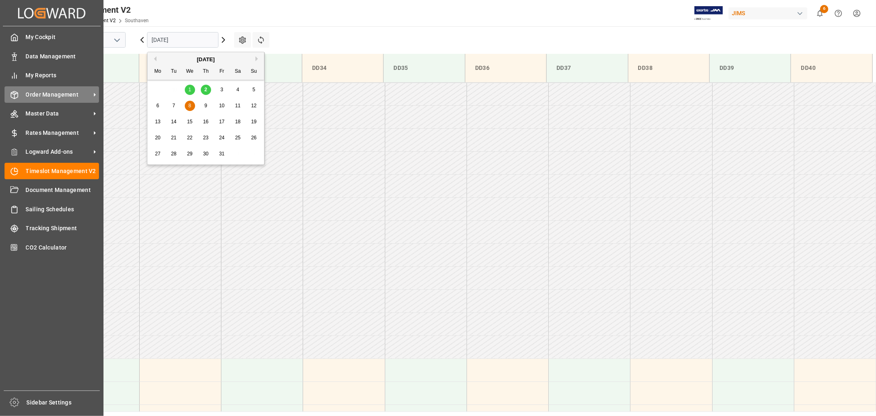
click at [45, 91] on span "Order Management" at bounding box center [58, 94] width 65 height 9
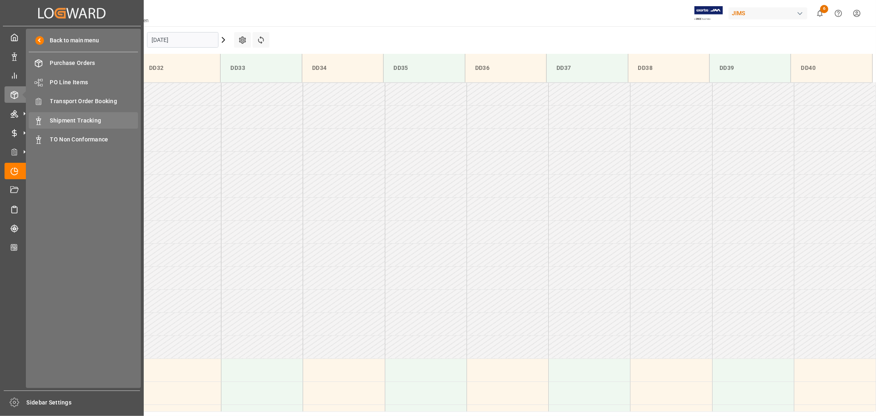
click at [81, 118] on span "Shipment Tracking" at bounding box center [94, 120] width 88 height 9
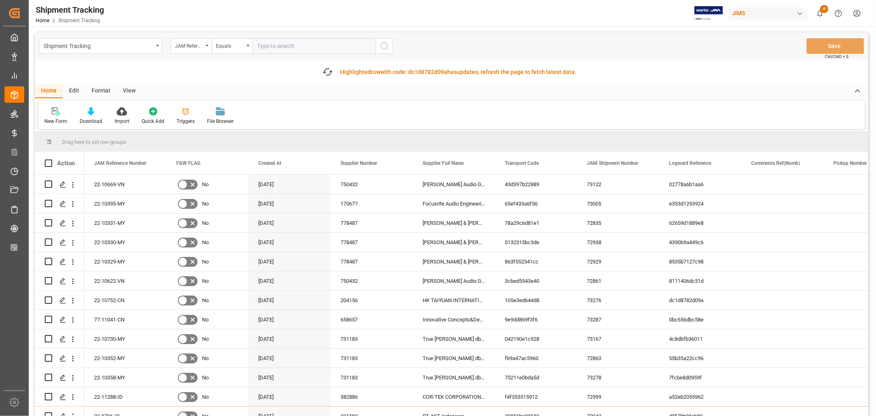
click at [267, 43] on input "text" at bounding box center [314, 46] width 123 height 16
paste input "22-10331-MY"
type input "22-10331-MY"
click at [383, 44] on icon "search button" at bounding box center [385, 46] width 10 height 10
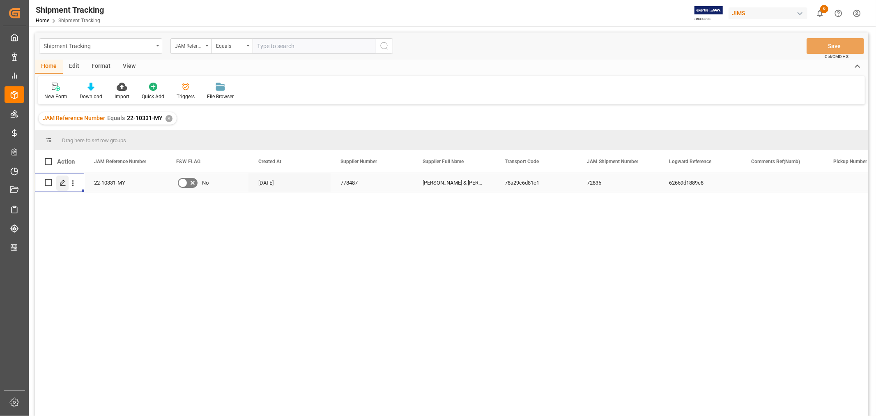
click at [62, 183] on polygon "Press SPACE to select this row." at bounding box center [62, 182] width 4 height 4
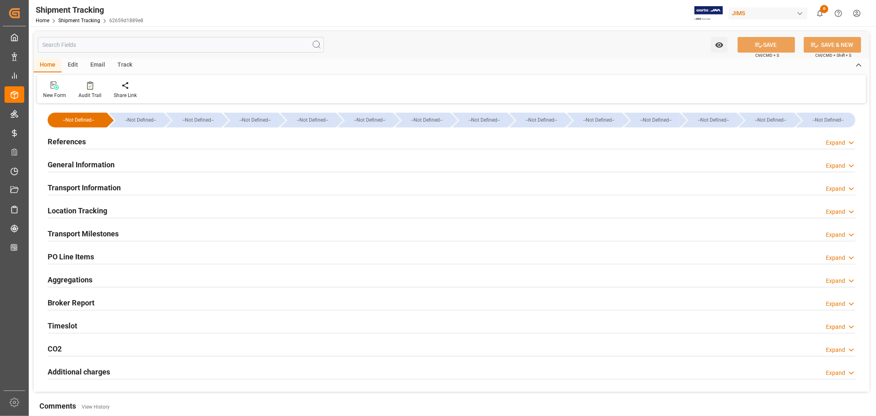
type input "08-25-2025 00:00"
type input "08-25-2025"
type input "[DATE]"
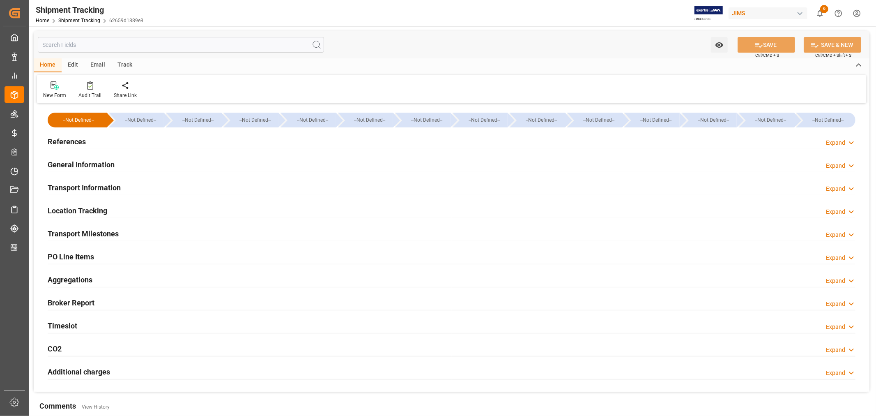
type input "09-05-2025 00:00"
type input "09-05-2025 08:30"
type input "10-14-2025"
type input "10-20-2025"
type input "10-28-2025 00:00"
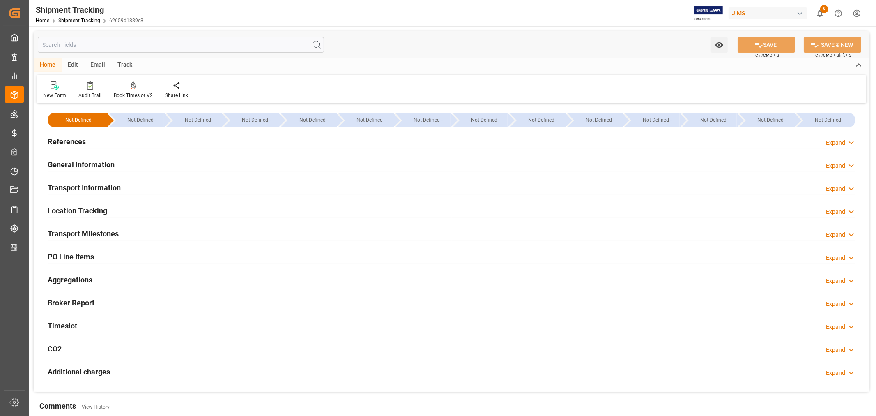
click at [110, 233] on h2 "Transport Milestones" at bounding box center [83, 233] width 71 height 11
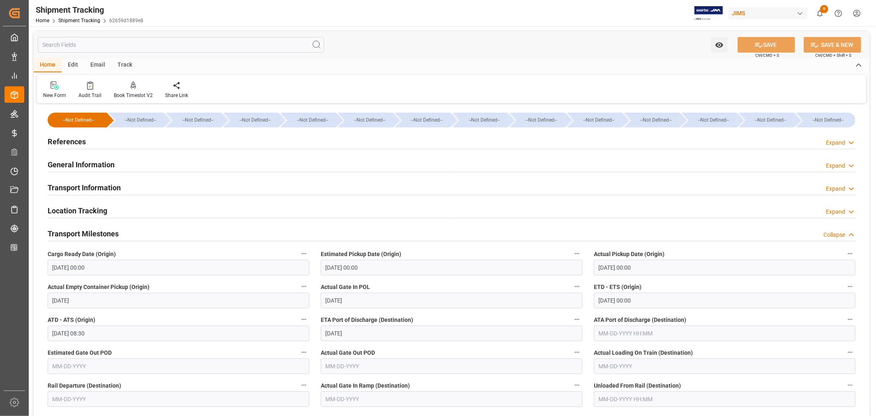
click at [110, 233] on h2 "Transport Milestones" at bounding box center [83, 233] width 71 height 11
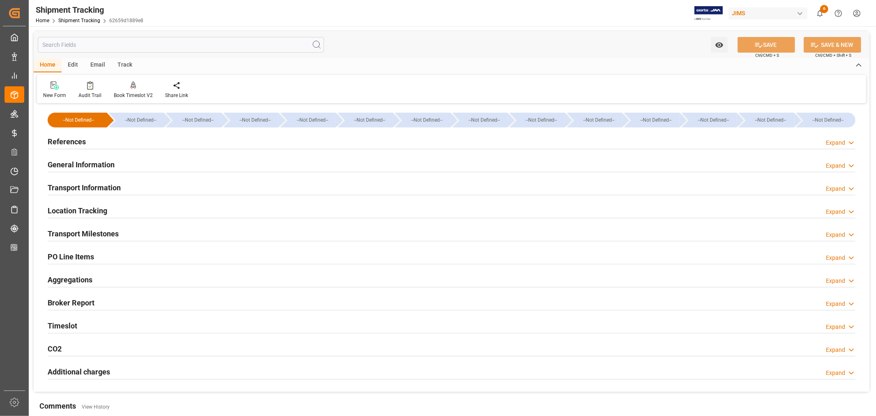
click at [101, 184] on h2 "Transport Information" at bounding box center [84, 187] width 73 height 11
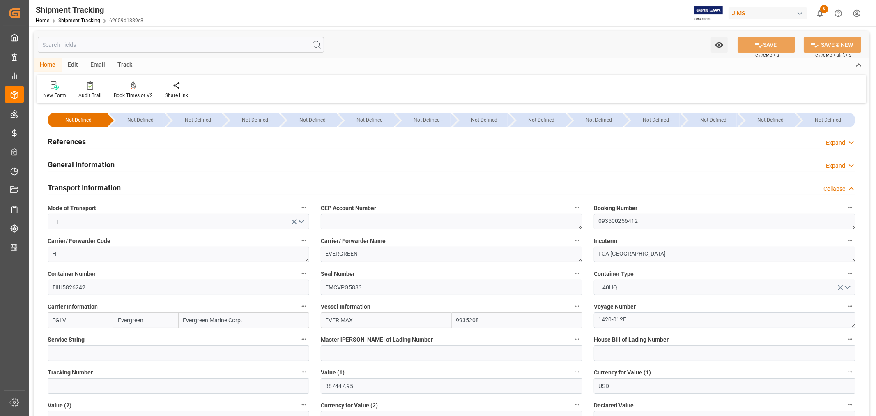
click at [101, 184] on h2 "Transport Information" at bounding box center [84, 187] width 73 height 11
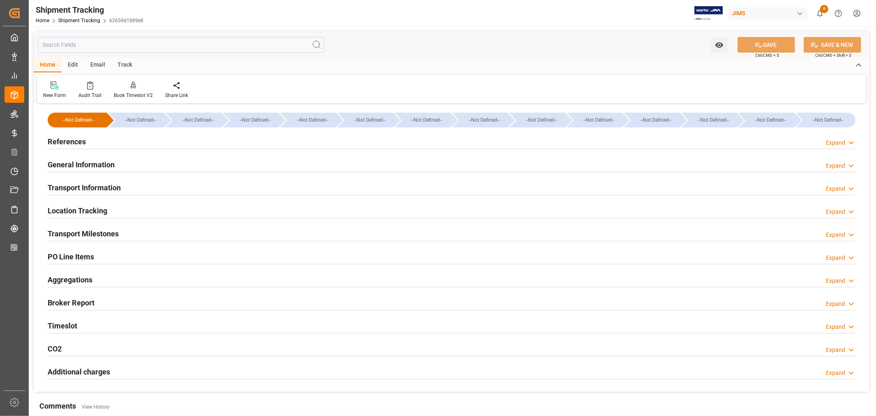
click at [101, 164] on h2 "General Information" at bounding box center [81, 164] width 67 height 11
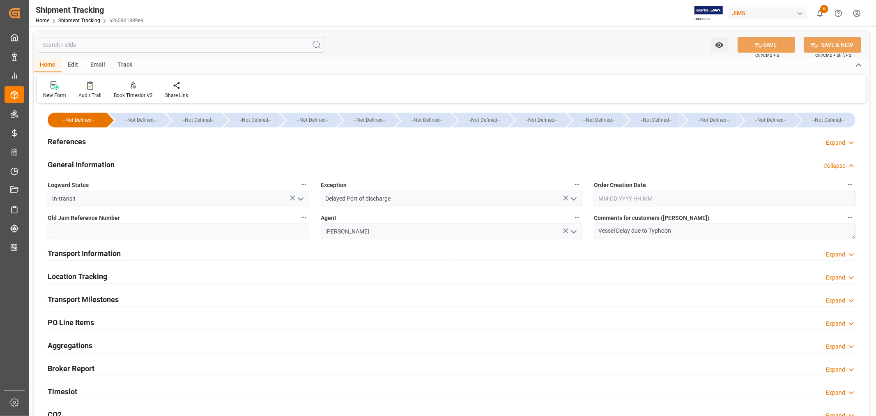
click at [101, 164] on h2 "General Information" at bounding box center [81, 164] width 67 height 11
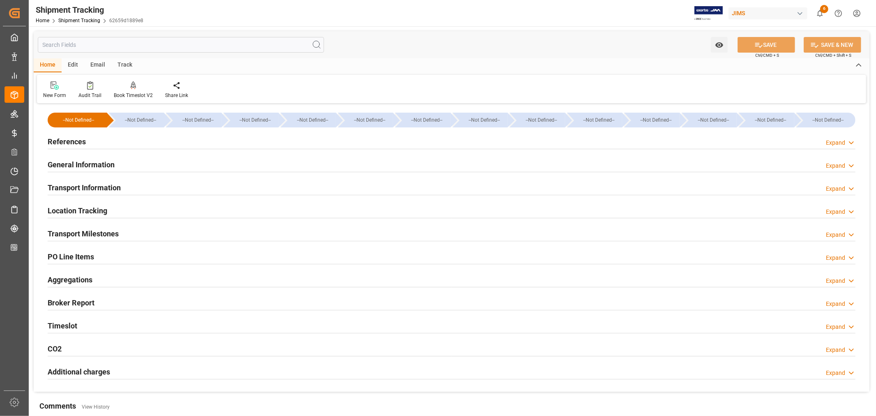
click at [102, 187] on h2 "Transport Information" at bounding box center [84, 187] width 73 height 11
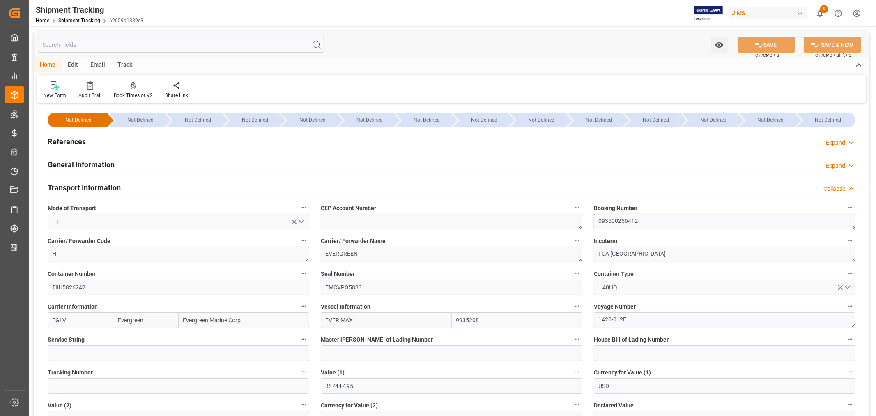
click at [617, 219] on textarea "093500256412" at bounding box center [725, 222] width 262 height 16
click at [131, 187] on div "Transport Information Collapse" at bounding box center [452, 187] width 808 height 16
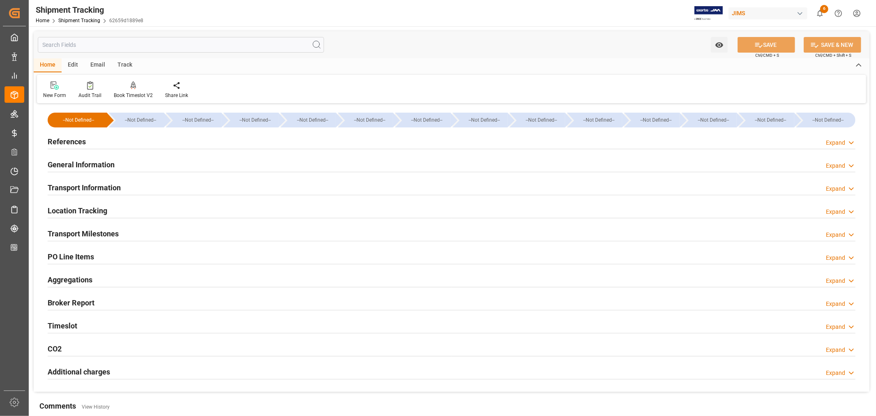
click at [126, 235] on div "Transport Milestones Expand" at bounding box center [452, 233] width 808 height 16
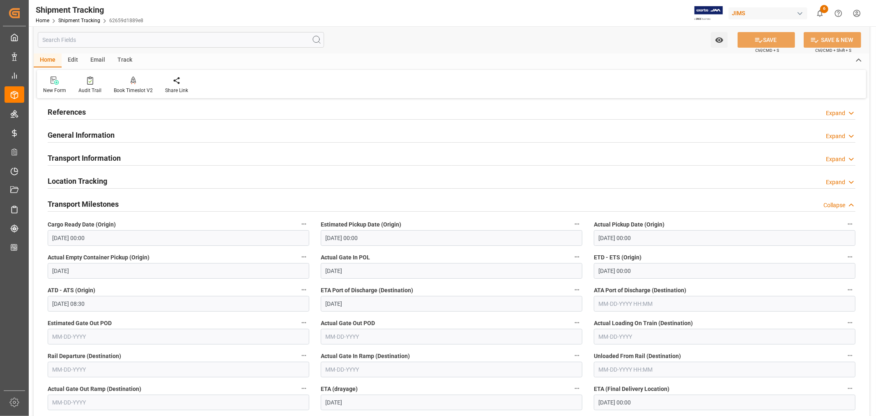
scroll to position [46, 0]
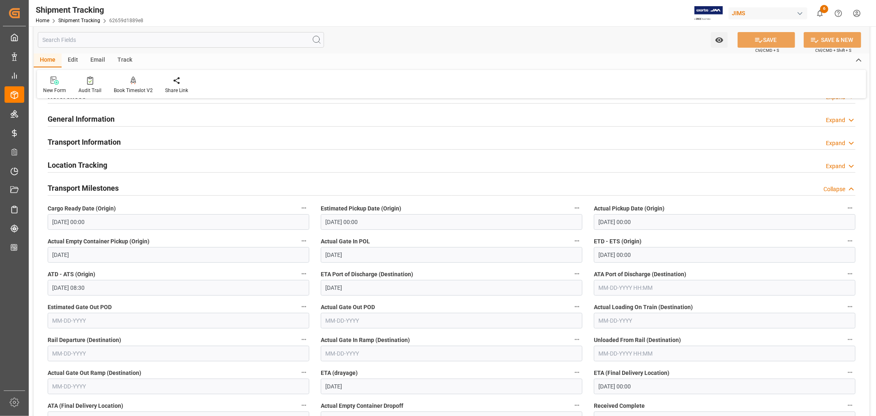
click at [114, 187] on h2 "Transport Milestones" at bounding box center [83, 187] width 71 height 11
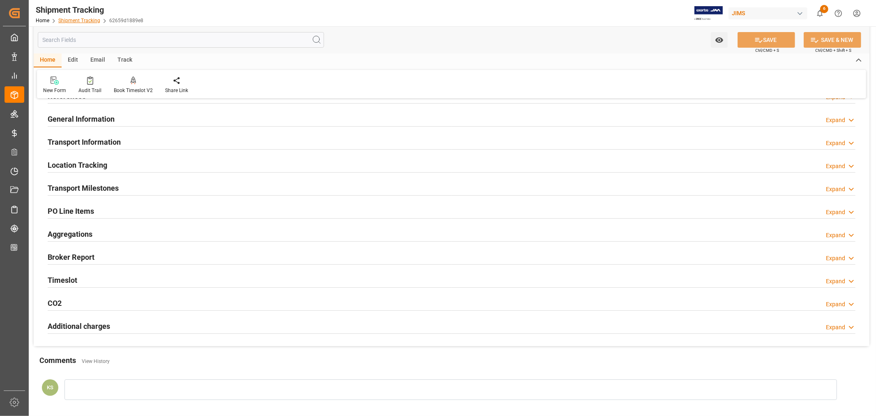
click at [70, 18] on link "Shipment Tracking" at bounding box center [79, 21] width 42 height 6
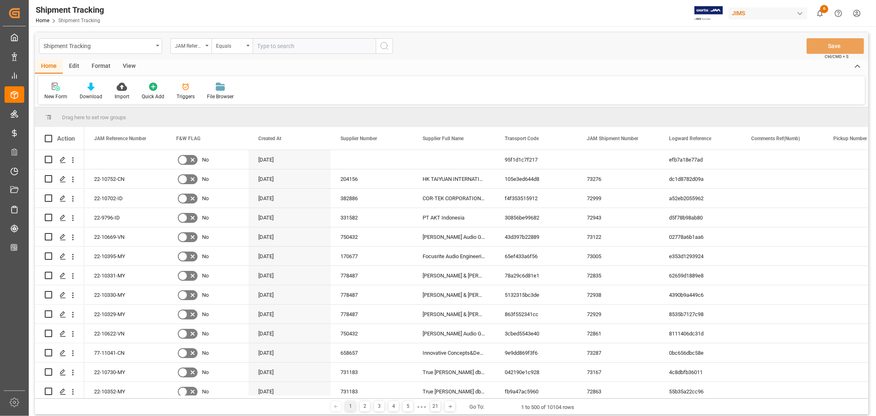
click at [267, 44] on input "text" at bounding box center [314, 46] width 123 height 16
paste input "22-10145-MY"
type input "22-10145-MY"
click at [385, 44] on icon "search button" at bounding box center [385, 46] width 10 height 10
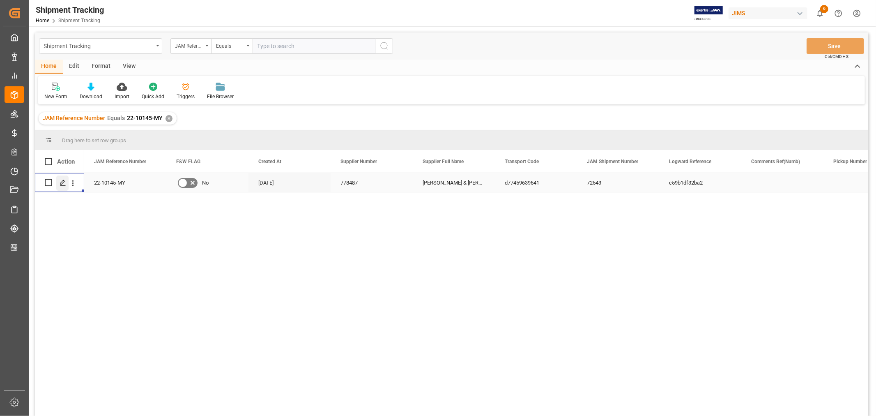
click at [60, 177] on div "Press SPACE to select this row." at bounding box center [62, 182] width 12 height 15
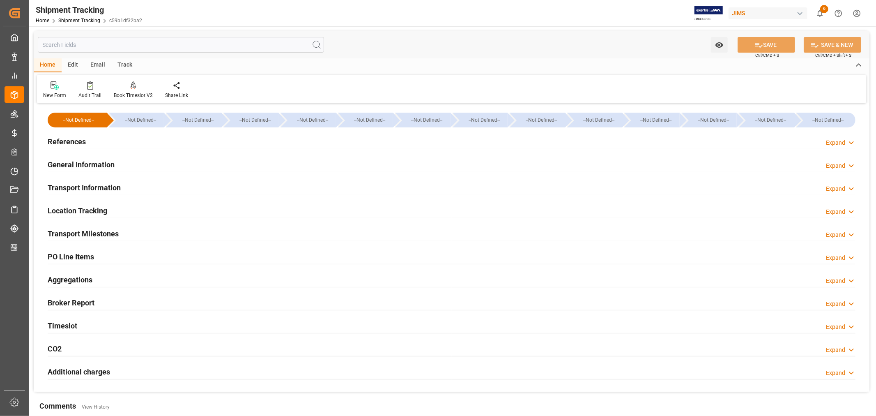
type input "08-01-2025 00:00"
type input "08-02-2025 00:00"
type input "08-02-2025"
type input "08-05-2025"
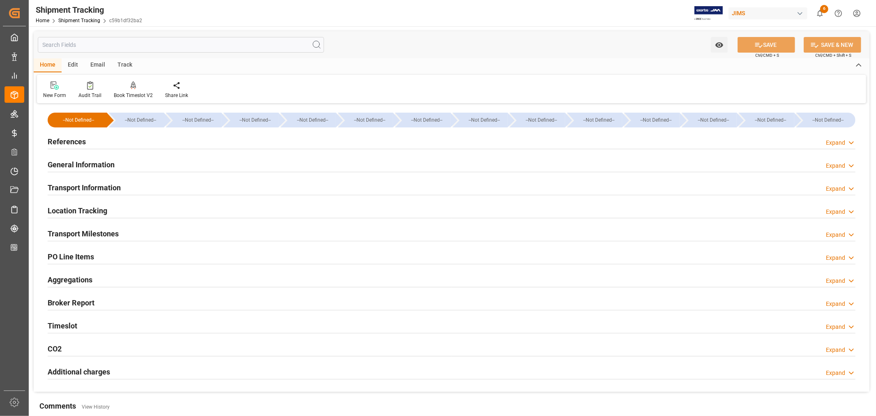
type input "08-11-2025 00:00"
type input "08-11-2025 16:52"
type input "09-19-2025"
type input "09-19-2025 06:00"
type input "09-28-2025"
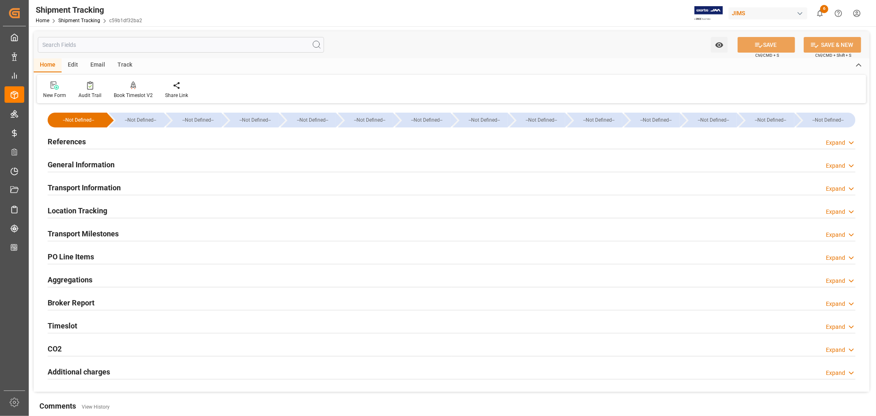
type input "09-28-2025"
type input "09-29-2025"
type input "10-07-2025 00:00"
click at [86, 164] on h2 "General Information" at bounding box center [81, 164] width 67 height 11
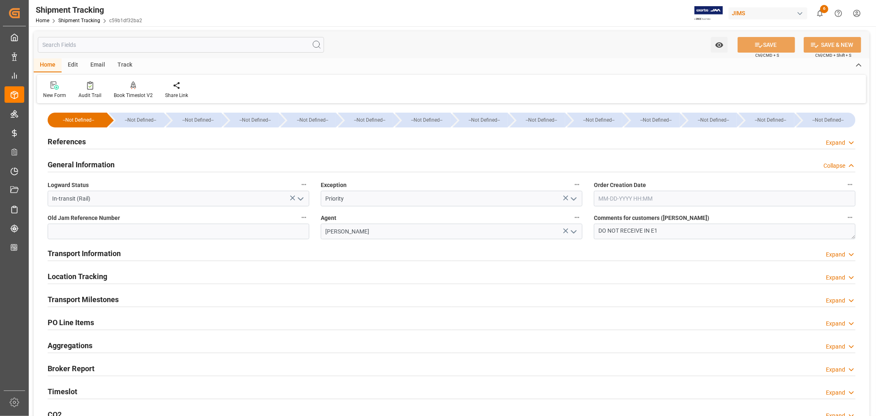
click at [86, 164] on h2 "General Information" at bounding box center [81, 164] width 67 height 11
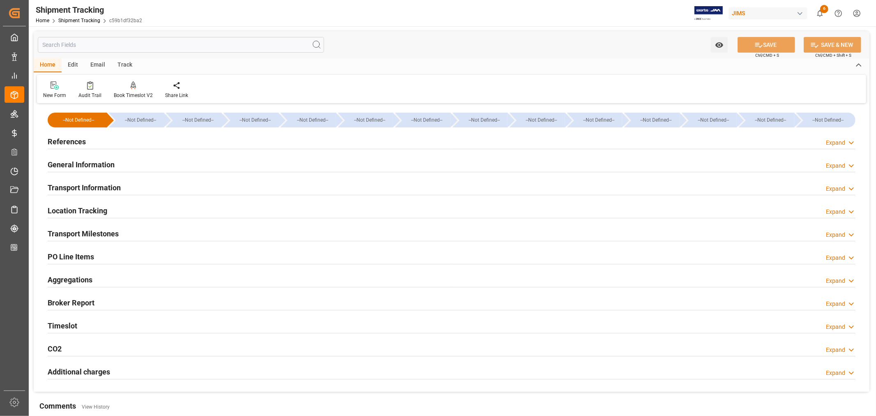
click at [107, 233] on h2 "Transport Milestones" at bounding box center [83, 233] width 71 height 11
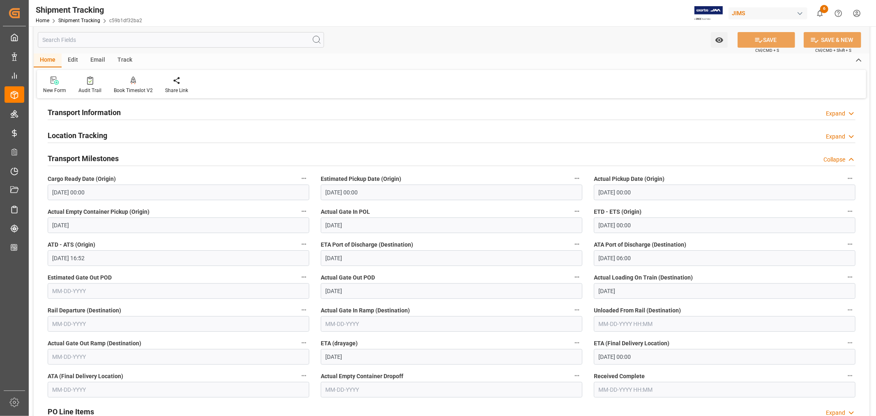
scroll to position [91, 0]
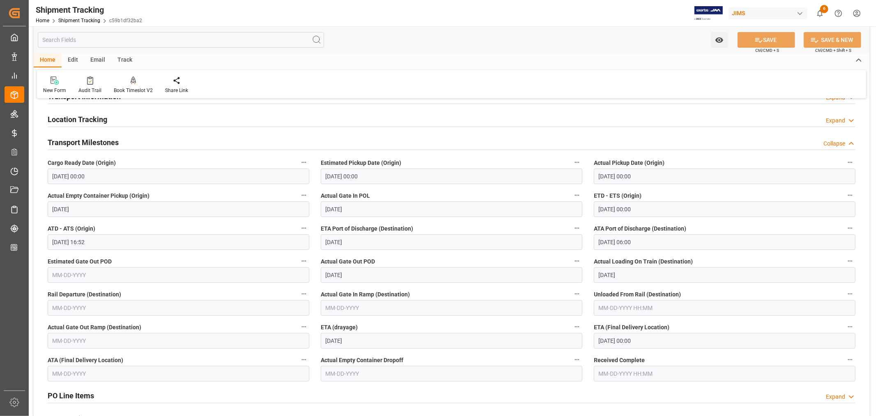
click at [96, 143] on h2 "Transport Milestones" at bounding box center [83, 142] width 71 height 11
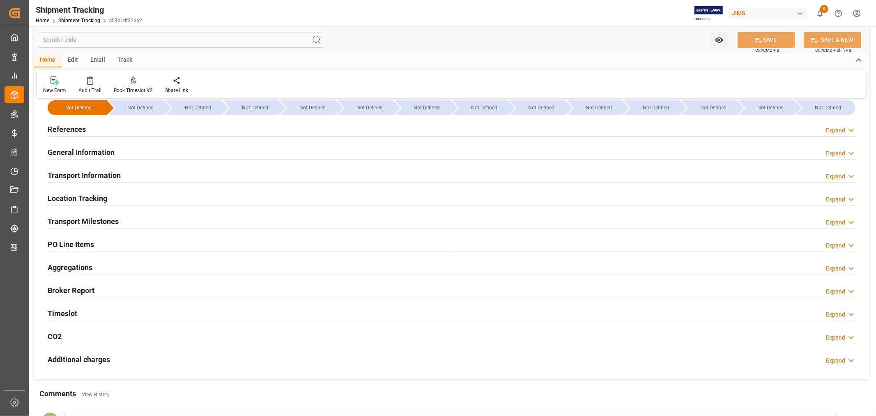
scroll to position [0, 0]
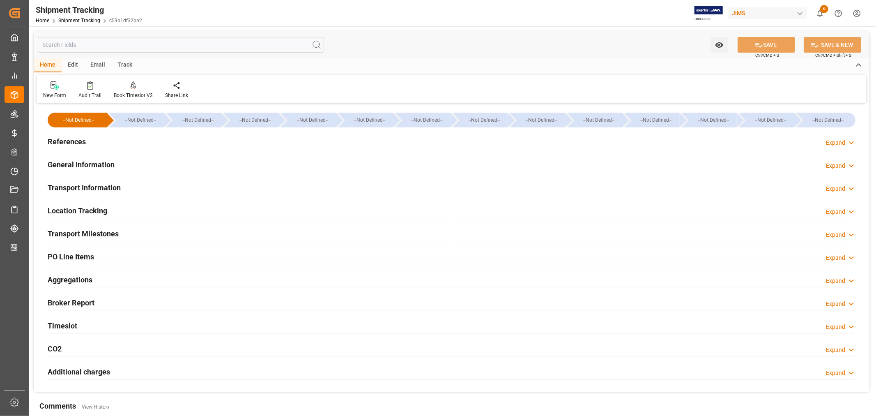
click at [103, 183] on h2 "Transport Information" at bounding box center [84, 187] width 73 height 11
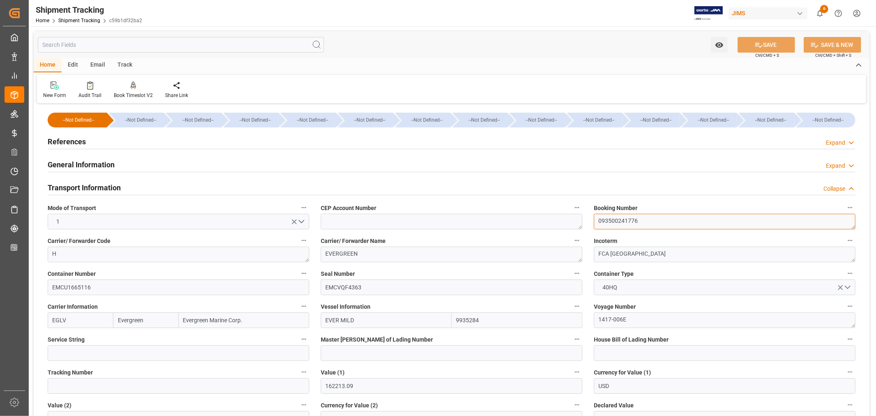
click at [613, 221] on textarea "093500241776" at bounding box center [725, 222] width 262 height 16
click at [81, 140] on h2 "References" at bounding box center [67, 141] width 38 height 11
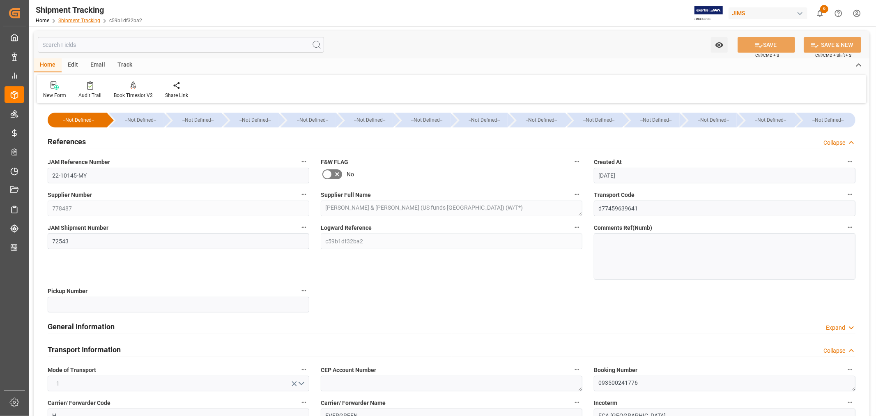
click at [88, 21] on link "Shipment Tracking" at bounding box center [79, 21] width 42 height 6
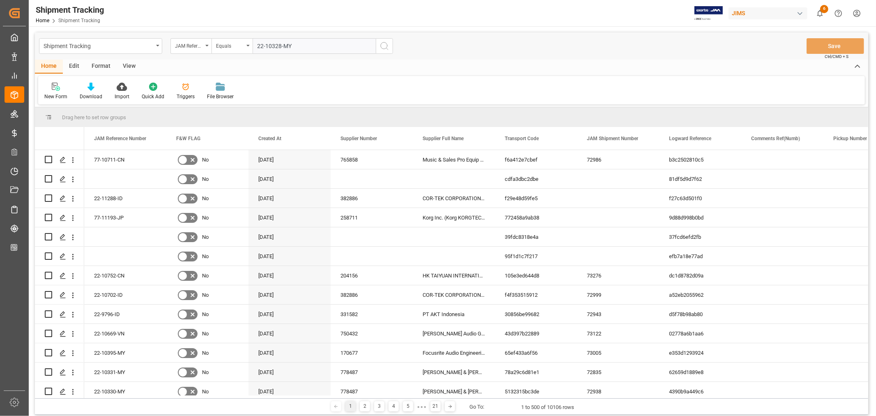
type input "22-10328-MY"
click at [384, 46] on icon "search button" at bounding box center [385, 46] width 10 height 10
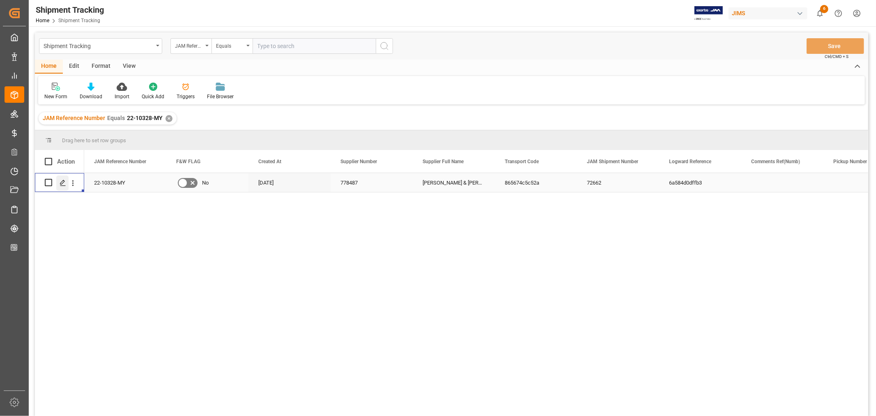
click at [63, 183] on icon "Press SPACE to select this row." at bounding box center [63, 183] width 7 height 7
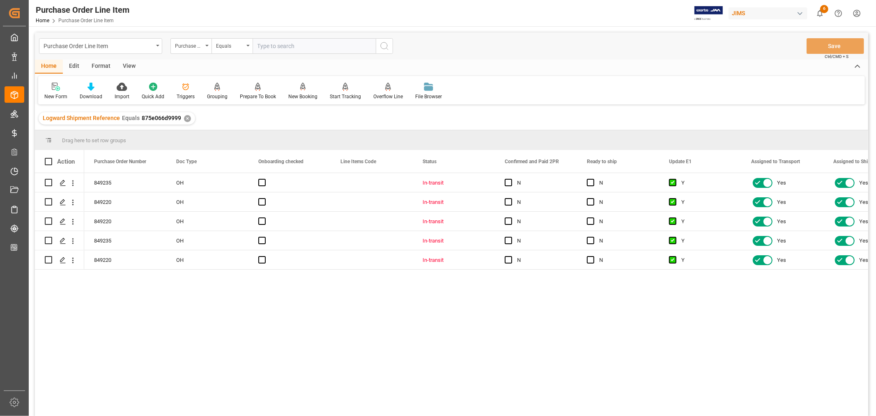
click at [124, 65] on div "View" at bounding box center [129, 67] width 25 height 14
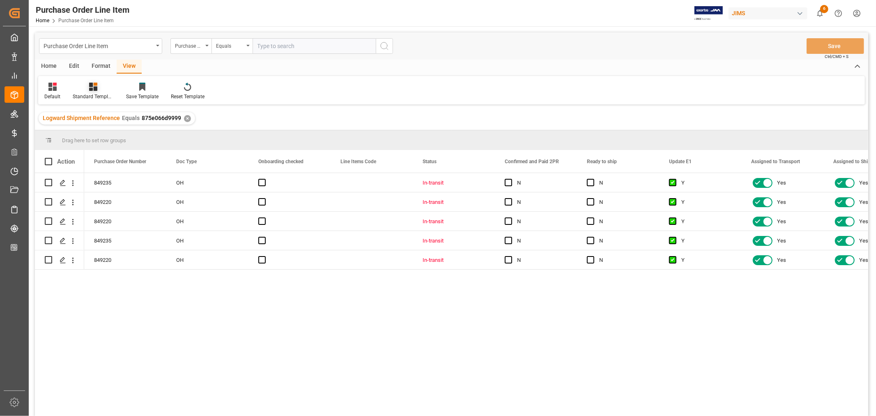
click at [87, 90] on div at bounding box center [93, 86] width 41 height 9
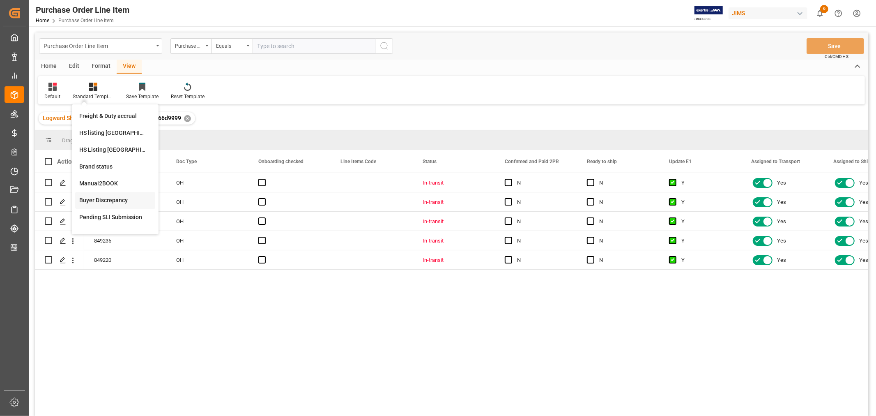
click at [97, 196] on div "Buyer Discrepancy" at bounding box center [115, 200] width 72 height 9
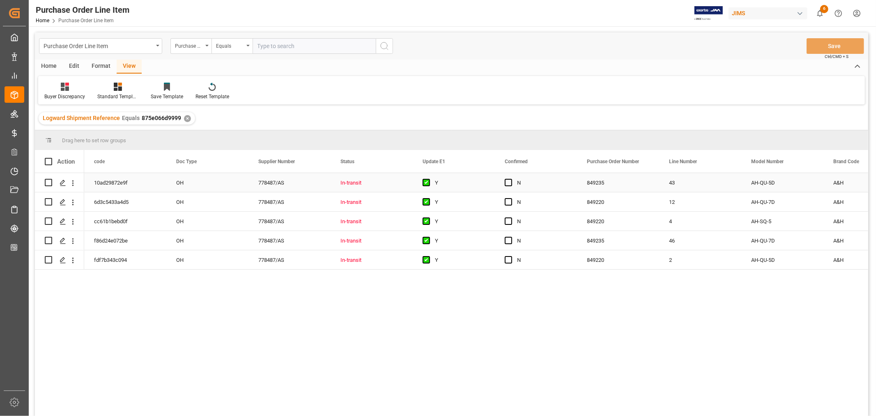
click at [547, 180] on div "N" at bounding box center [542, 182] width 50 height 19
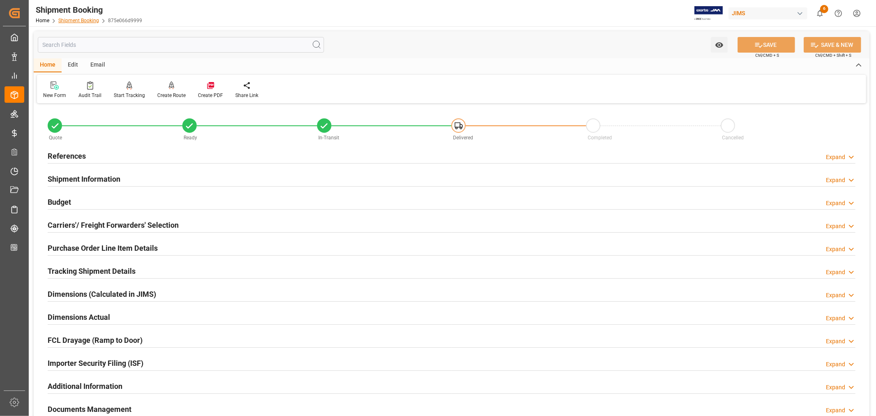
click at [76, 20] on link "Shipment Booking" at bounding box center [78, 21] width 41 height 6
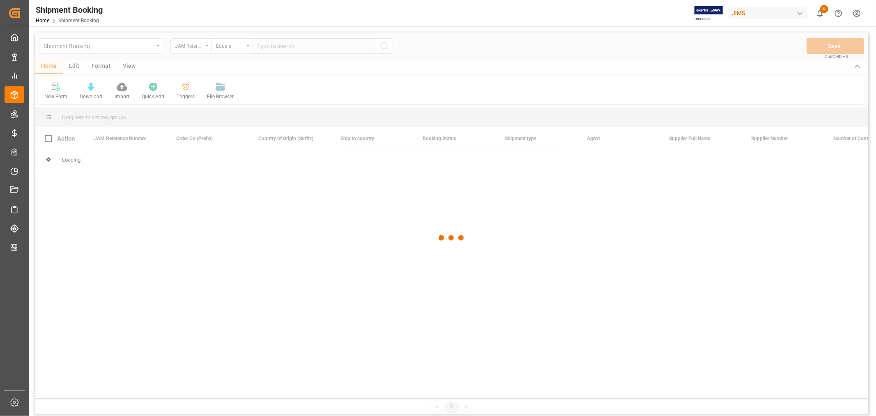
click at [267, 46] on div at bounding box center [452, 237] width 834 height 411
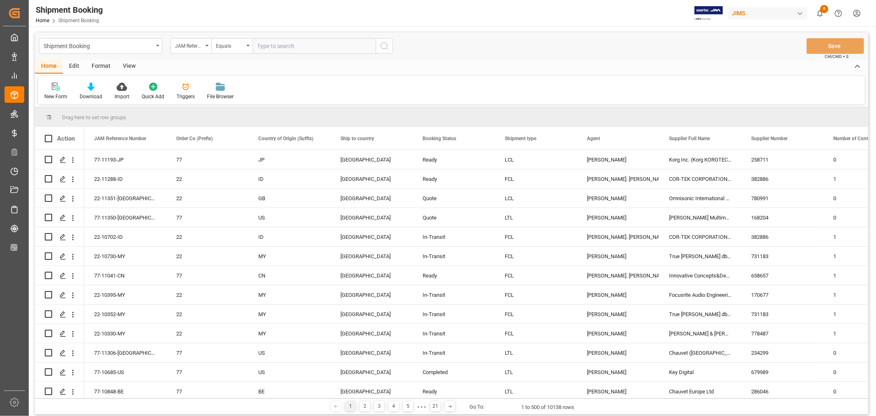
drag, startPoint x: 265, startPoint y: 48, endPoint x: 273, endPoint y: 45, distance: 8.6
click at [265, 47] on input "text" at bounding box center [314, 46] width 123 height 16
paste input "22-10750-GB"
click at [260, 47] on input "22-10750-GB" at bounding box center [314, 46] width 123 height 16
type input "22-10750-GB"
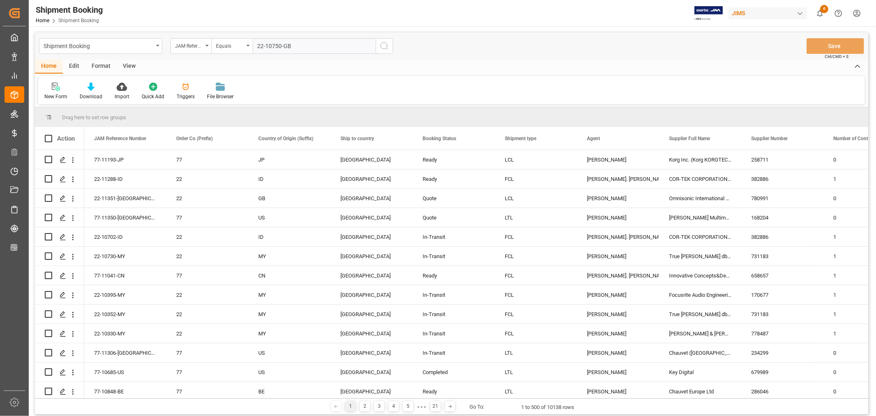
click at [383, 47] on icon "search button" at bounding box center [385, 46] width 10 height 10
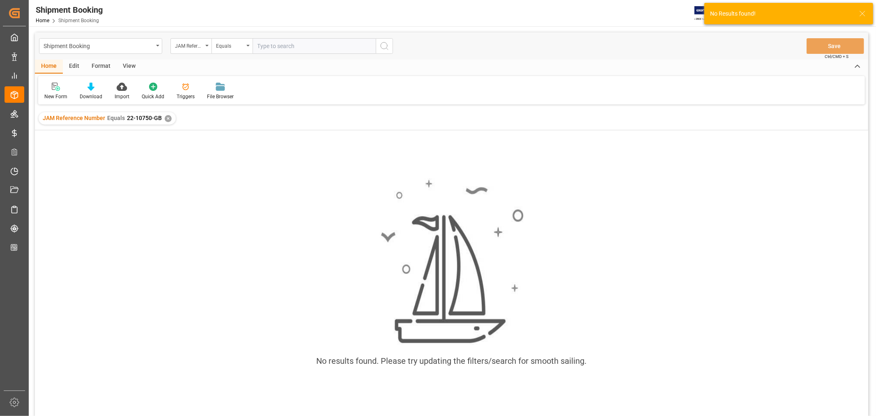
click at [166, 118] on div "✕" at bounding box center [168, 118] width 7 height 7
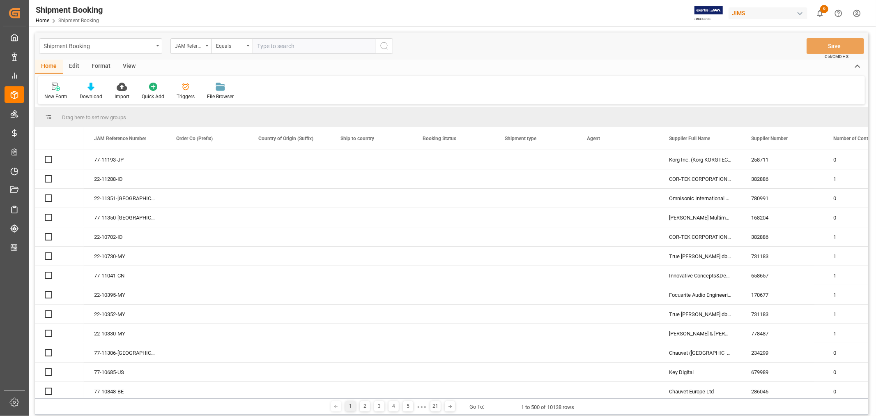
click at [262, 46] on input "text" at bounding box center [314, 46] width 123 height 16
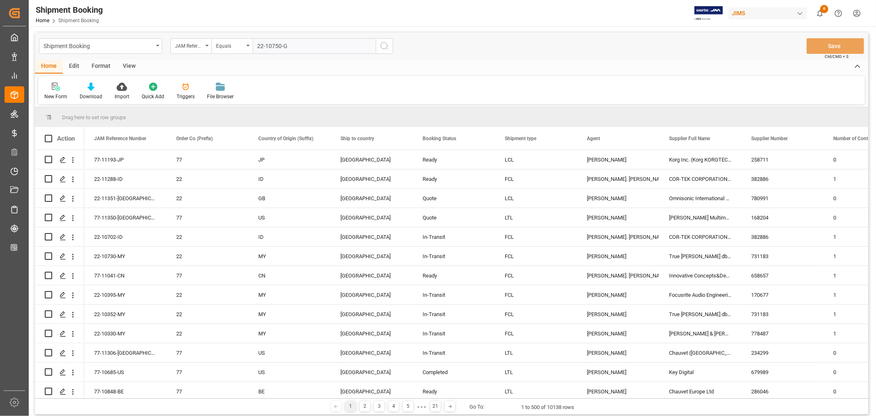
type input "22-10750-GB"
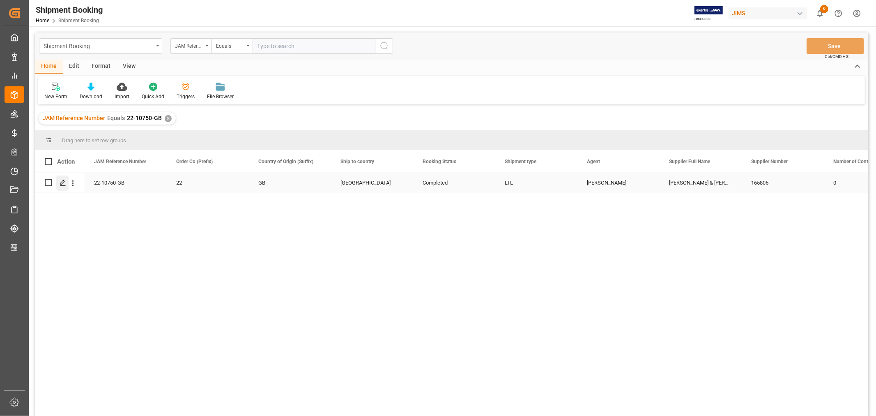
click at [61, 181] on icon "Press SPACE to select this row." at bounding box center [63, 183] width 7 height 7
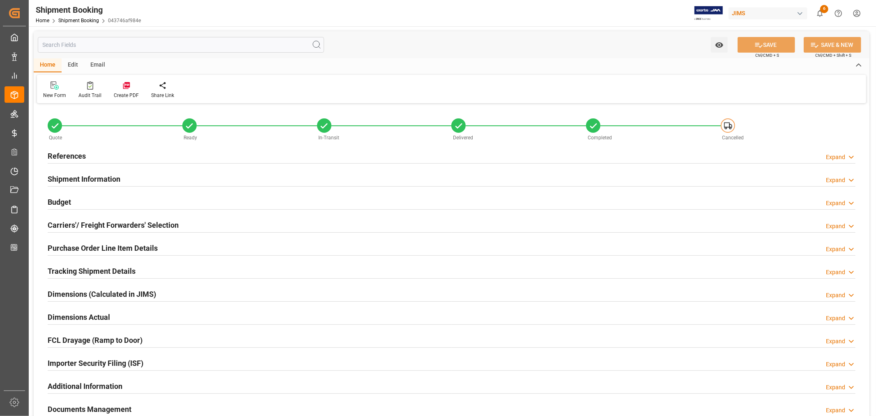
type input "231.9574"
type input "16.9962"
type input "0"
type input "1133.08"
click at [60, 195] on div "Budget" at bounding box center [59, 202] width 23 height 16
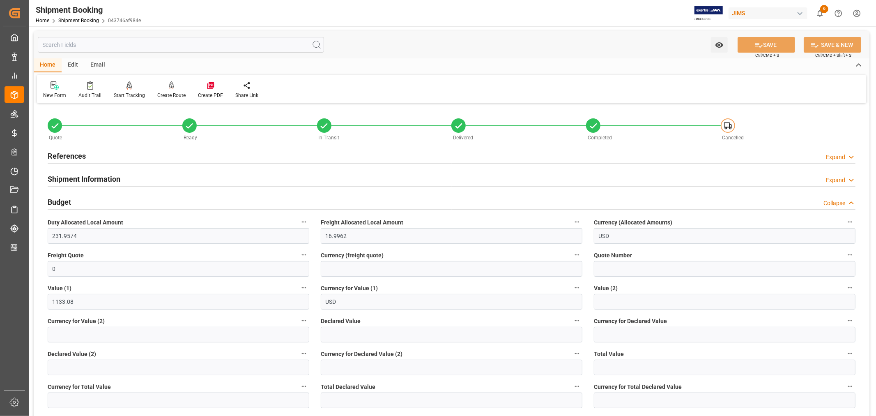
click at [60, 195] on div "Budget" at bounding box center [59, 202] width 23 height 16
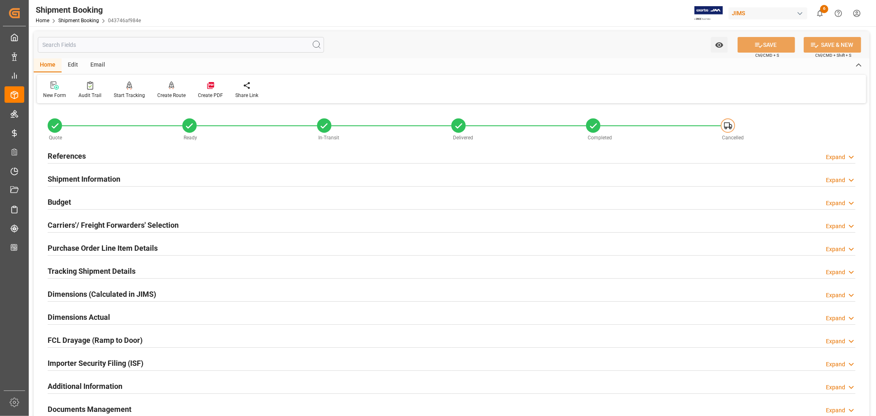
click at [97, 175] on h2 "Shipment Information" at bounding box center [84, 178] width 73 height 11
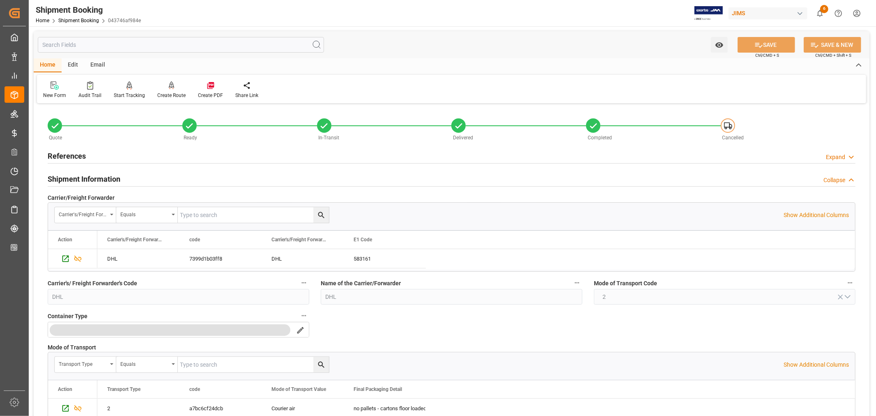
click at [73, 157] on h2 "References" at bounding box center [67, 155] width 38 height 11
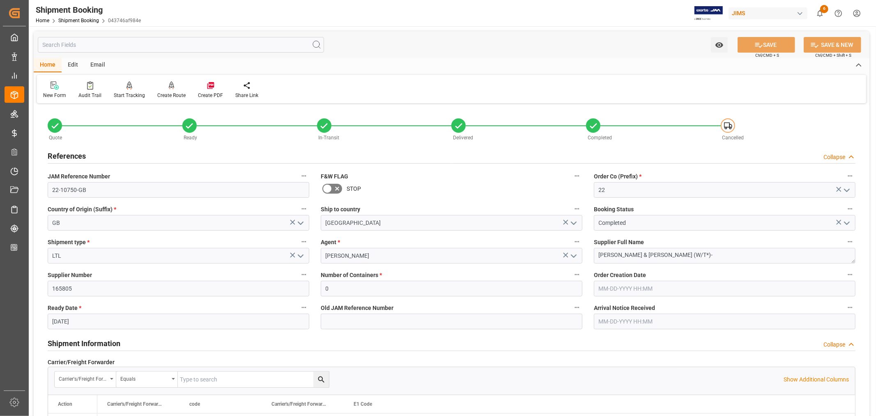
click at [77, 157] on h2 "References" at bounding box center [67, 155] width 38 height 11
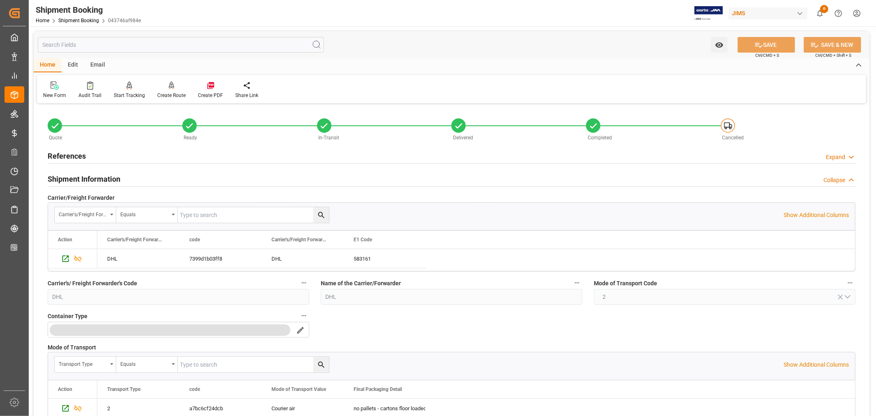
click at [81, 179] on h2 "Shipment Information" at bounding box center [84, 178] width 73 height 11
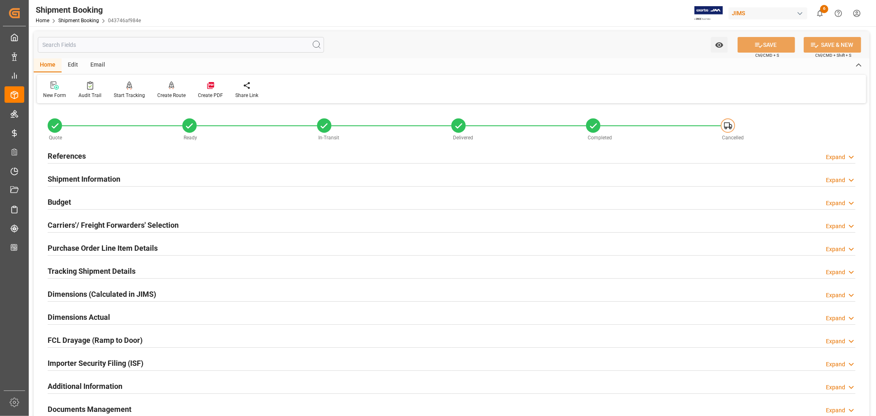
click at [62, 200] on h2 "Budget" at bounding box center [59, 201] width 23 height 11
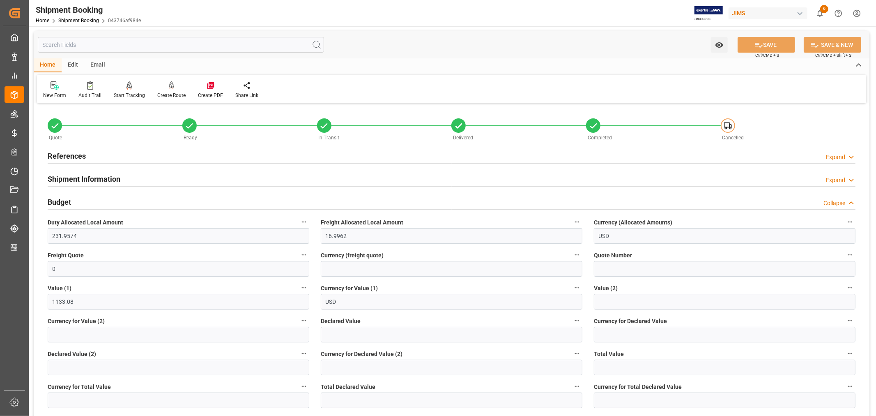
click at [76, 200] on div "Budget Collapse" at bounding box center [452, 202] width 808 height 16
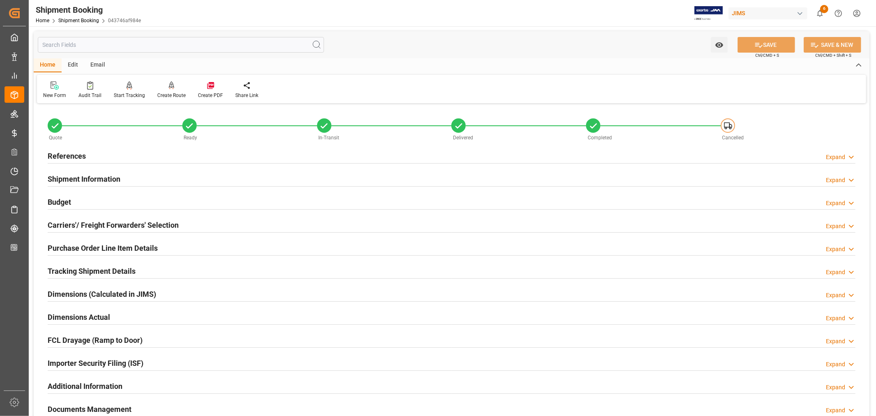
click at [101, 248] on h2 "Purchase Order Line Item Details" at bounding box center [103, 247] width 110 height 11
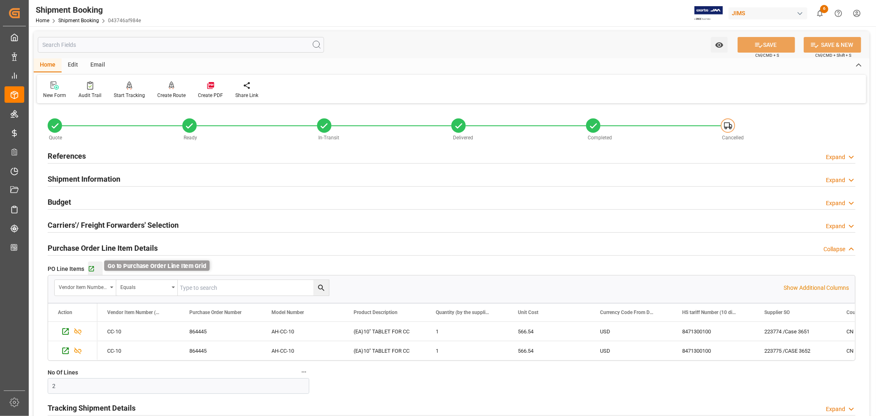
click at [91, 269] on icon "button" at bounding box center [91, 268] width 5 height 5
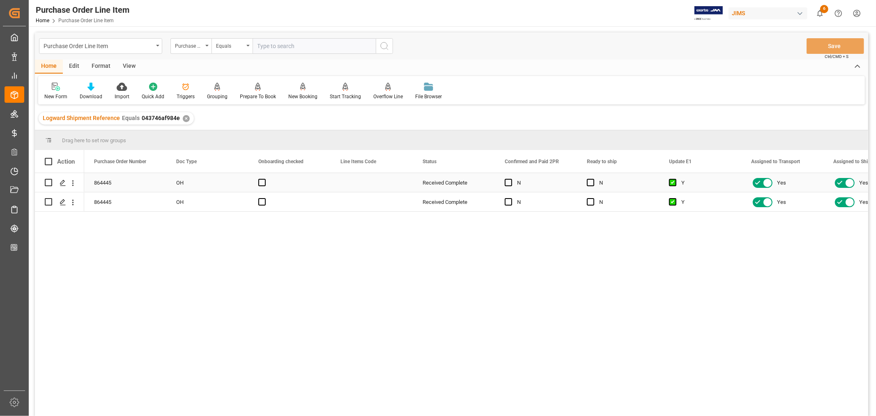
click at [379, 180] on div "Press SPACE to select this row." at bounding box center [372, 182] width 82 height 19
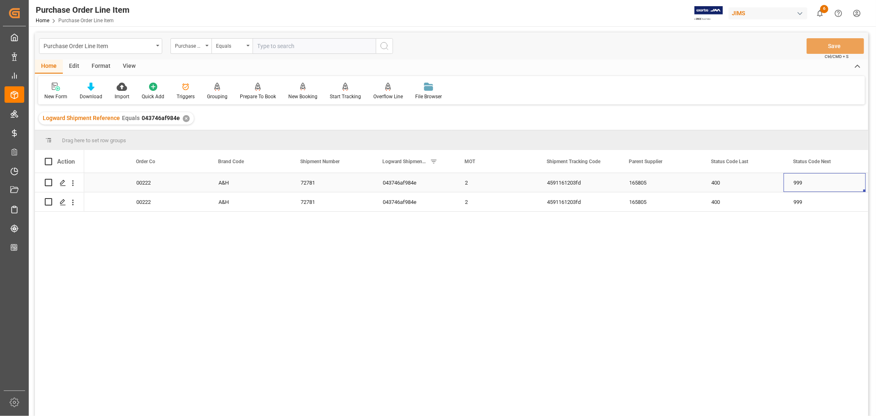
scroll to position [0, 1272]
click at [654, 180] on div "Delivered At Place" at bounding box center [661, 182] width 82 height 19
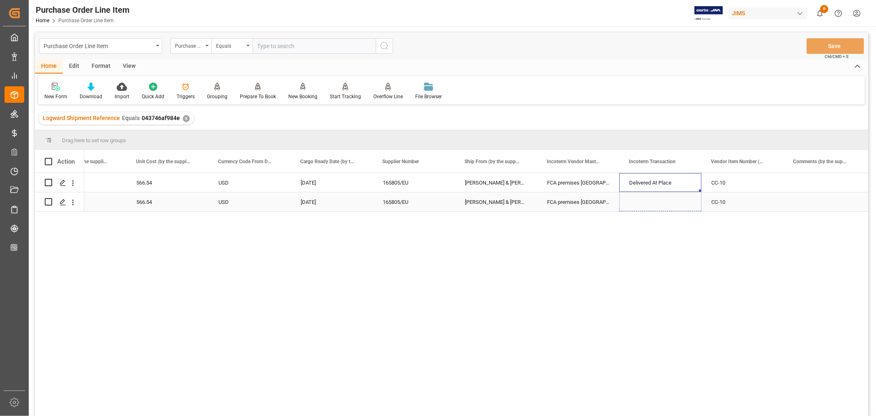
drag, startPoint x: 700, startPoint y: 190, endPoint x: 697, endPoint y: 207, distance: 17.2
click at [834, 45] on button "Save" at bounding box center [836, 46] width 58 height 16
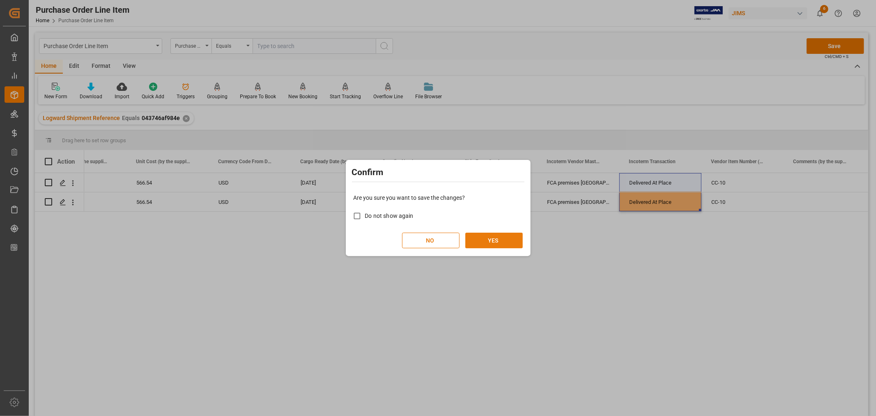
click at [489, 242] on button "YES" at bounding box center [494, 241] width 58 height 16
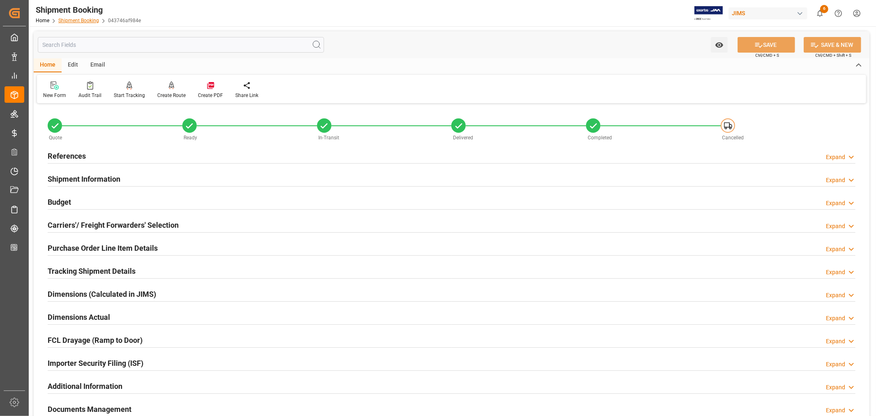
click at [82, 19] on link "Shipment Booking" at bounding box center [78, 21] width 41 height 6
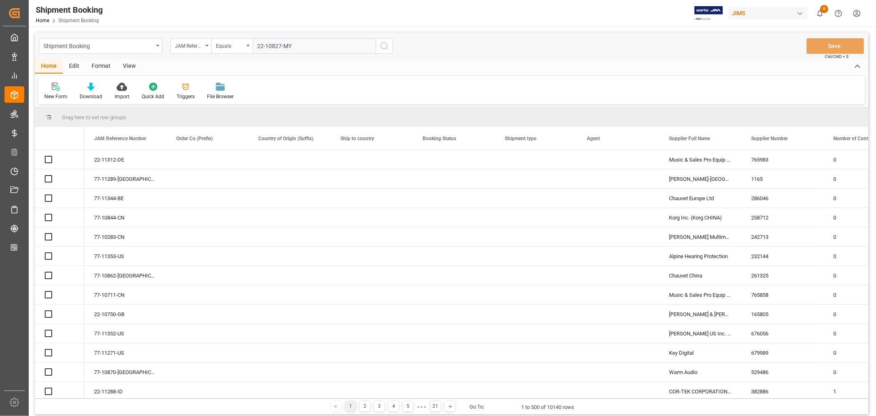
type input "22-10827-MY"
click at [384, 45] on icon "search button" at bounding box center [385, 46] width 10 height 10
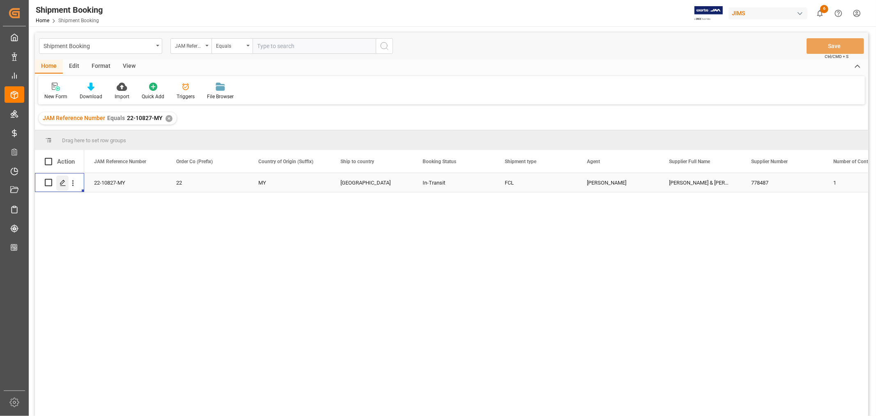
click at [63, 182] on icon "Press SPACE to select this row." at bounding box center [63, 183] width 7 height 7
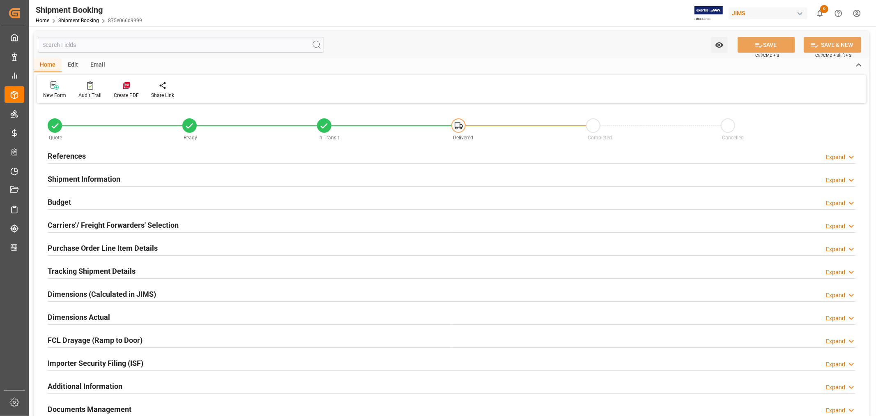
type input "5"
click at [75, 267] on h2 "Tracking Shipment Details" at bounding box center [92, 270] width 88 height 11
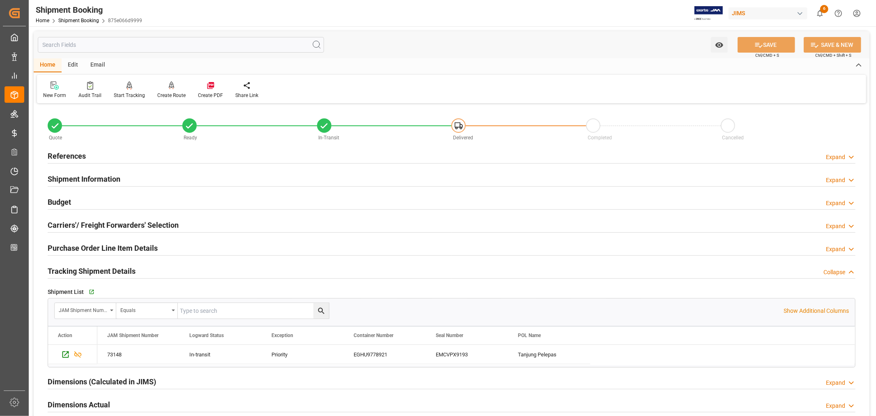
click at [75, 267] on h2 "Tracking Shipment Details" at bounding box center [92, 270] width 88 height 11
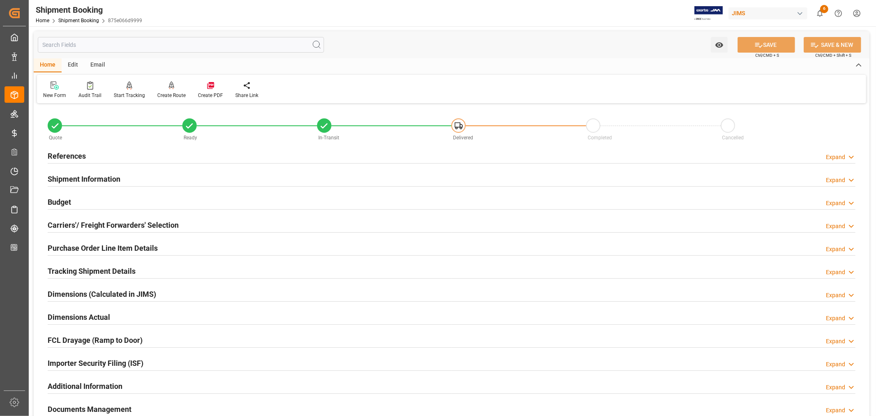
click at [78, 242] on div "Purchase Order Line Item Details" at bounding box center [103, 248] width 110 height 16
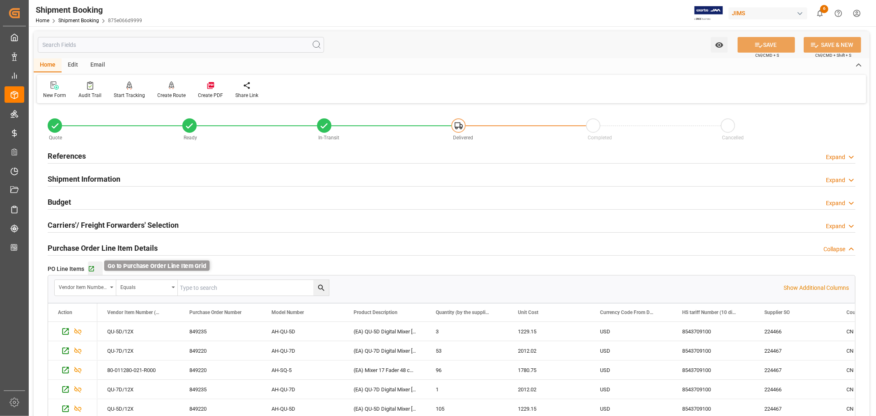
click at [91, 267] on icon "button" at bounding box center [91, 268] width 7 height 7
click at [97, 244] on h2 "Purchase Order Line Item Details" at bounding box center [103, 247] width 110 height 11
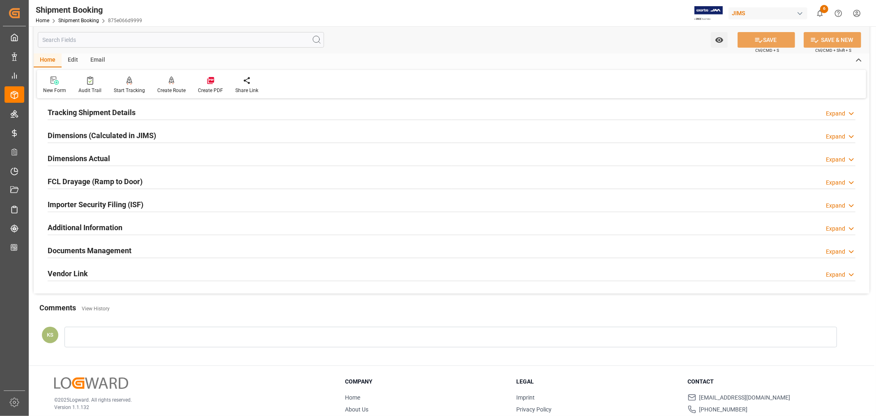
scroll to position [182, 0]
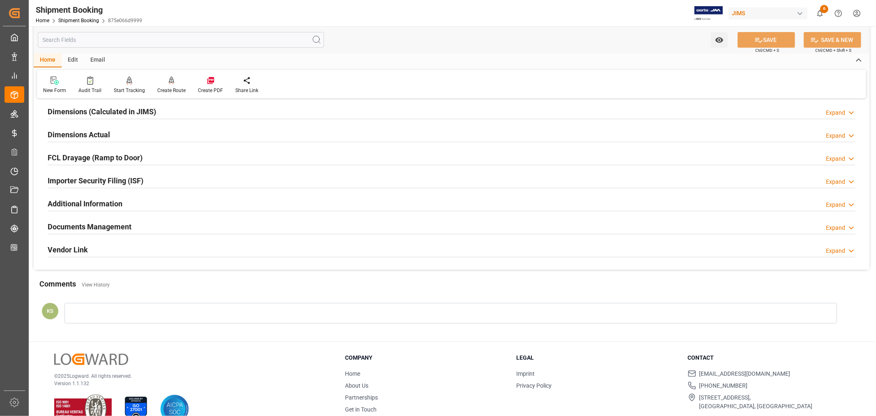
click at [142, 226] on div "Documents Management Expand" at bounding box center [452, 226] width 808 height 16
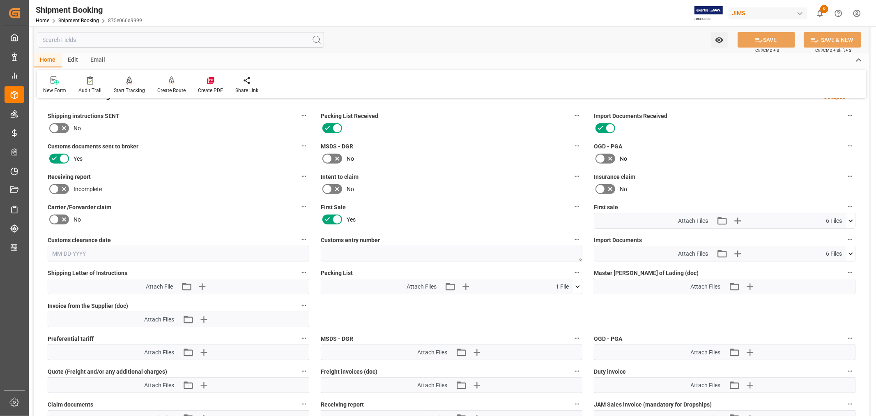
scroll to position [319, 0]
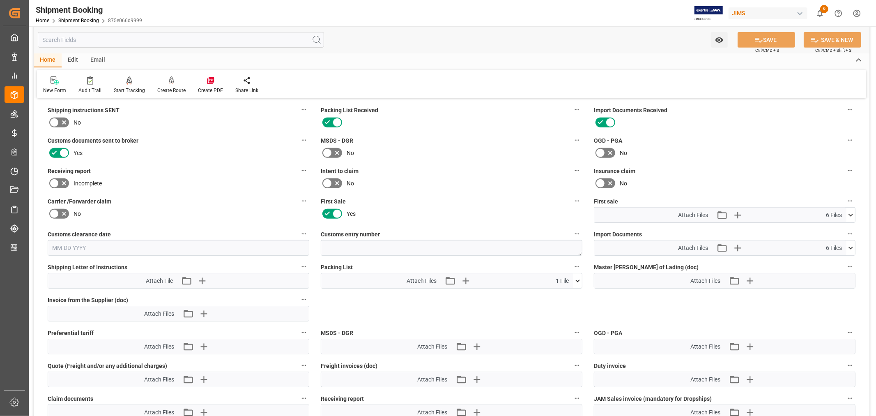
click at [850, 244] on icon at bounding box center [851, 248] width 9 height 9
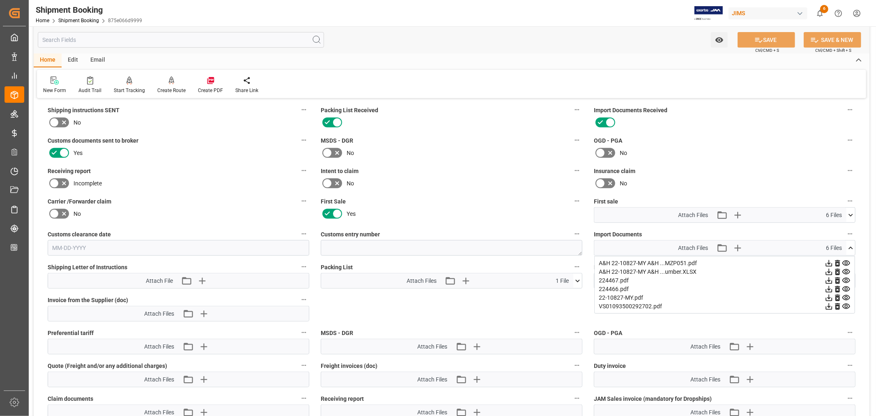
click at [827, 277] on icon at bounding box center [829, 280] width 9 height 9
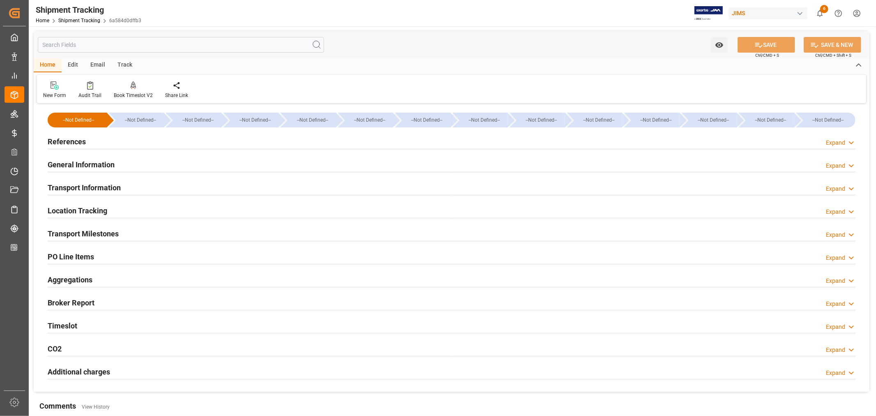
click at [97, 227] on div "Transport Milestones" at bounding box center [83, 233] width 71 height 16
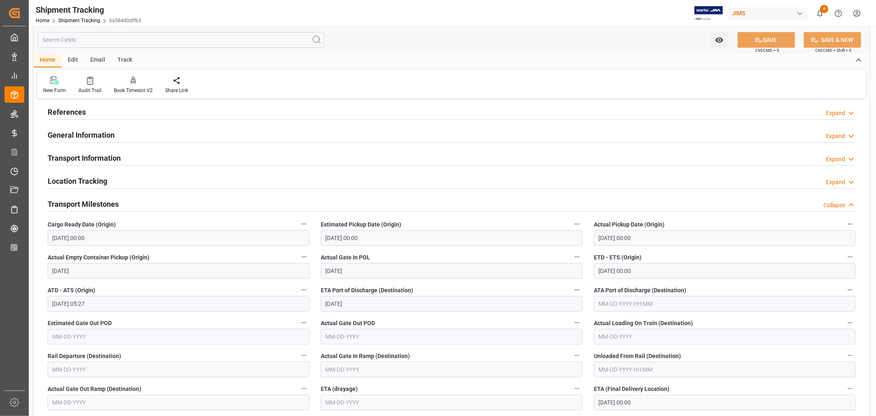
scroll to position [46, 0]
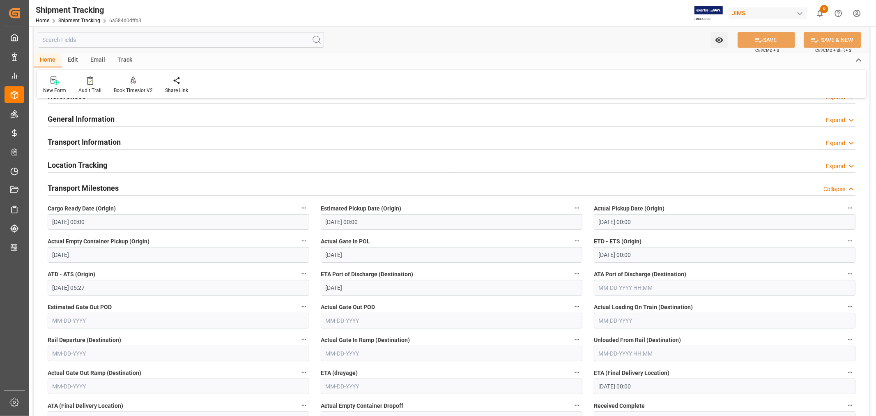
click at [103, 186] on h2 "Transport Milestones" at bounding box center [83, 187] width 71 height 11
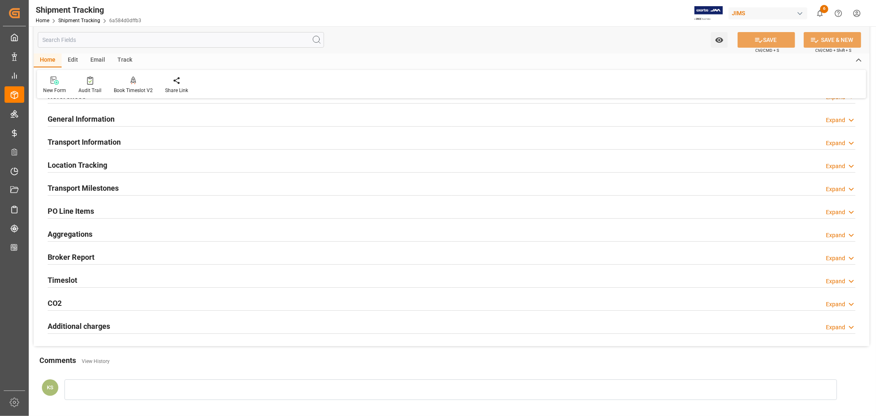
click at [111, 143] on h2 "Transport Information" at bounding box center [84, 141] width 73 height 11
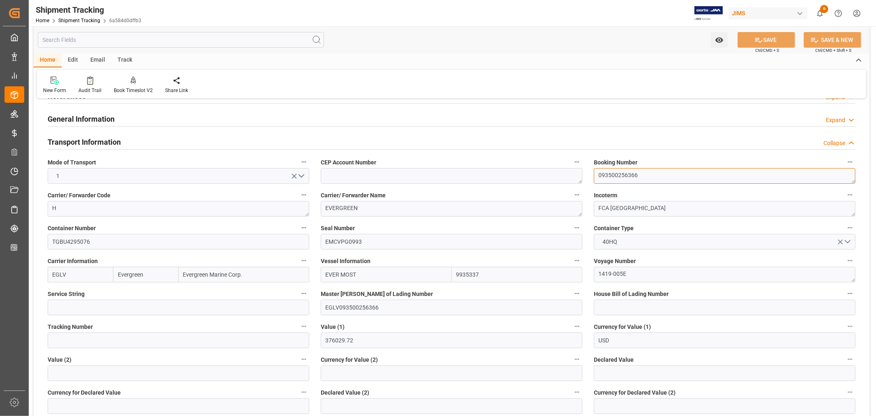
click at [613, 174] on textarea "093500256366" at bounding box center [725, 176] width 262 height 16
click at [76, 20] on link "Shipment Tracking" at bounding box center [79, 21] width 42 height 6
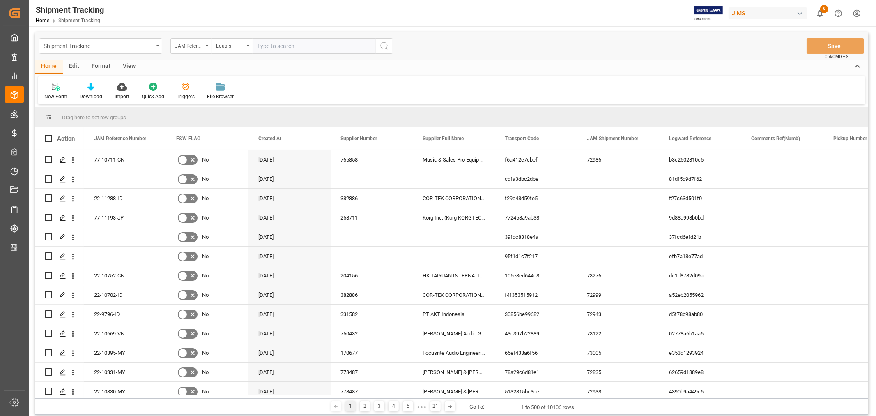
paste input "22-10330-MY"
type input "22-10330-MY"
click at [381, 43] on icon "search button" at bounding box center [385, 46] width 10 height 10
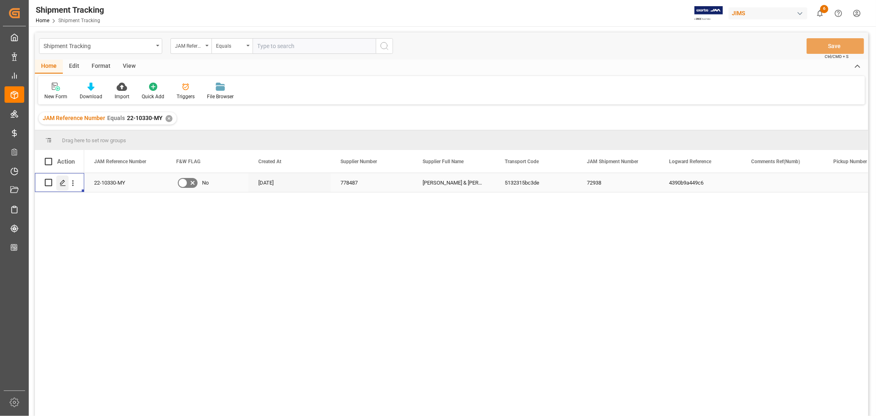
click at [60, 181] on icon "Press SPACE to select this row." at bounding box center [63, 183] width 7 height 7
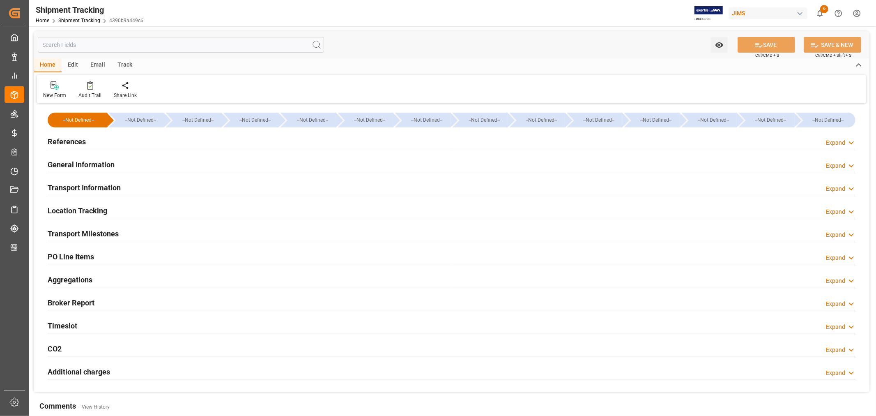
type input "Evergreen"
type input "Evergreen Marine Corp."
type input "9935208"
type input "451779.65"
click at [109, 187] on h2 "Transport Information" at bounding box center [84, 187] width 73 height 11
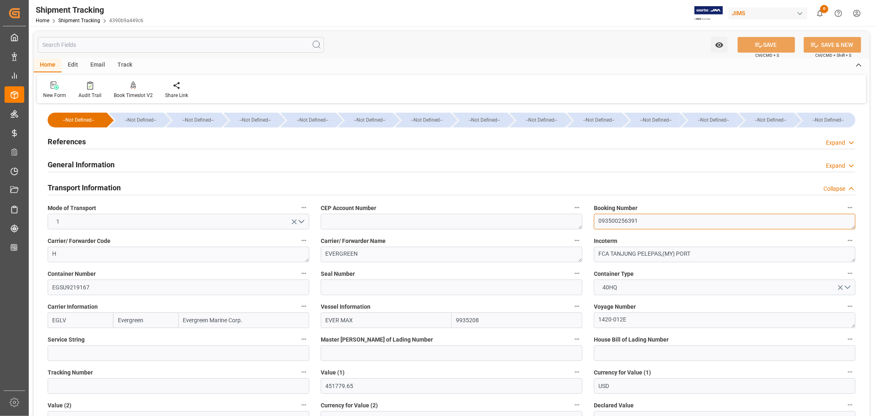
click at [610, 218] on textarea "093500256391" at bounding box center [725, 222] width 262 height 16
click at [95, 187] on h2 "Transport Information" at bounding box center [84, 187] width 73 height 11
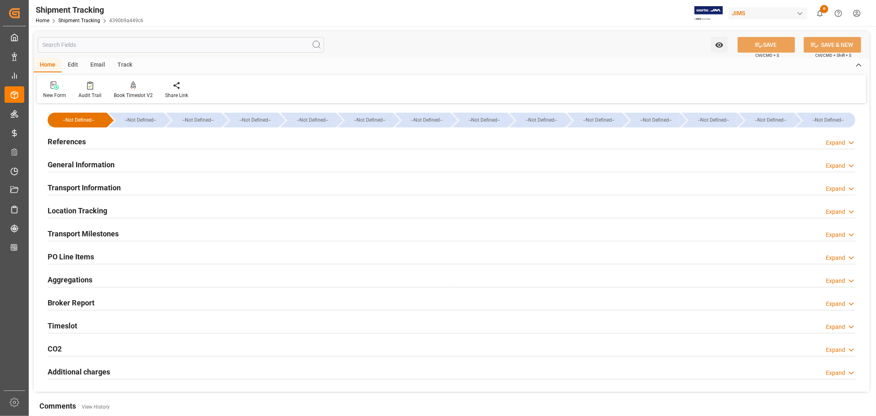
click at [92, 231] on h2 "Transport Milestones" at bounding box center [83, 233] width 71 height 11
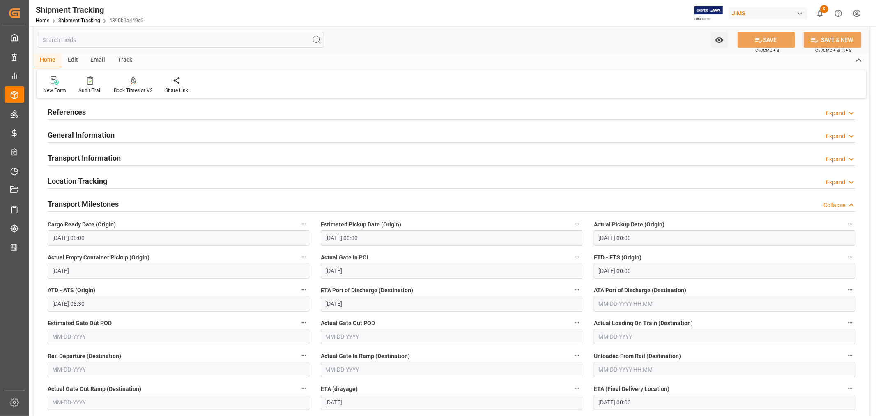
scroll to position [46, 0]
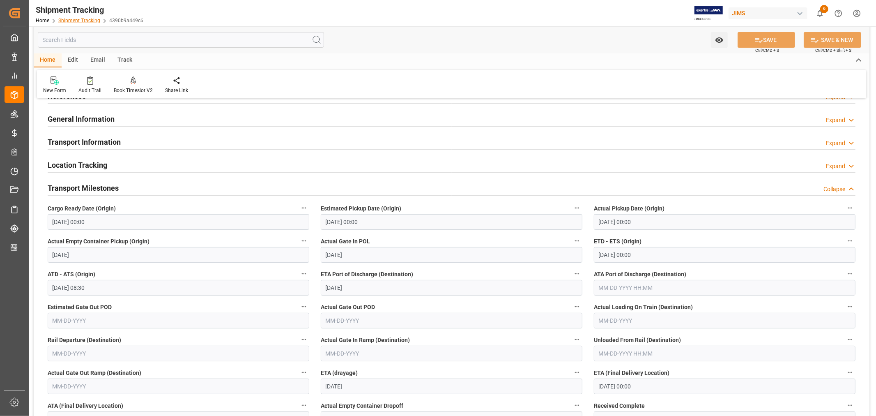
click at [79, 20] on link "Shipment Tracking" at bounding box center [79, 21] width 42 height 6
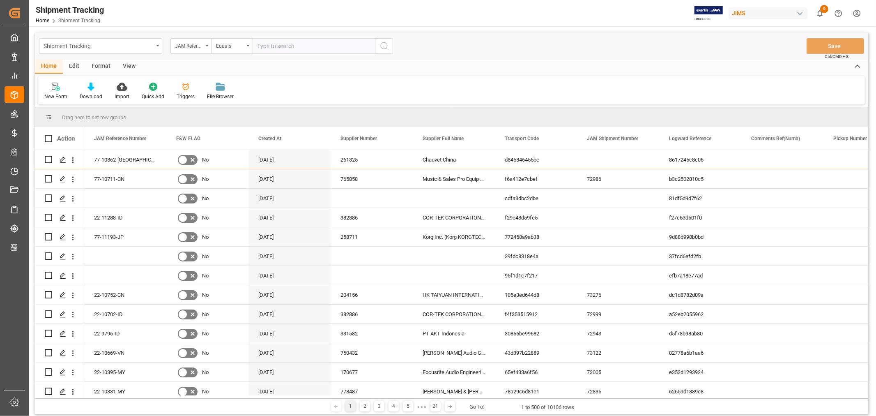
paste input "22-10329-MY"
type input "22-10329-MY"
click at [384, 44] on icon "search button" at bounding box center [385, 46] width 10 height 10
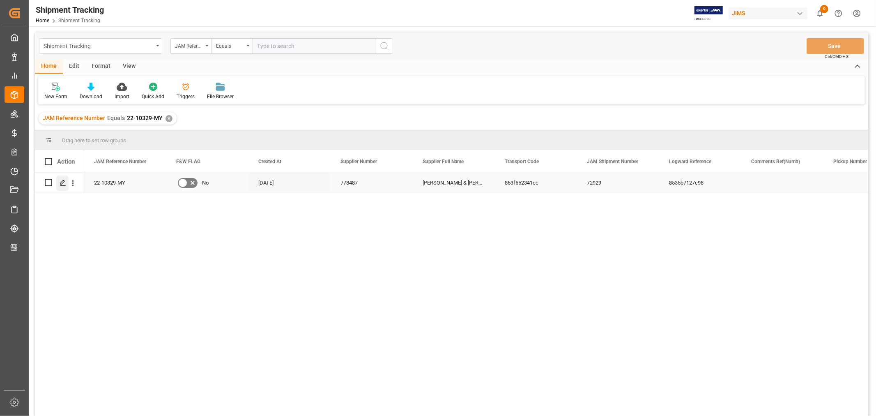
click at [62, 181] on polygon "Press SPACE to select this row." at bounding box center [62, 182] width 4 height 4
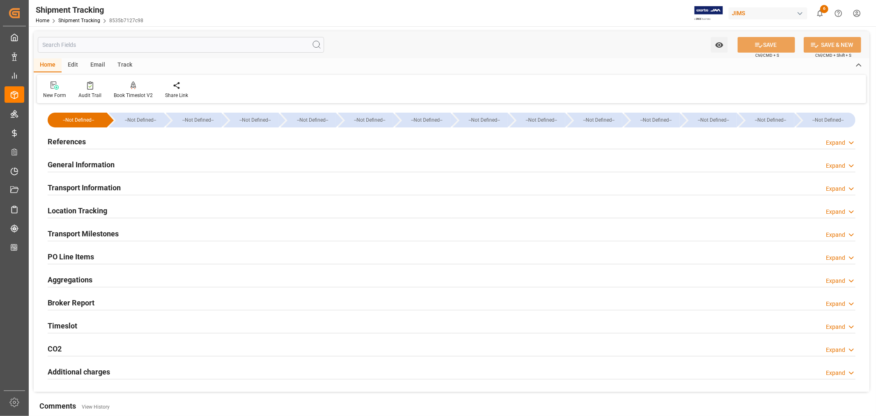
click at [116, 228] on h2 "Transport Milestones" at bounding box center [83, 233] width 71 height 11
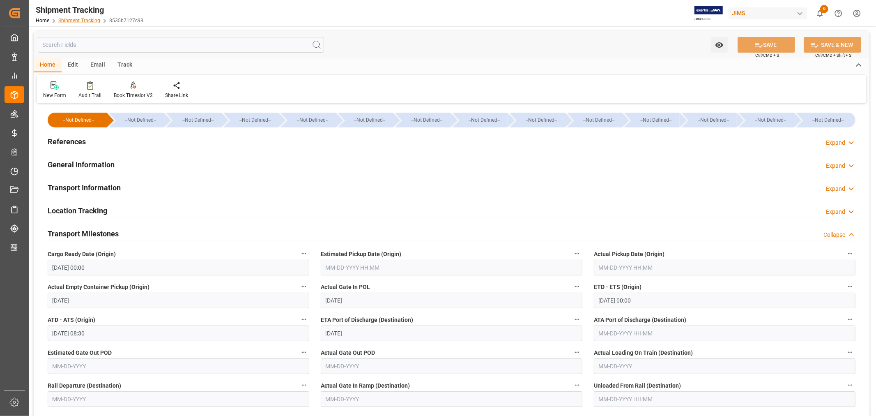
click at [85, 22] on link "Shipment Tracking" at bounding box center [79, 21] width 42 height 6
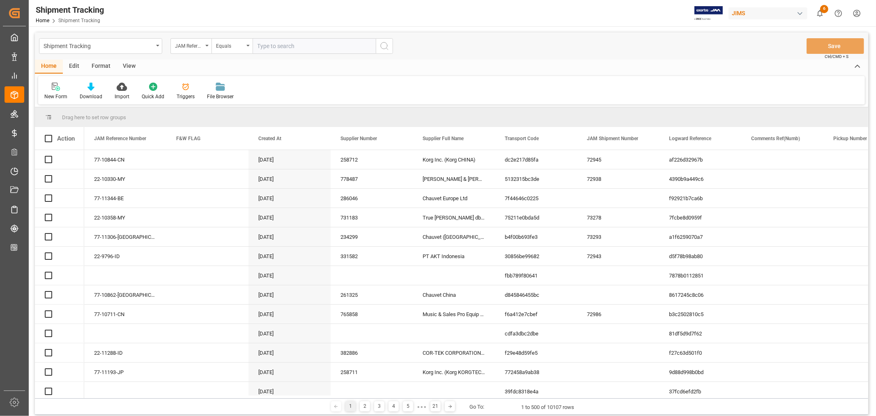
click at [263, 40] on input "text" at bounding box center [314, 46] width 123 height 16
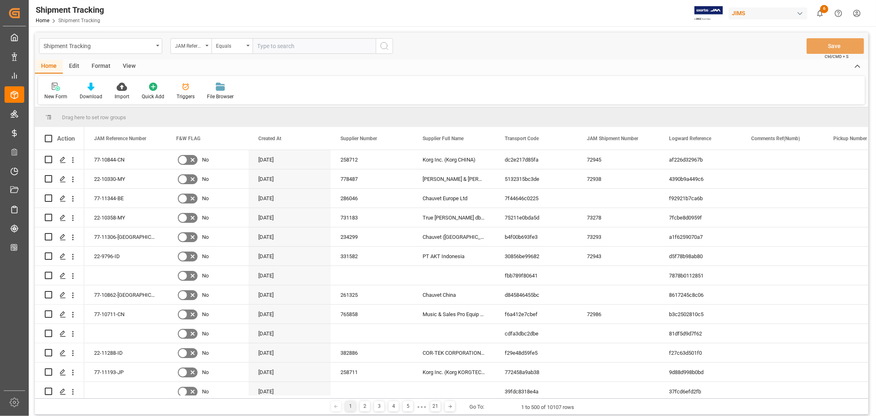
paste input "22-10331-MY"
type input "22-10331-MY"
click at [383, 43] on icon "search button" at bounding box center [385, 46] width 10 height 10
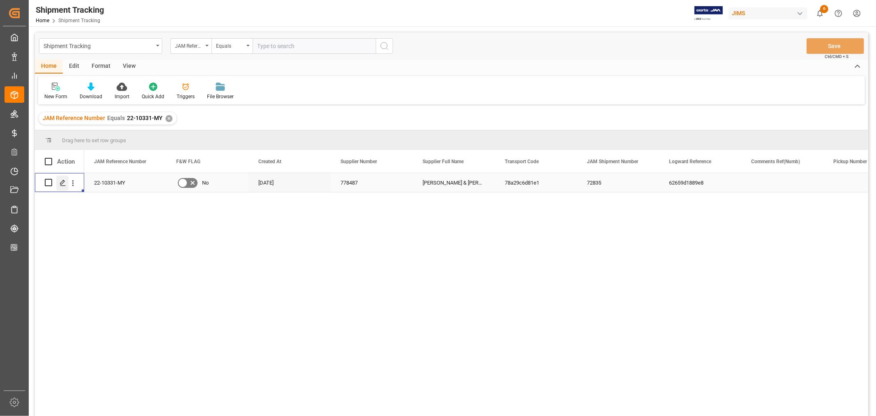
click at [64, 182] on icon "Press SPACE to select this row." at bounding box center [63, 183] width 7 height 7
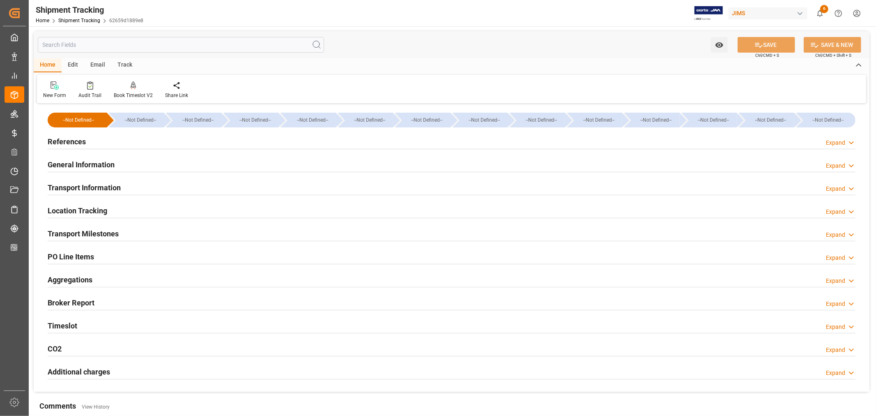
click at [117, 237] on h2 "Transport Milestones" at bounding box center [83, 233] width 71 height 11
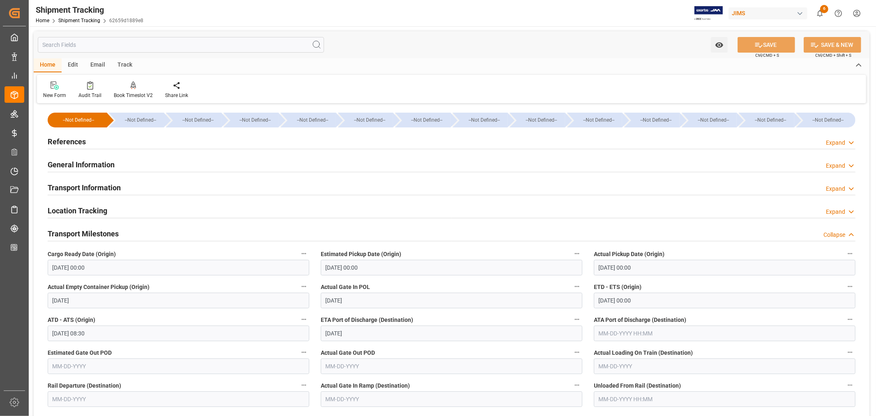
click at [117, 237] on h2 "Transport Milestones" at bounding box center [83, 233] width 71 height 11
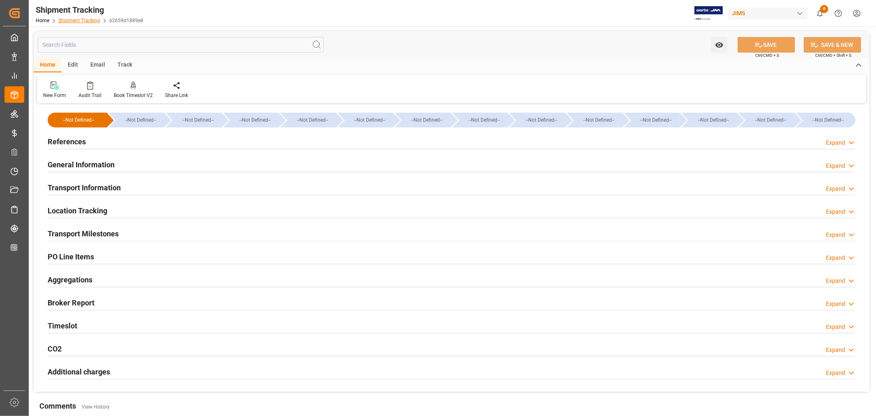
click at [85, 18] on link "Shipment Tracking" at bounding box center [79, 21] width 42 height 6
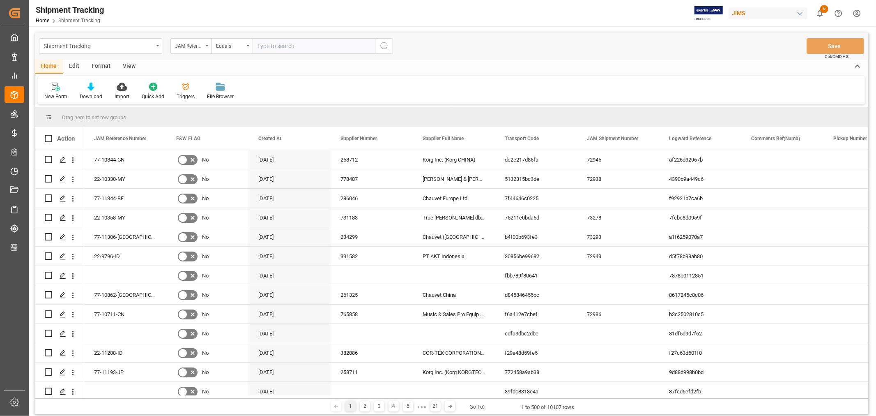
paste input "22-10332-MY"
type input "22-10332-MY"
click at [384, 44] on icon "search button" at bounding box center [385, 46] width 10 height 10
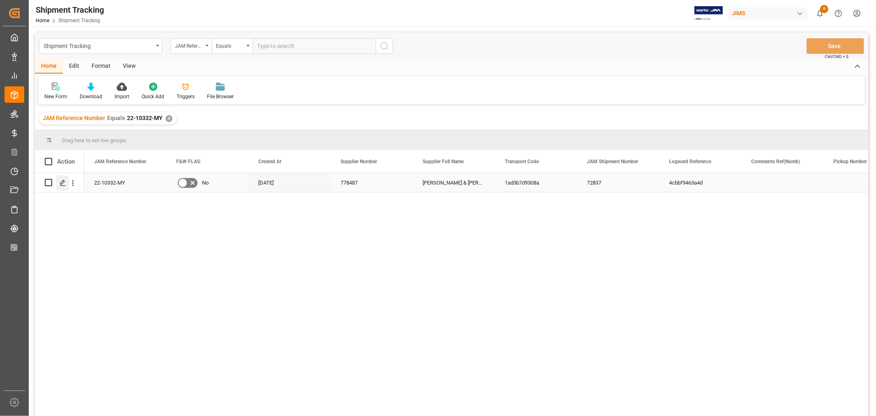
click at [61, 181] on icon "Press SPACE to select this row." at bounding box center [63, 183] width 7 height 7
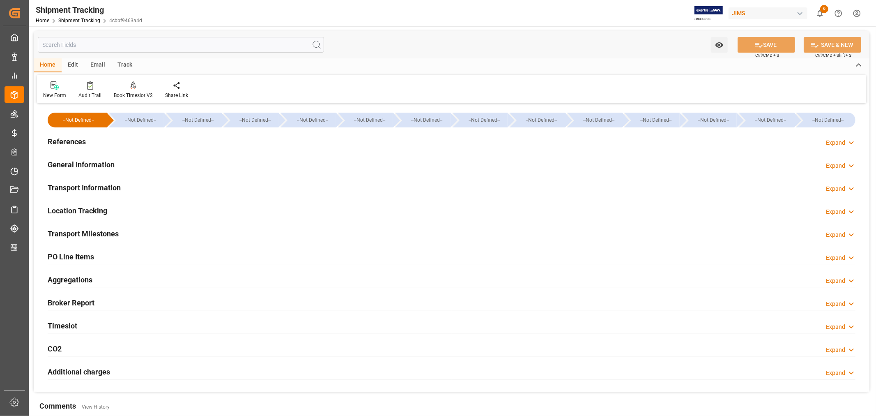
click at [95, 232] on h2 "Transport Milestones" at bounding box center [83, 233] width 71 height 11
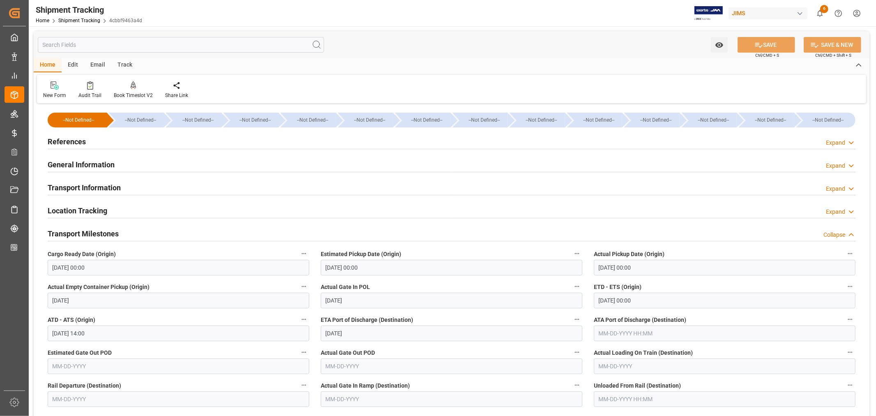
click at [97, 185] on h2 "Transport Information" at bounding box center [84, 187] width 73 height 11
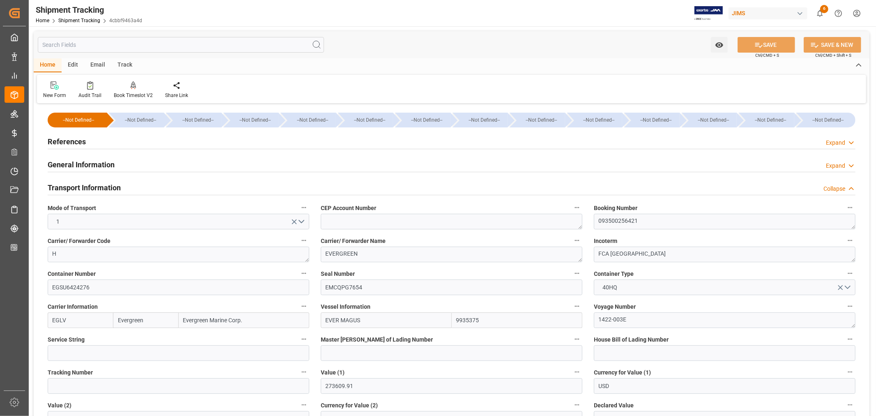
click at [97, 185] on h2 "Transport Information" at bounding box center [84, 187] width 73 height 11
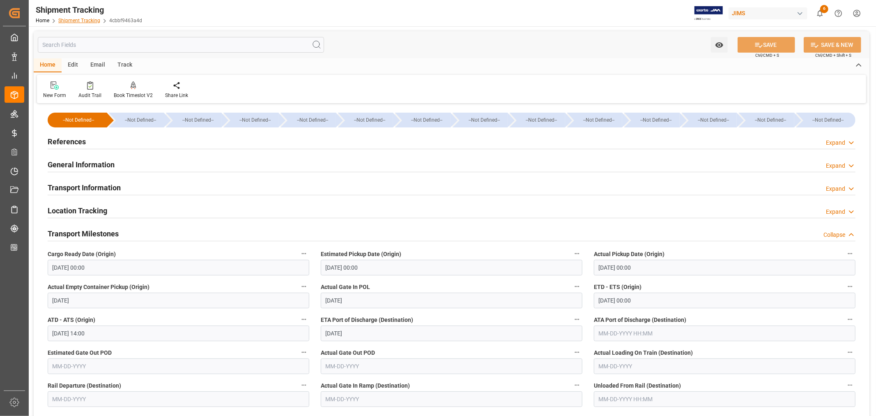
click at [87, 19] on link "Shipment Tracking" at bounding box center [79, 21] width 42 height 6
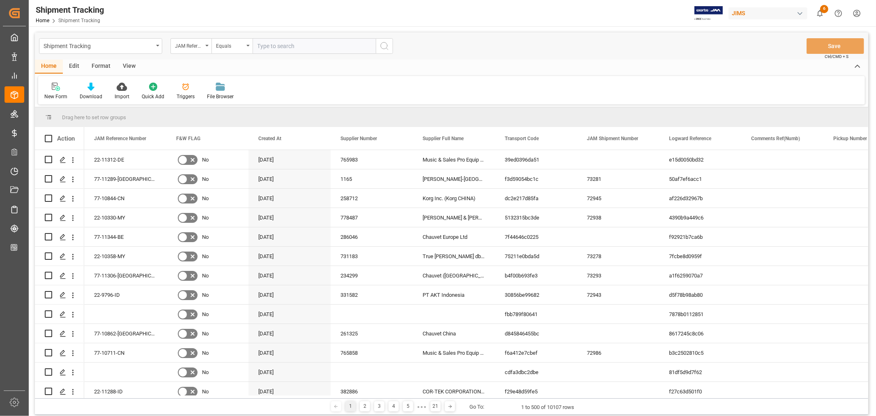
paste input "22-10827-MY"
type input "22-10827-MY"
click at [383, 46] on icon "search button" at bounding box center [385, 46] width 10 height 10
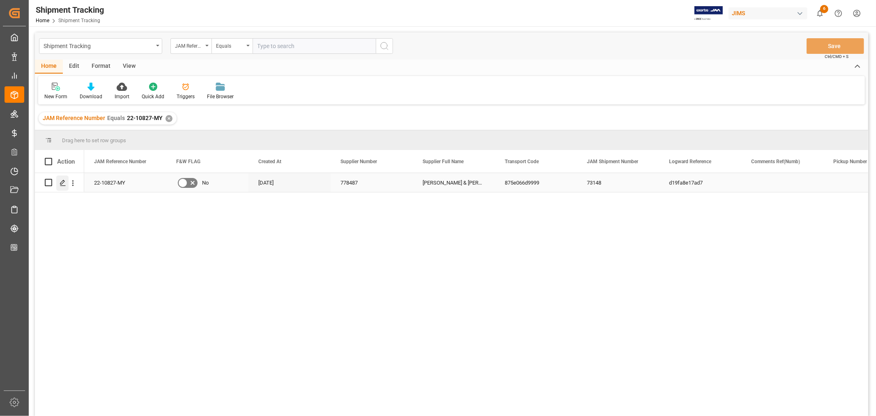
click at [64, 183] on icon "Press SPACE to select this row." at bounding box center [63, 183] width 7 height 7
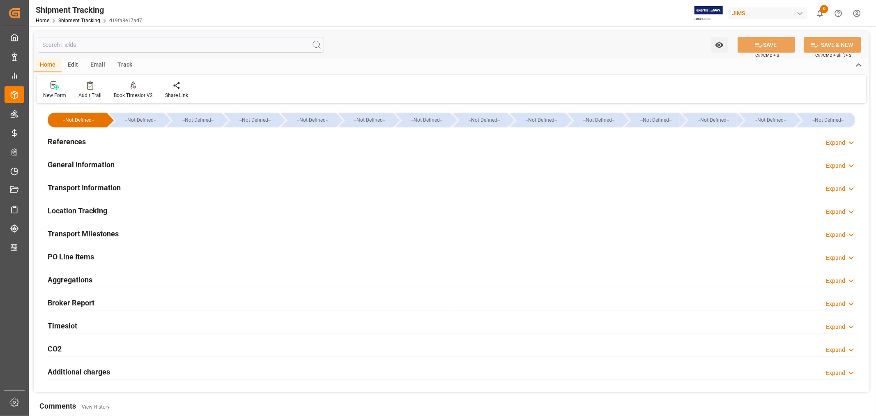
type input "09-02-2025"
type input "09-19-2025 00:00"
type input "09-20-2025 00:00"
type input "09-20-2025"
type input "[DATE]"
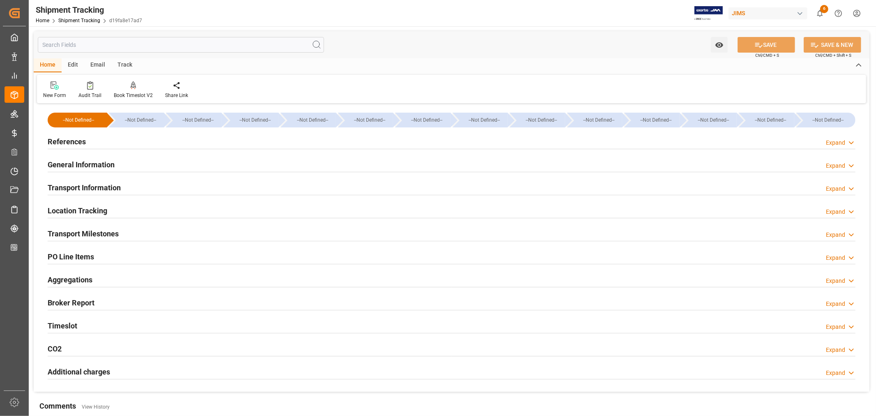
type input "10-01-2025 00:00"
type input "[DATE] 01:00"
type input "11-03-2025"
type input "11-25-2025 00:00"
click at [97, 228] on h2 "Transport Milestones" at bounding box center [83, 233] width 71 height 11
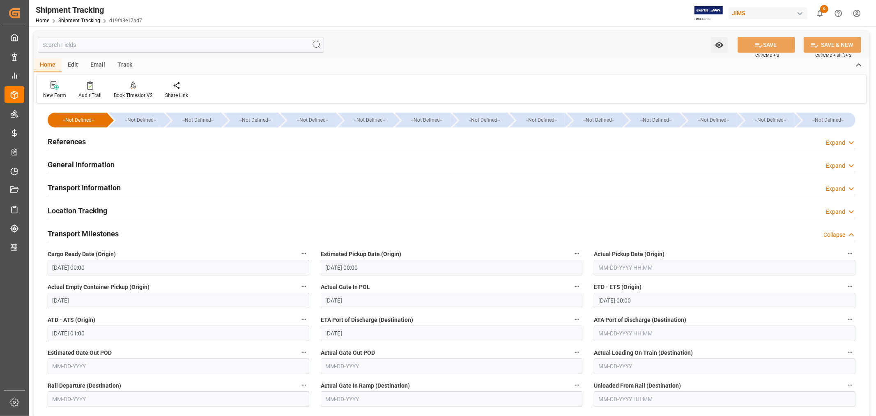
click at [116, 186] on h2 "Transport Information" at bounding box center [84, 187] width 73 height 11
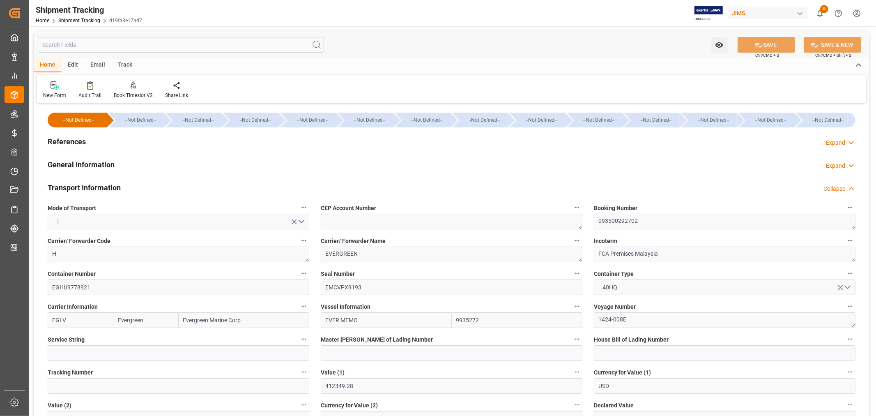
click at [116, 186] on h2 "Transport Information" at bounding box center [84, 187] width 73 height 11
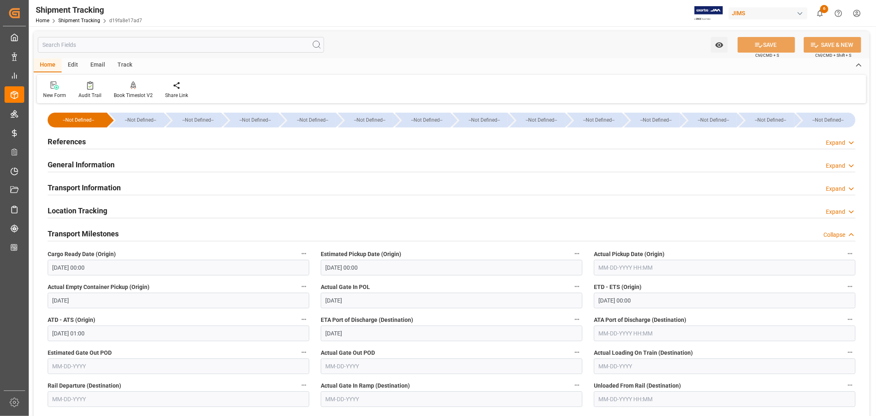
click at [75, 142] on h2 "References" at bounding box center [67, 141] width 38 height 11
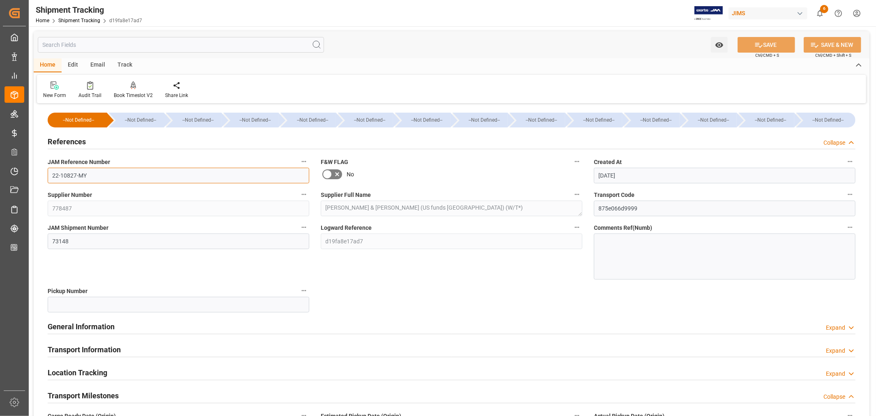
drag, startPoint x: 86, startPoint y: 175, endPoint x: 50, endPoint y: 175, distance: 36.2
click at [50, 175] on input "22-10827-MY" at bounding box center [179, 176] width 262 height 16
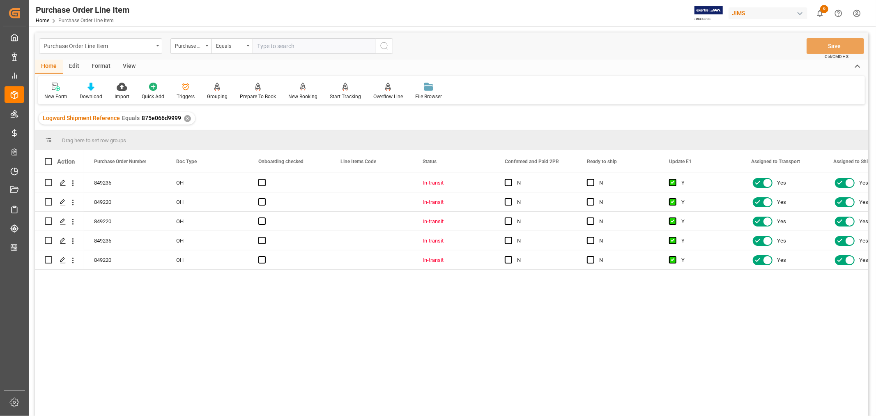
click at [129, 66] on div "View" at bounding box center [129, 67] width 25 height 14
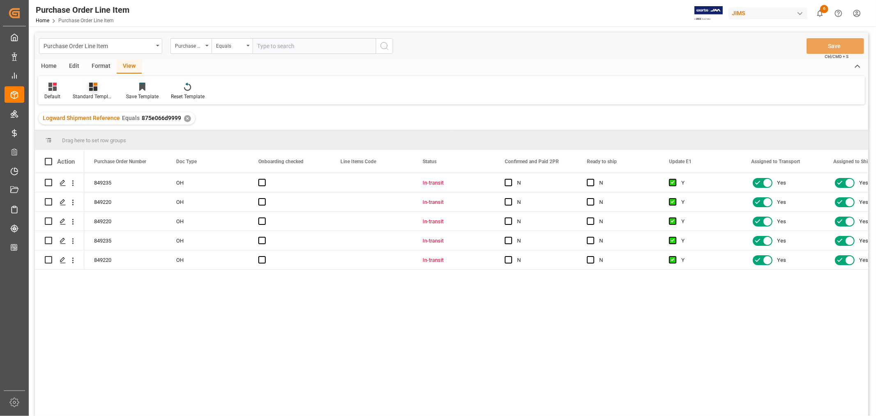
click at [93, 95] on div "Standard Templates" at bounding box center [93, 96] width 41 height 7
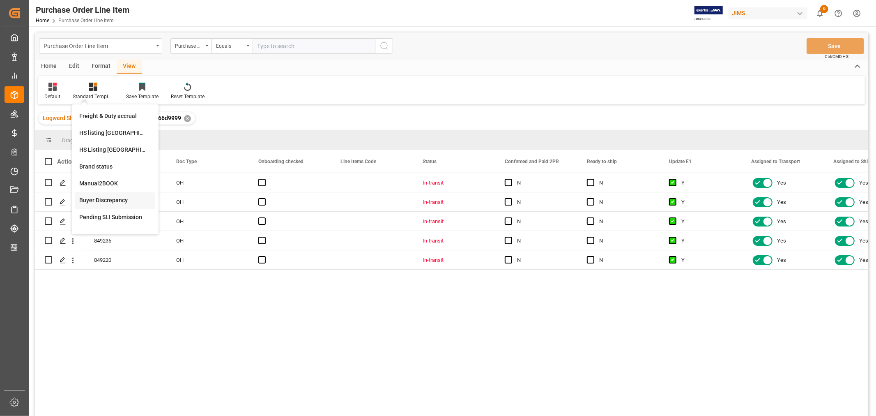
click at [89, 197] on div "Buyer Discrepancy" at bounding box center [115, 200] width 72 height 9
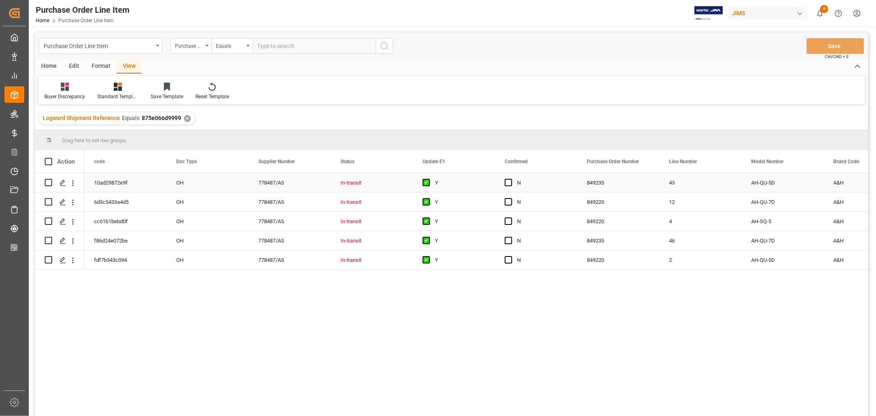
click at [483, 183] on div "Y" at bounding box center [460, 182] width 50 height 19
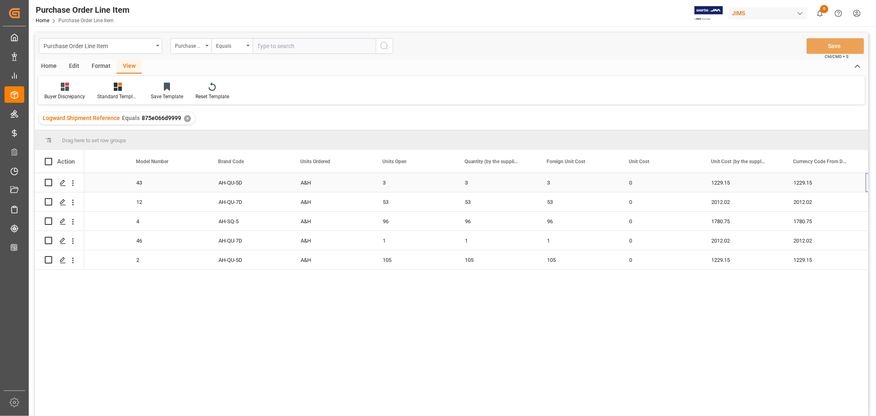
scroll to position [0, 615]
click at [124, 66] on div "View" at bounding box center [129, 67] width 25 height 14
click at [52, 65] on div "Home" at bounding box center [49, 67] width 28 height 14
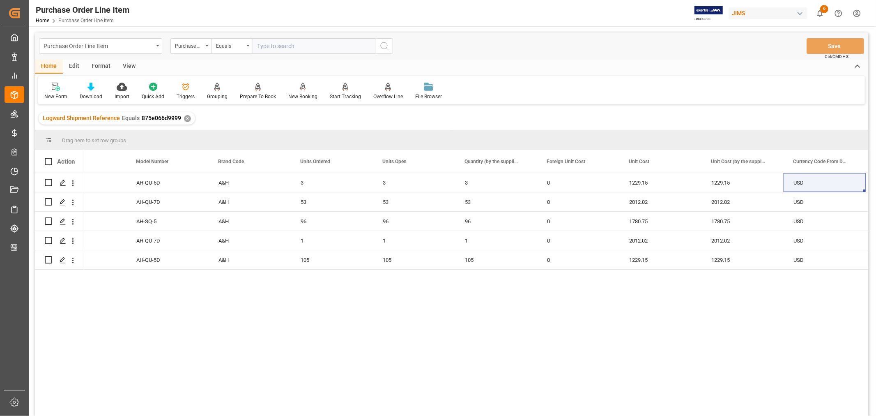
click at [128, 62] on div "View" at bounding box center [129, 67] width 25 height 14
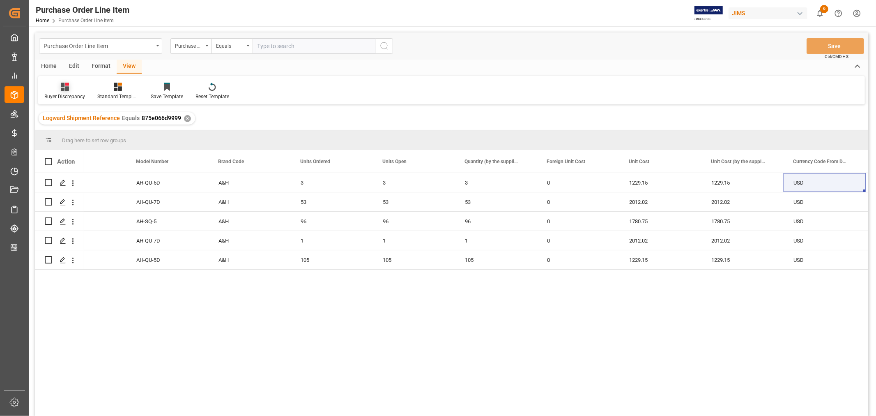
click at [65, 90] on icon at bounding box center [65, 87] width 8 height 8
click at [62, 113] on div "Default" at bounding box center [87, 116] width 72 height 9
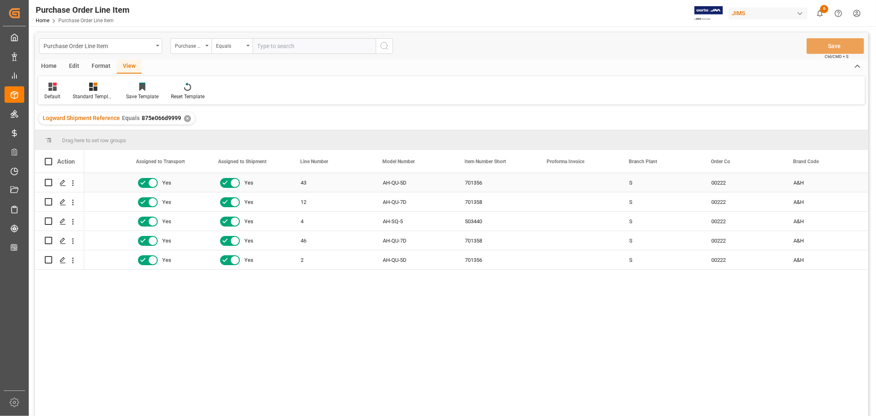
click at [522, 184] on div "701356" at bounding box center [496, 182] width 82 height 19
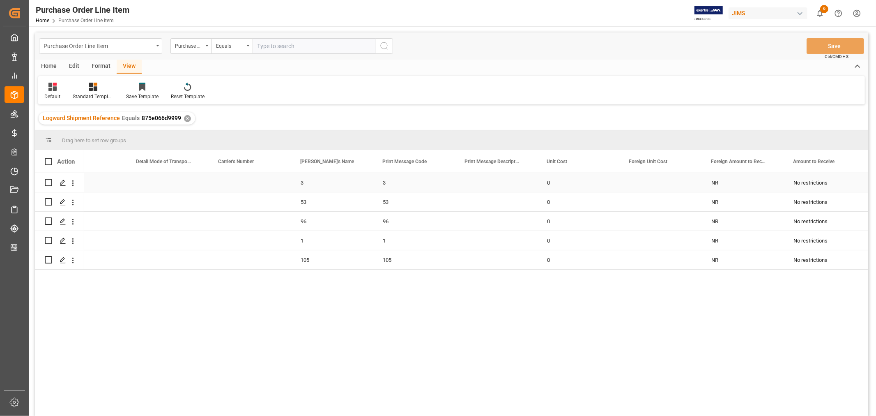
scroll to position [0, 2587]
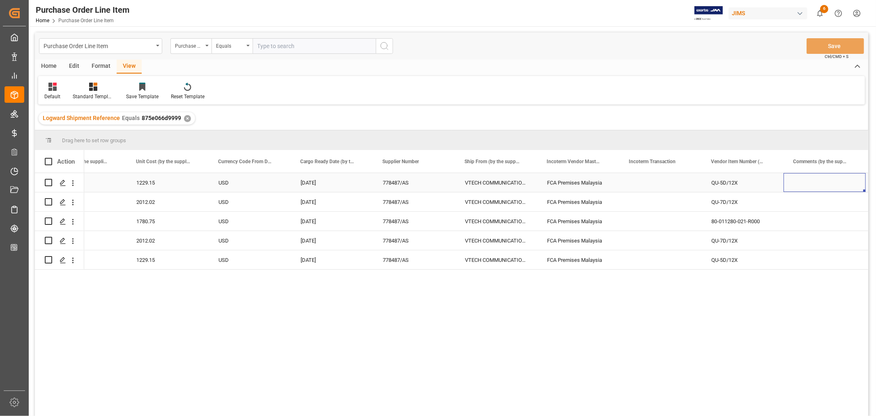
click at [638, 182] on div "Press SPACE to select this row." at bounding box center [661, 182] width 82 height 19
click at [636, 182] on div "Press SPACE to select this row." at bounding box center [661, 182] width 82 height 19
drag, startPoint x: 627, startPoint y: 184, endPoint x: 641, endPoint y: 186, distance: 15.0
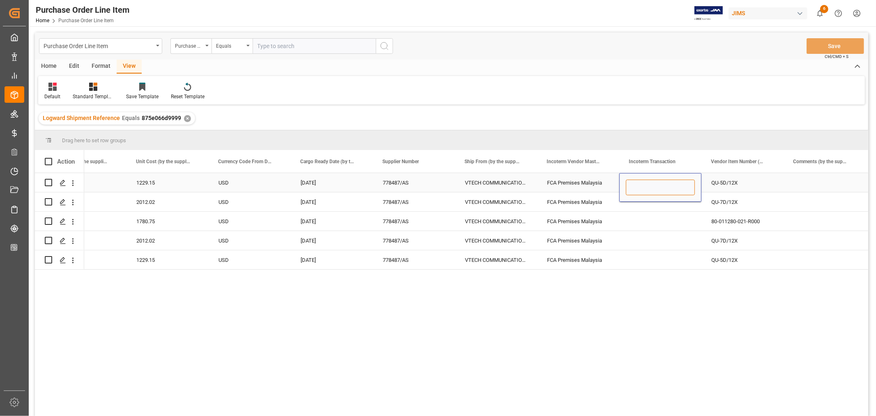
click at [630, 184] on input "Press SPACE to select this row." at bounding box center [660, 188] width 69 height 16
paste input "FCA Tanjung Pelepas Port"
type input "FCA Tanjung Pelepas Port"
click at [631, 211] on div "Press SPACE to select this row." at bounding box center [661, 201] width 82 height 19
click at [648, 178] on div "FCA Tanjung Pelepas Port" at bounding box center [661, 182] width 82 height 19
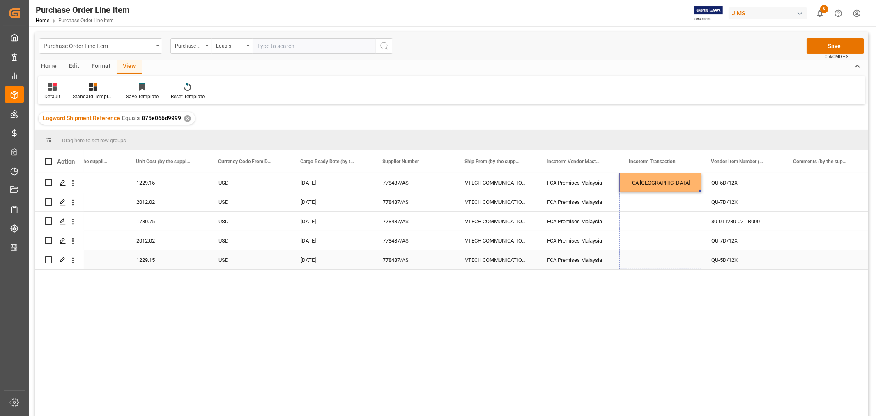
drag, startPoint x: 700, startPoint y: 191, endPoint x: 684, endPoint y: 256, distance: 67.3
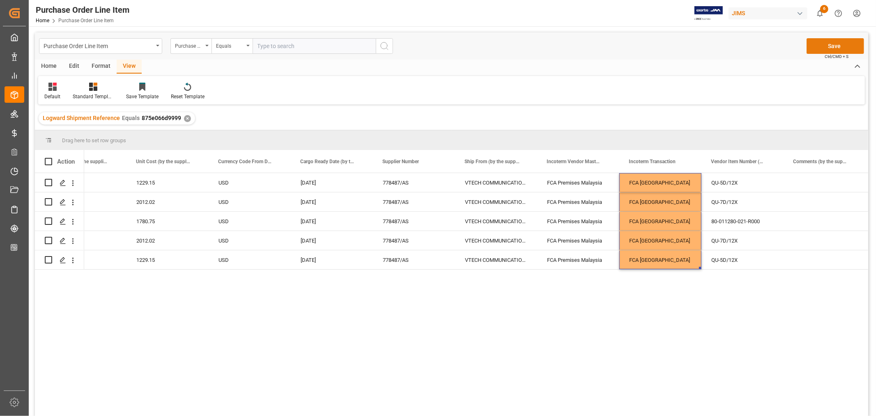
click at [831, 44] on button "Save" at bounding box center [836, 46] width 58 height 16
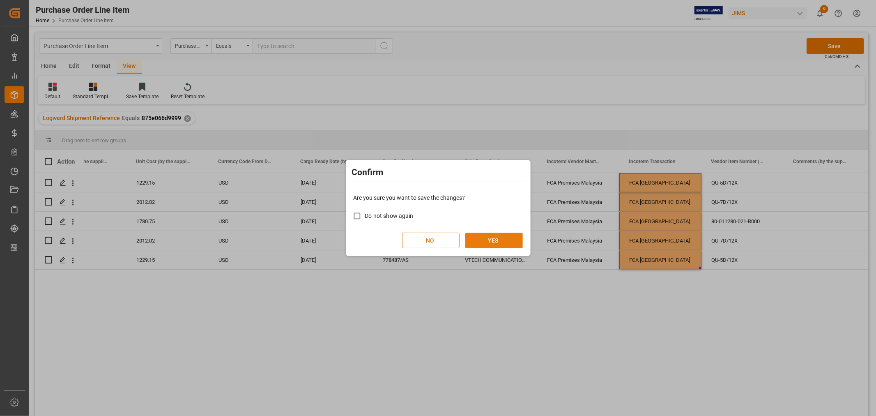
click at [496, 236] on button "YES" at bounding box center [494, 241] width 58 height 16
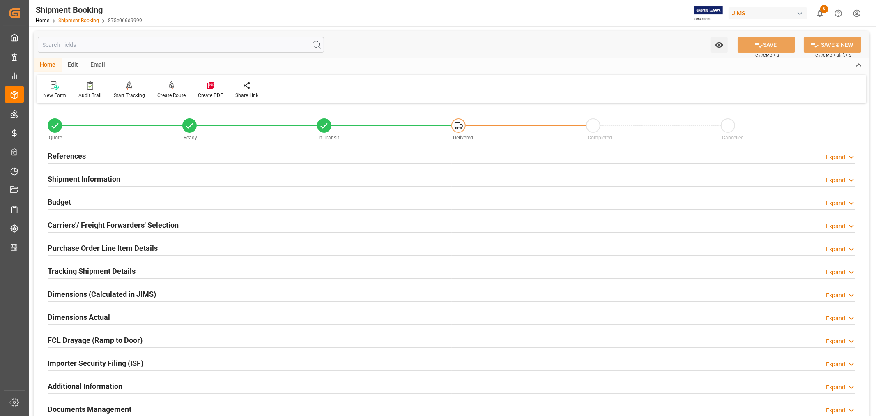
click at [83, 22] on link "Shipment Booking" at bounding box center [78, 21] width 41 height 6
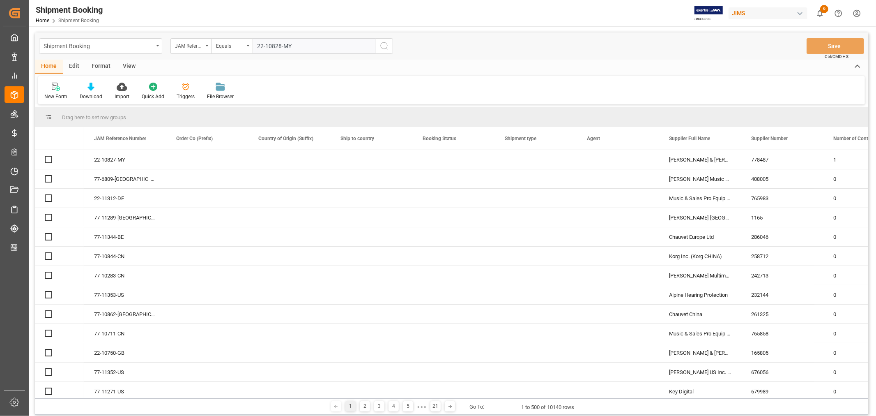
type input "22-10828-MY"
click at [385, 45] on icon "search button" at bounding box center [385, 46] width 10 height 10
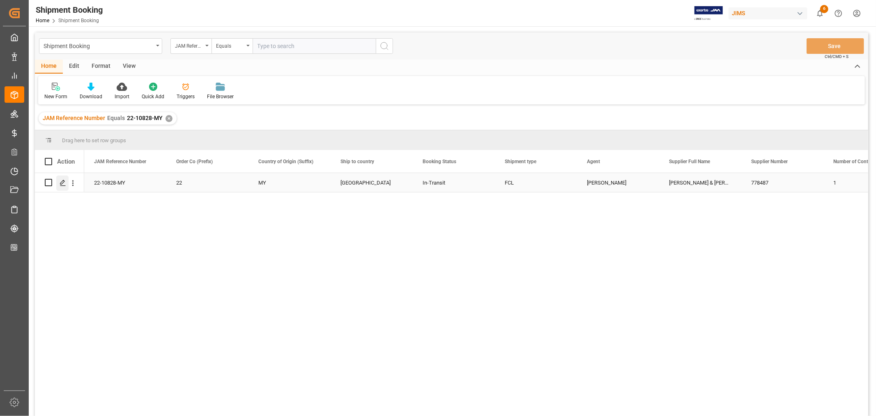
click at [63, 182] on polygon "Press SPACE to select this row." at bounding box center [62, 182] width 4 height 4
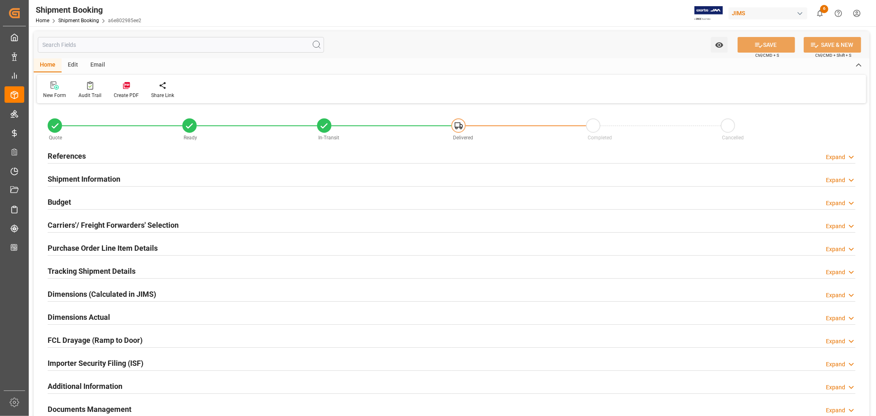
type input "5"
click at [76, 270] on h2 "Tracking Shipment Details" at bounding box center [92, 270] width 88 height 11
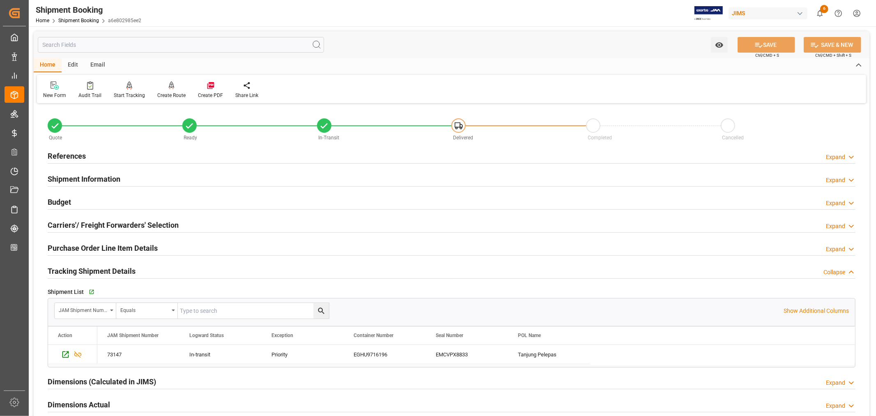
click at [76, 270] on h2 "Tracking Shipment Details" at bounding box center [92, 270] width 88 height 11
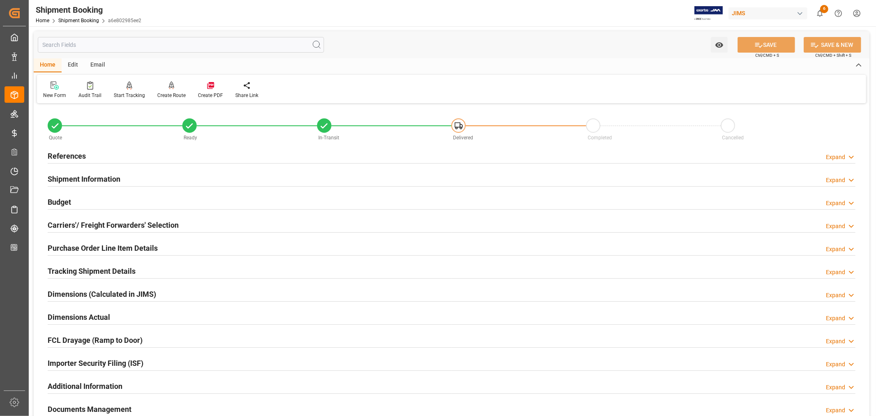
click at [71, 246] on h2 "Purchase Order Line Item Details" at bounding box center [103, 247] width 110 height 11
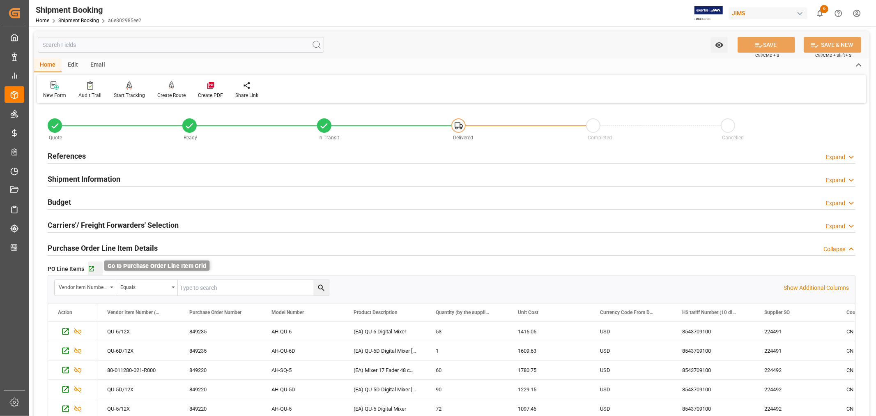
click at [92, 268] on icon "button" at bounding box center [91, 268] width 7 height 7
click at [148, 245] on h2 "Purchase Order Line Item Details" at bounding box center [103, 247] width 110 height 11
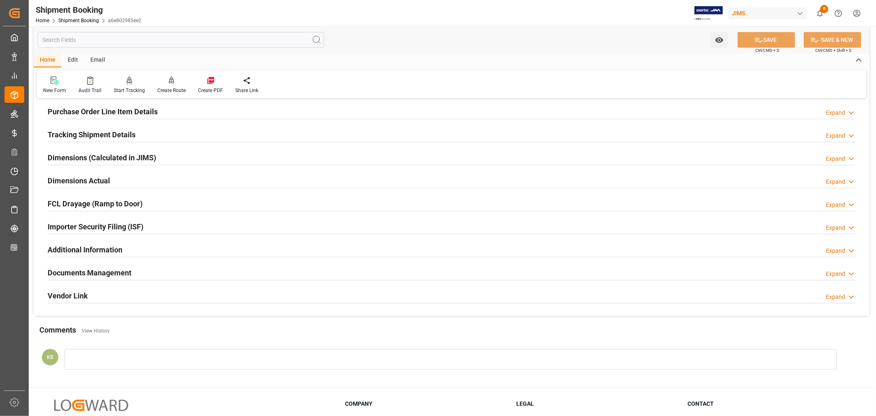
scroll to position [137, 0]
click at [372, 272] on div "Documents Management Expand" at bounding box center [452, 272] width 808 height 16
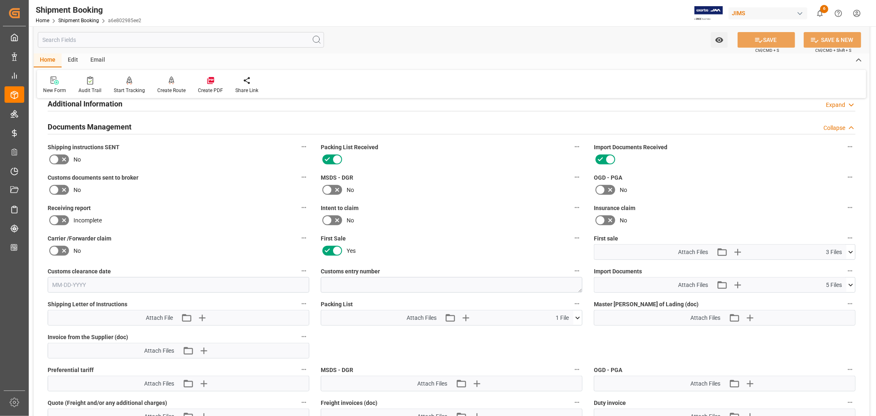
scroll to position [319, 0]
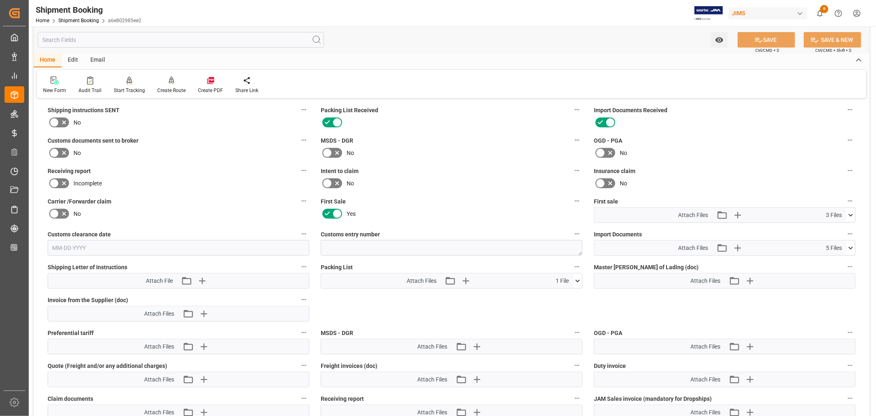
click at [850, 246] on icon at bounding box center [851, 248] width 9 height 9
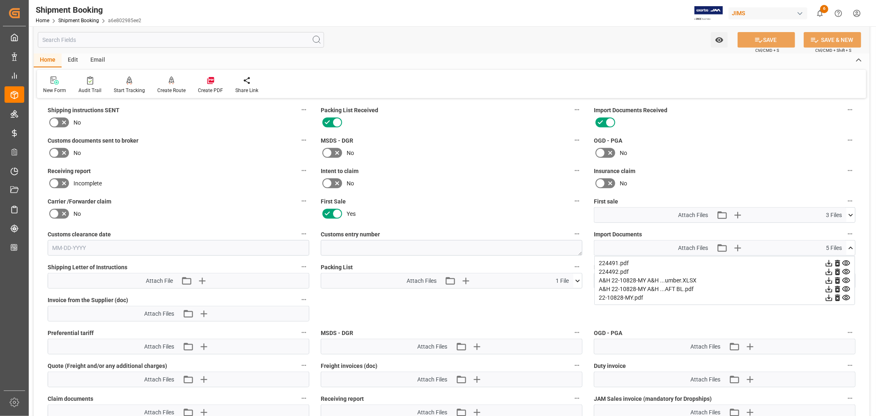
click at [830, 261] on icon at bounding box center [829, 263] width 7 height 7
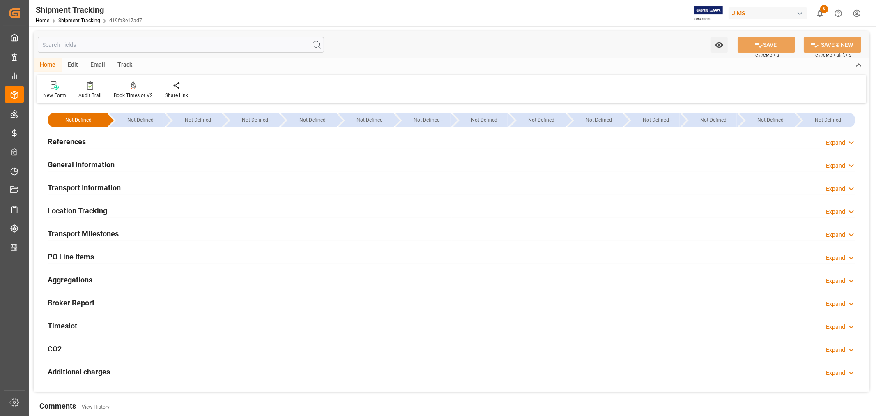
click at [107, 182] on h2 "Transport Information" at bounding box center [84, 187] width 73 height 11
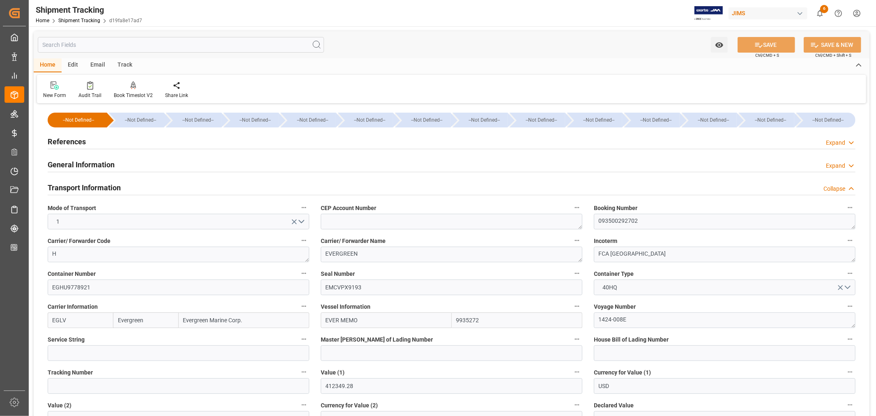
click at [107, 182] on h2 "Transport Information" at bounding box center [84, 187] width 73 height 11
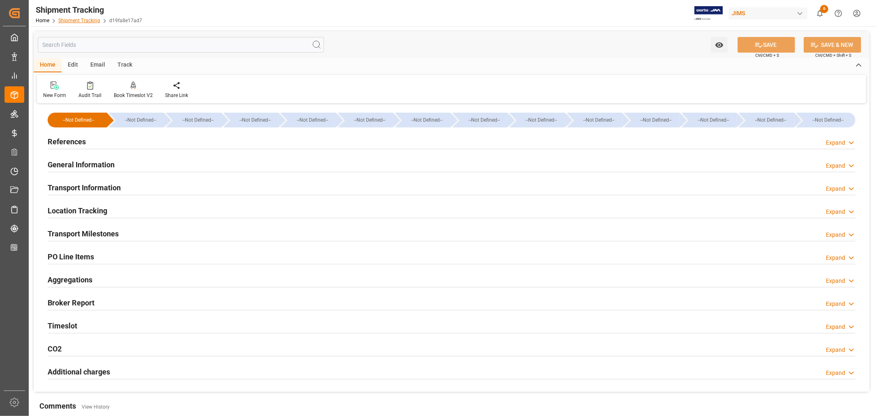
click at [88, 19] on link "Shipment Tracking" at bounding box center [79, 21] width 42 height 6
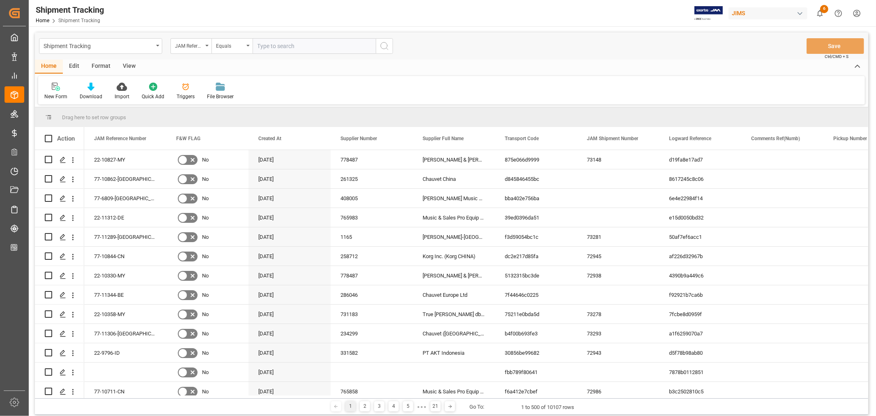
paste input "22-10828-MY"
type input "22-10828-MY"
click at [385, 45] on icon "search button" at bounding box center [385, 46] width 10 height 10
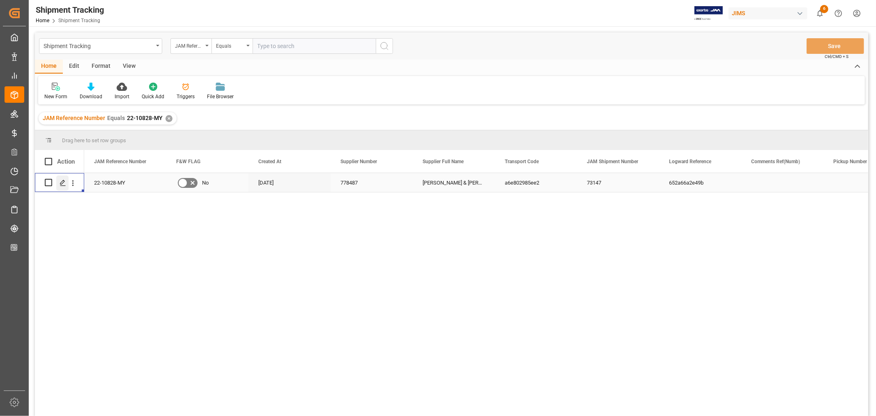
click at [63, 183] on icon "Press SPACE to select this row." at bounding box center [63, 183] width 7 height 7
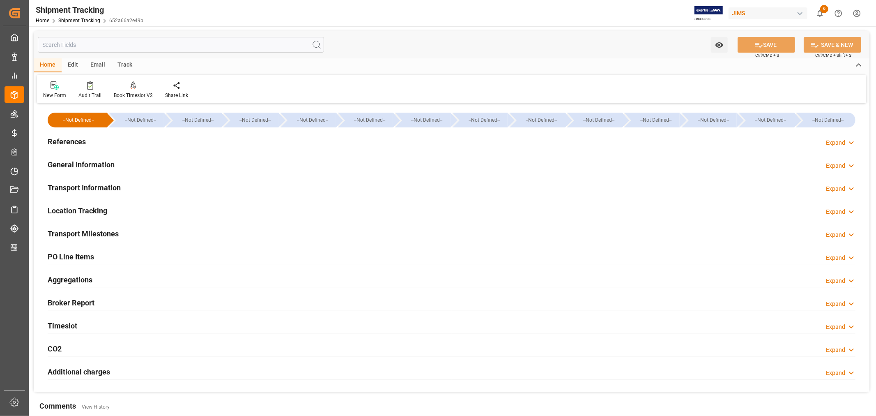
click at [97, 186] on h2 "Transport Information" at bounding box center [84, 187] width 73 height 11
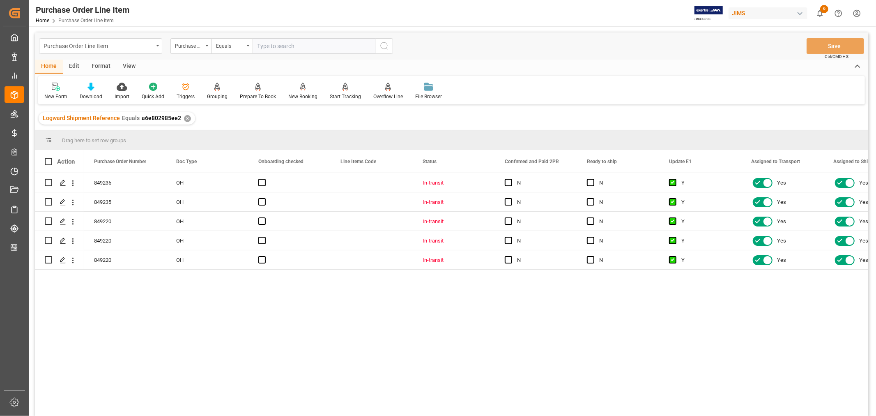
click at [126, 65] on div "View" at bounding box center [129, 67] width 25 height 14
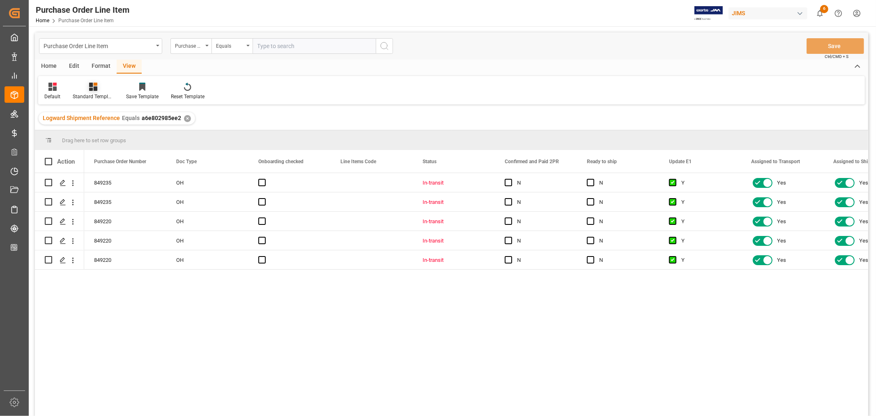
click at [88, 96] on div "Standard Templates" at bounding box center [93, 96] width 41 height 7
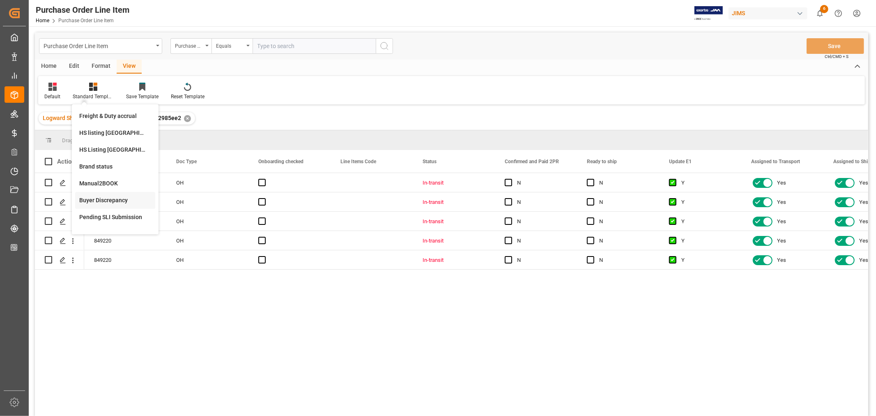
click at [94, 199] on div "Buyer Discrepancy" at bounding box center [115, 200] width 72 height 9
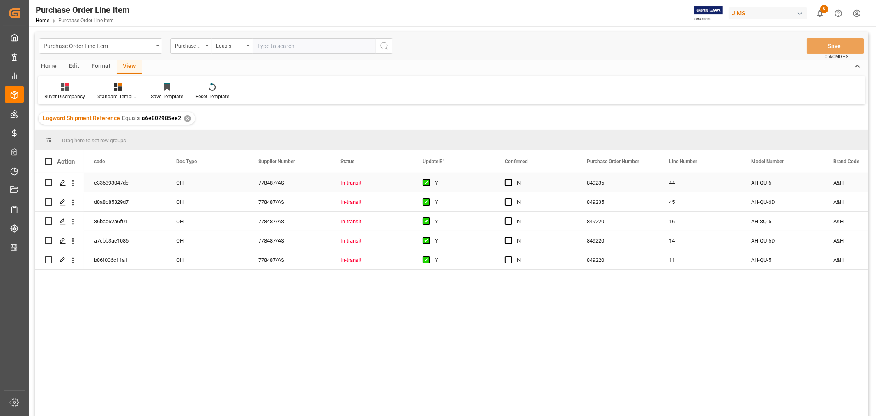
click at [484, 183] on div "Y" at bounding box center [460, 182] width 50 height 19
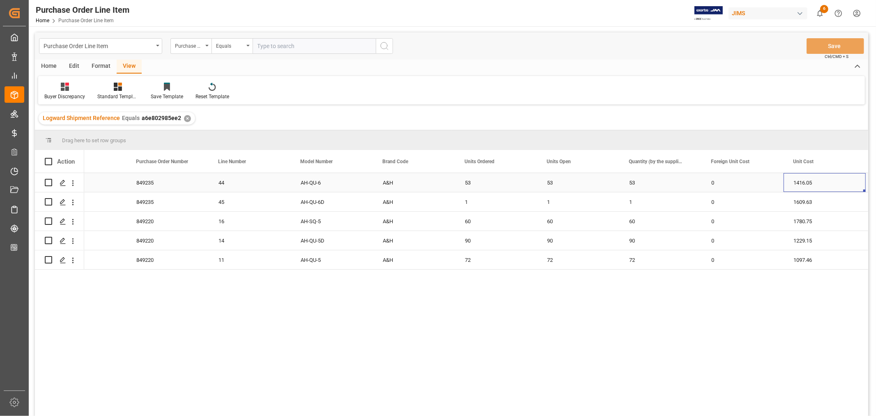
scroll to position [0, 533]
click at [66, 87] on icon at bounding box center [65, 87] width 8 height 8
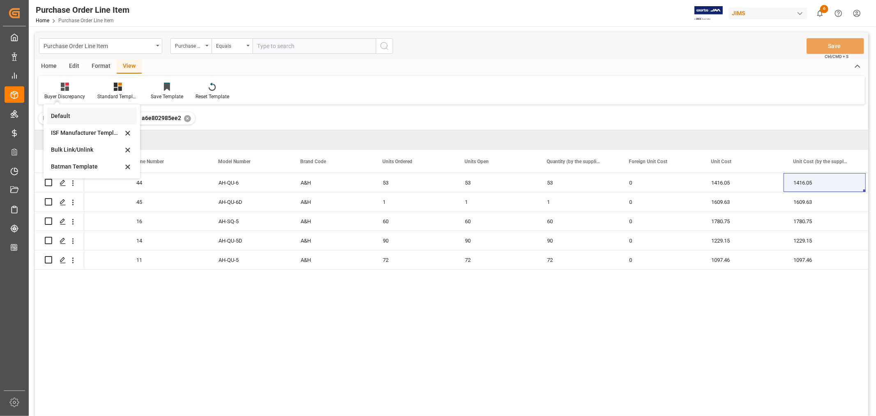
click at [56, 118] on div "Default" at bounding box center [87, 116] width 72 height 9
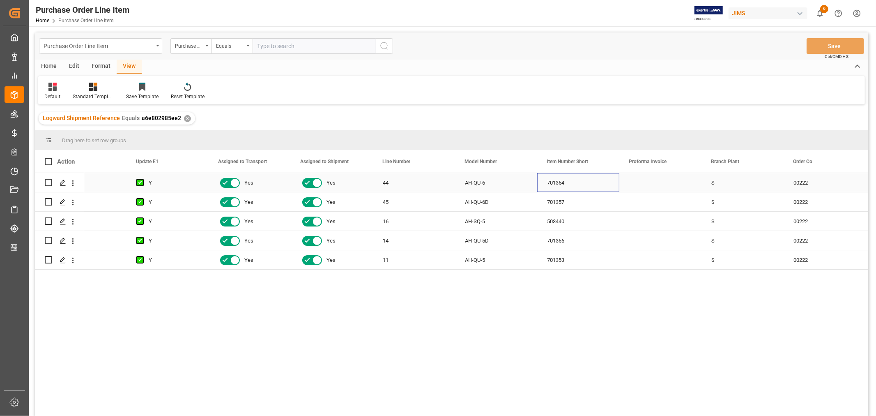
click at [592, 182] on div "701354" at bounding box center [578, 182] width 82 height 19
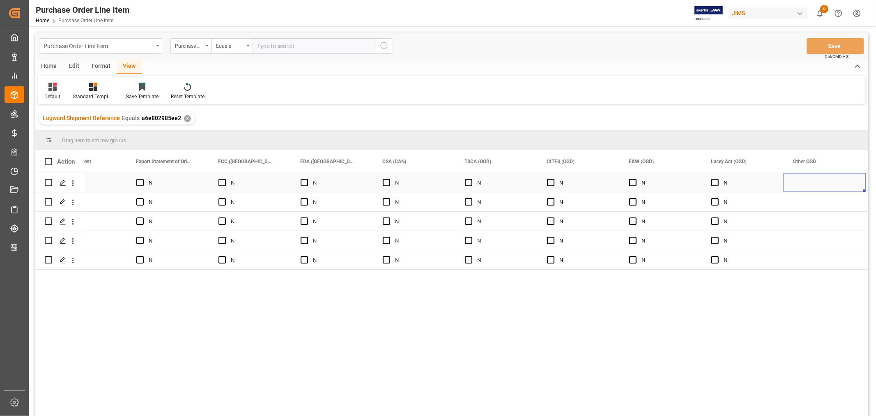
scroll to position [0, 4724]
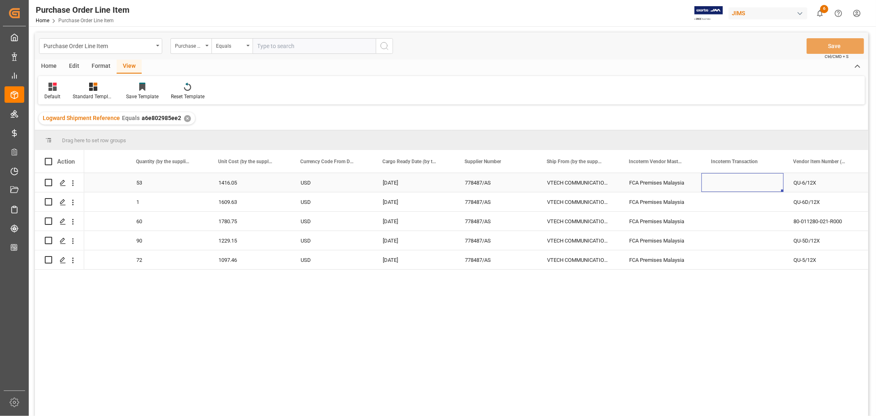
click at [727, 177] on div "Press SPACE to select this row." at bounding box center [743, 182] width 82 height 19
click at [720, 184] on input "Press SPACE to select this row." at bounding box center [742, 188] width 69 height 16
paste input "FCA [GEOGRAPHIC_DATA]"
type input "FCA [GEOGRAPHIC_DATA]"
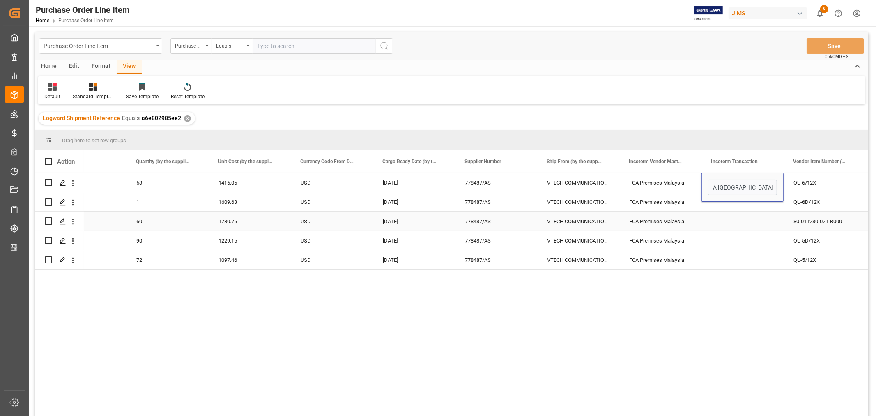
click at [732, 214] on div "Press SPACE to select this row." at bounding box center [743, 221] width 82 height 19
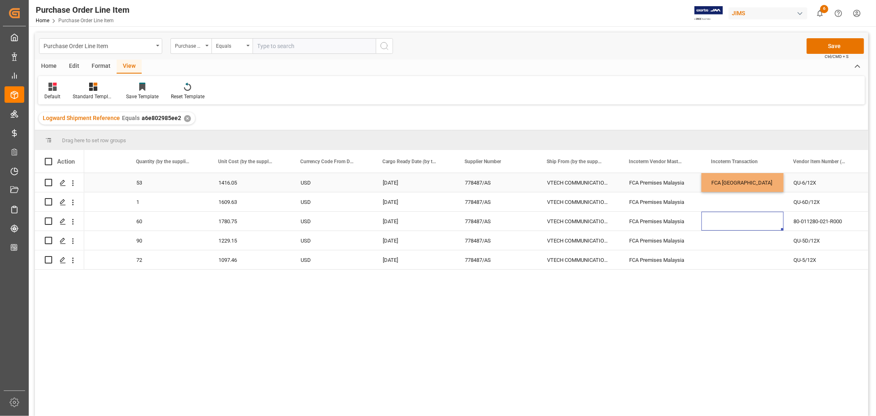
click at [735, 177] on div "FCA [GEOGRAPHIC_DATA]" at bounding box center [743, 182] width 82 height 19
drag, startPoint x: 781, startPoint y: 190, endPoint x: 766, endPoint y: 255, distance: 66.7
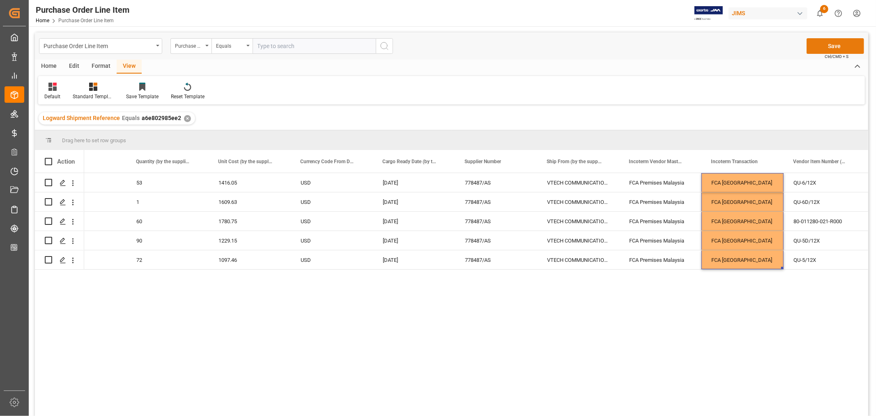
click at [836, 46] on button "Save" at bounding box center [836, 46] width 58 height 16
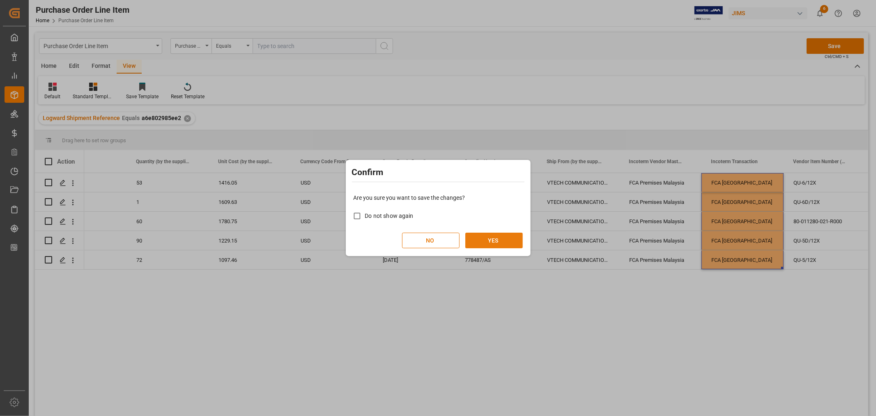
click at [495, 237] on button "YES" at bounding box center [494, 241] width 58 height 16
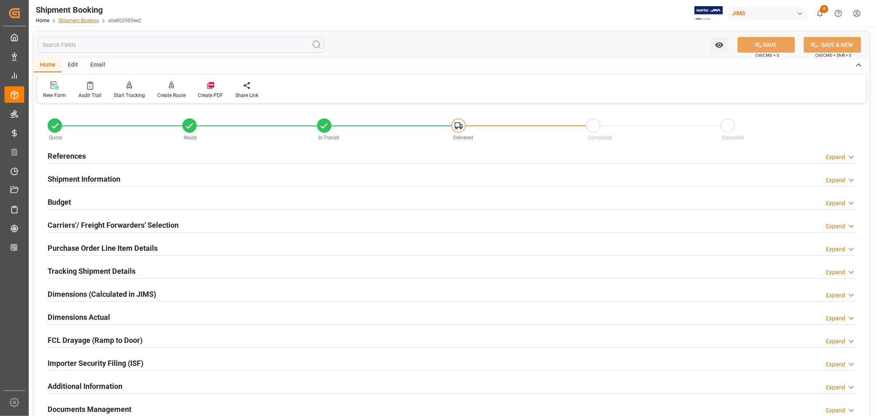
click at [69, 19] on link "Shipment Booking" at bounding box center [78, 21] width 41 height 6
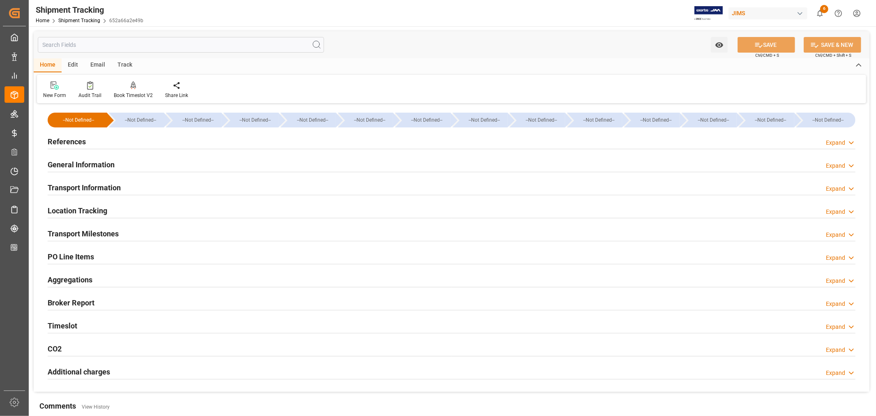
click at [96, 188] on h2 "Transport Information" at bounding box center [84, 187] width 73 height 11
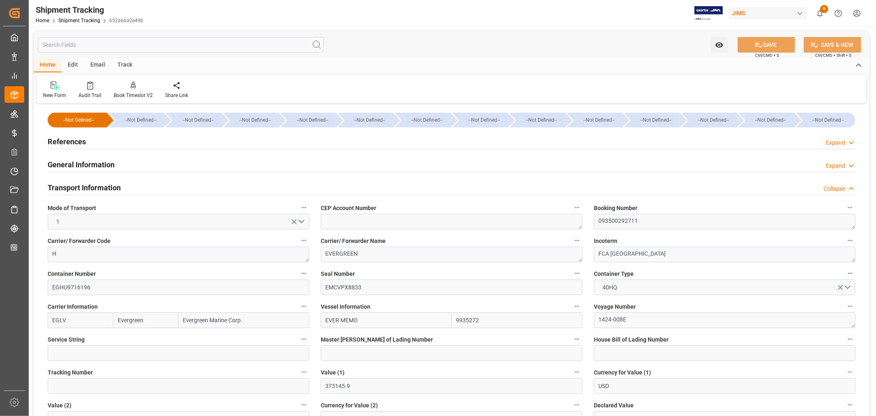
click at [96, 188] on h2 "Transport Information" at bounding box center [84, 187] width 73 height 11
